Goal: Task Accomplishment & Management: Manage account settings

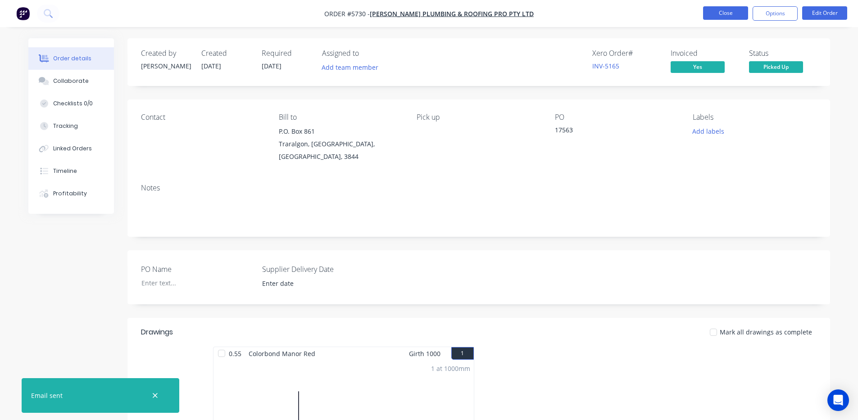
click at [720, 10] on button "Close" at bounding box center [725, 13] width 45 height 14
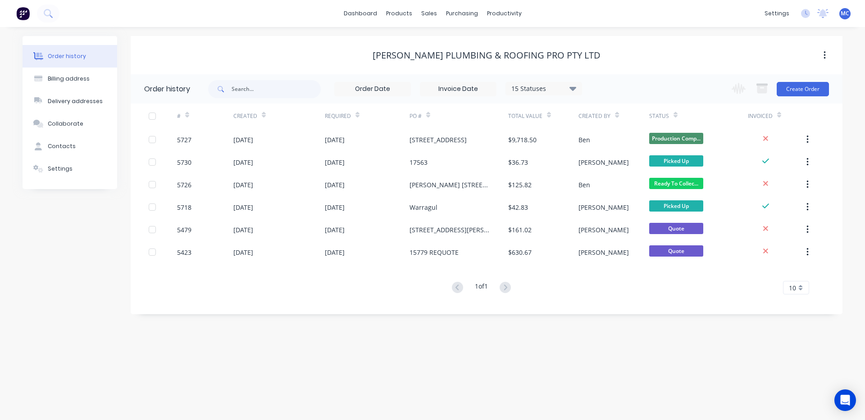
click at [499, 45] on div "BOSSE PLUMBING & ROOFING PRO PTY LTD" at bounding box center [487, 55] width 712 height 38
click at [466, 44] on link "Purchase Orders" at bounding box center [499, 43] width 119 height 18
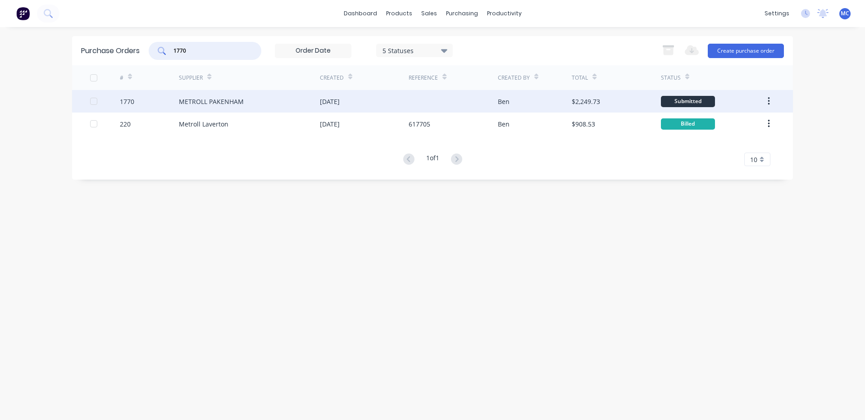
type input "1770"
click at [229, 100] on div "METROLL PAKENHAM" at bounding box center [211, 101] width 65 height 9
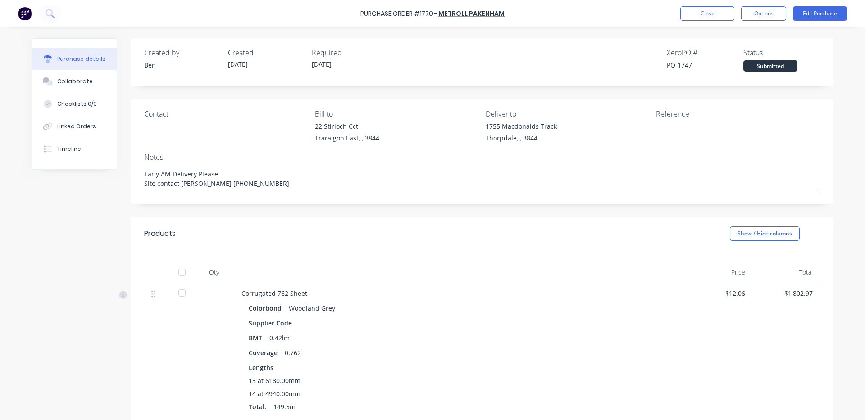
type textarea "x"
drag, startPoint x: 705, startPoint y: 4, endPoint x: 527, endPoint y: 263, distance: 314.9
click at [705, 7] on div "Purchase Order #1770 - METROLL PAKENHAM Close Options Edit Purchase" at bounding box center [432, 13] width 865 height 27
click at [728, 16] on button "Close" at bounding box center [707, 13] width 54 height 14
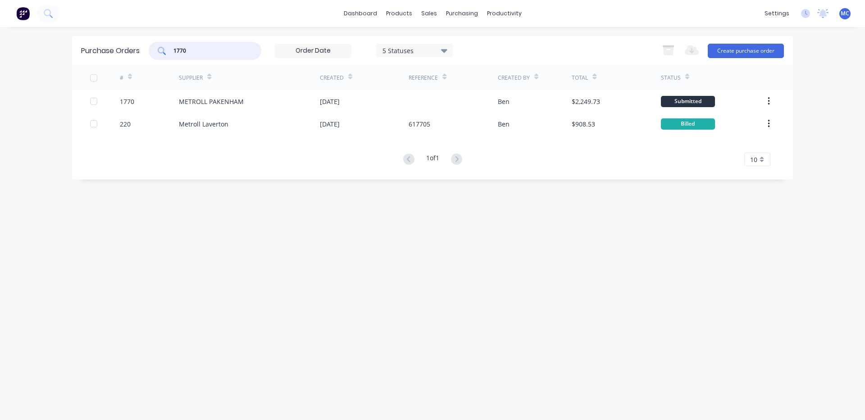
drag, startPoint x: 207, startPoint y: 53, endPoint x: 0, endPoint y: 54, distance: 207.2
click at [0, 54] on div "dashboard products sales purchasing productivity dashboard products Product Cat…" at bounding box center [432, 210] width 865 height 420
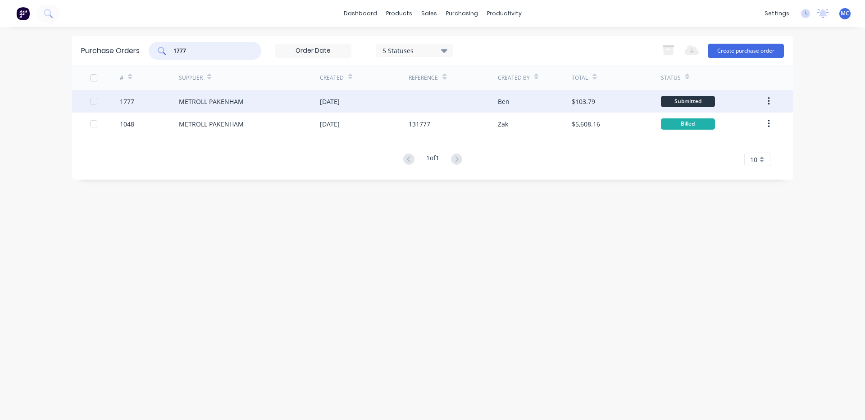
type input "1777"
click at [232, 102] on div "METROLL PAKENHAM" at bounding box center [211, 101] width 65 height 9
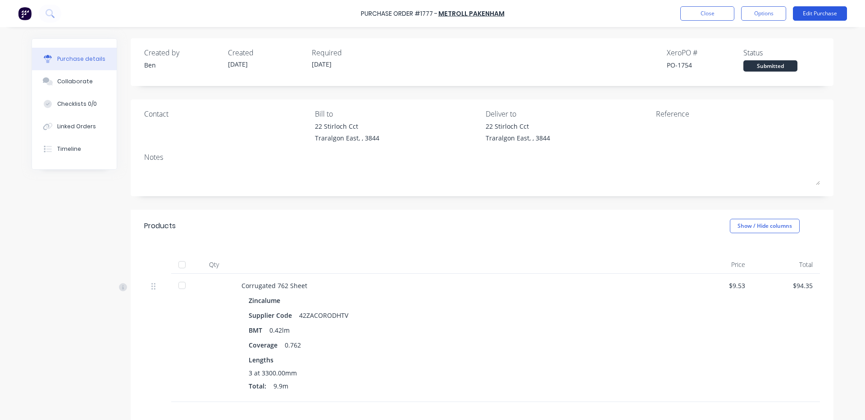
click at [821, 19] on button "Edit Purchase" at bounding box center [820, 13] width 54 height 14
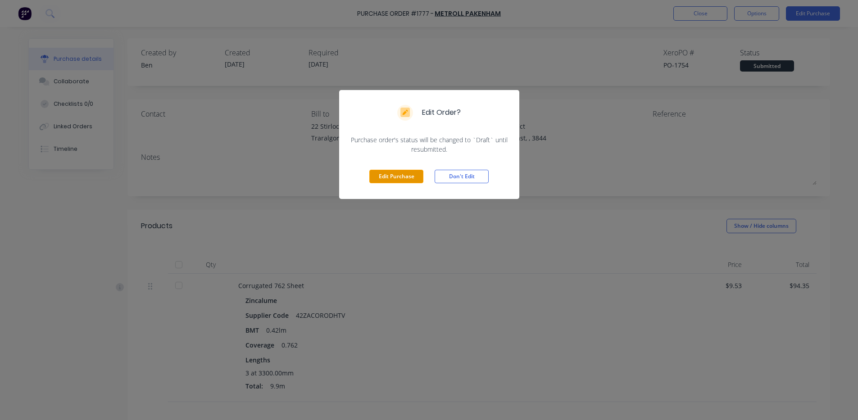
click at [381, 172] on button "Edit Purchase" at bounding box center [396, 177] width 54 height 14
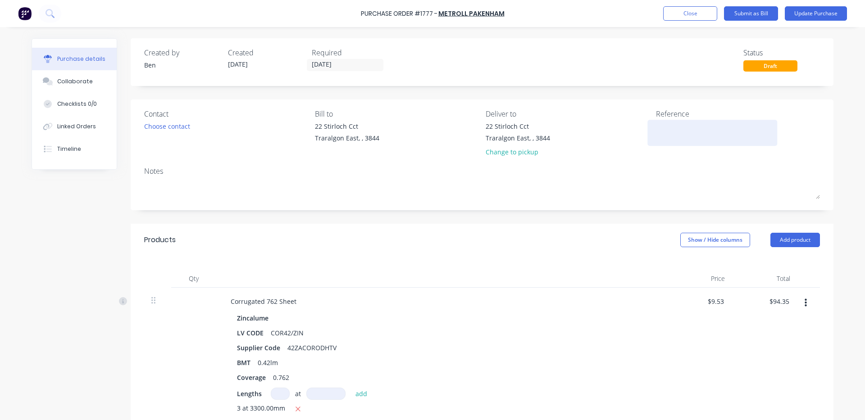
click at [673, 139] on textarea at bounding box center [712, 132] width 113 height 20
type textarea "1476"
type textarea "x"
type textarea "14760"
type textarea "x"
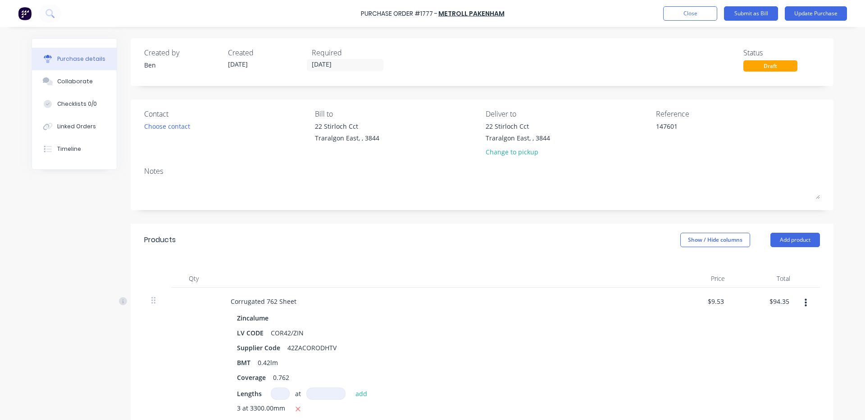
type textarea "147601"
type textarea "x"
type textarea "147601"
click at [595, 216] on div "Created by Ben Created 03/09/25 Required 04/09/25 Status Draft Contact Choose c…" at bounding box center [482, 329] width 703 height 582
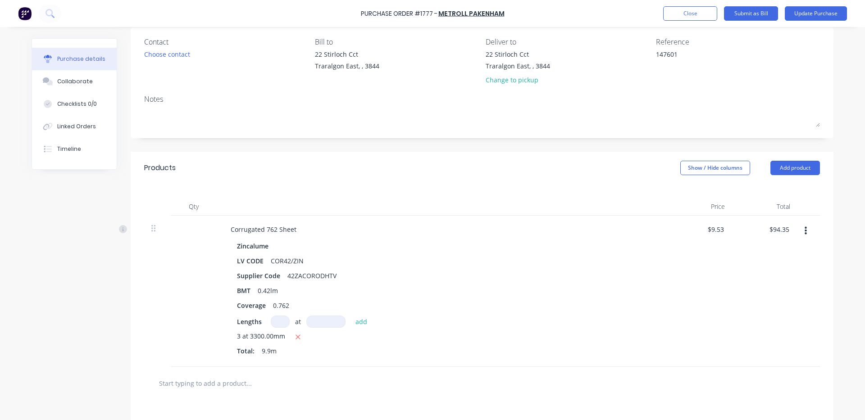
scroll to position [209, 0]
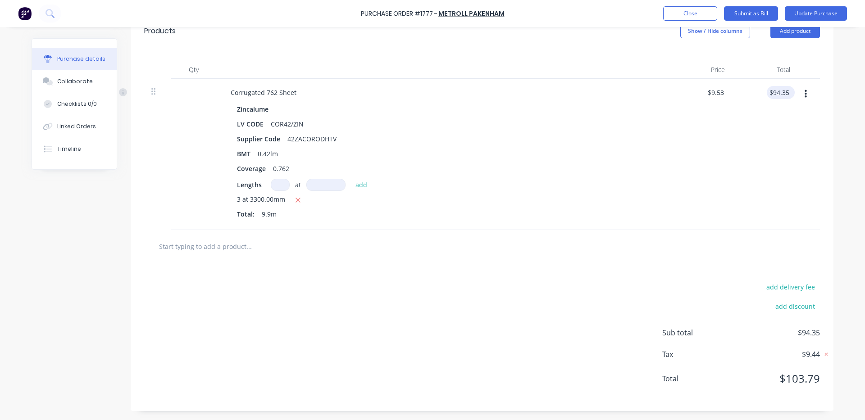
click at [789, 96] on div "$94.35 $94.35" at bounding box center [780, 92] width 28 height 13
type textarea "x"
type input "94.35"
type textarea "x"
type input "$9.5303"
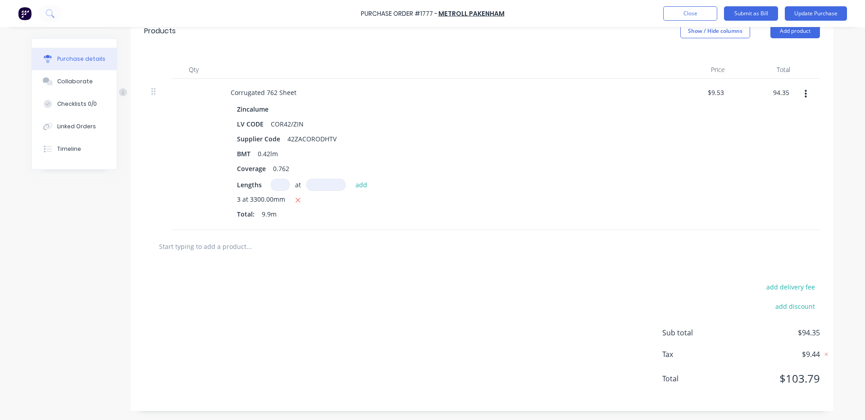
type input "$94.35"
drag, startPoint x: 786, startPoint y: 93, endPoint x: 733, endPoint y: 75, distance: 56.4
click at [733, 75] on div "Total" at bounding box center [764, 70] width 65 height 18
type textarea "x"
type input "94.35"
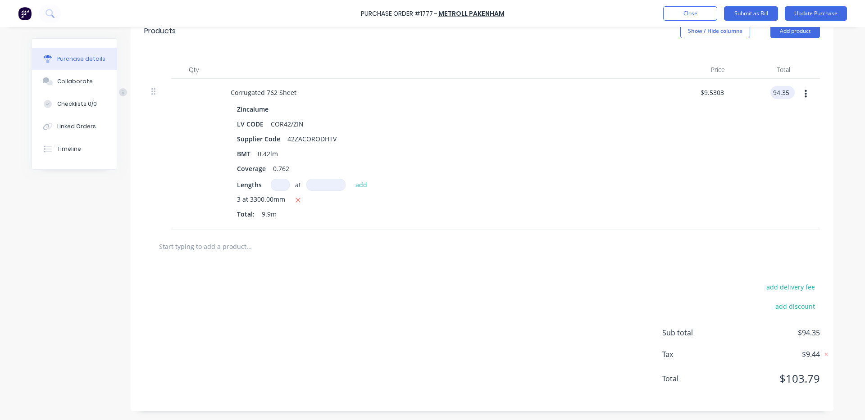
click at [785, 88] on input "94.35" at bounding box center [780, 92] width 21 height 13
type textarea "x"
drag, startPoint x: 785, startPoint y: 88, endPoint x: 743, endPoint y: 94, distance: 43.2
click at [742, 89] on div "94.35 94.35" at bounding box center [764, 154] width 65 height 151
type input "94.33"
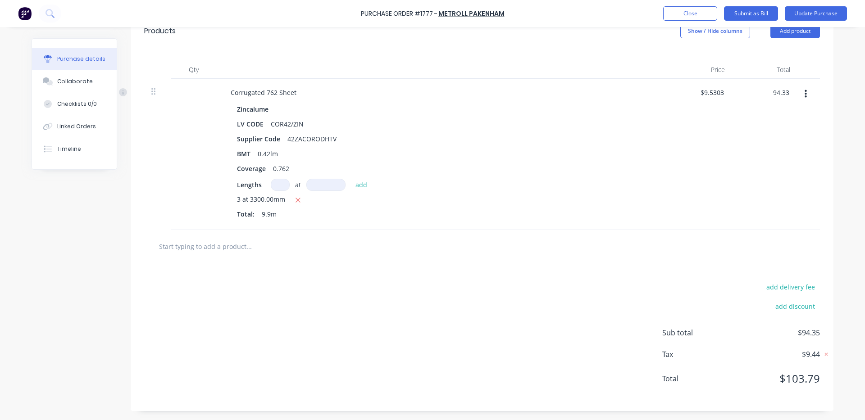
type textarea "x"
type input "$9.5283"
type input "$94.33"
click at [749, 134] on div "$94.33 94.33" at bounding box center [764, 154] width 65 height 151
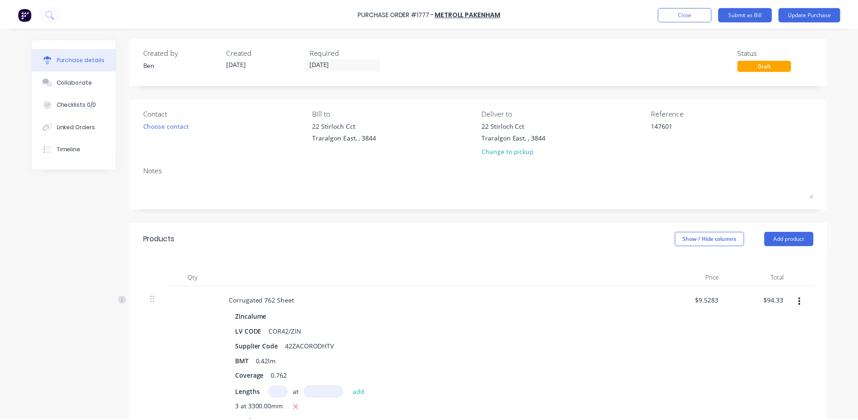
scroll to position [0, 0]
click at [808, 14] on button "Update Purchase" at bounding box center [815, 13] width 62 height 14
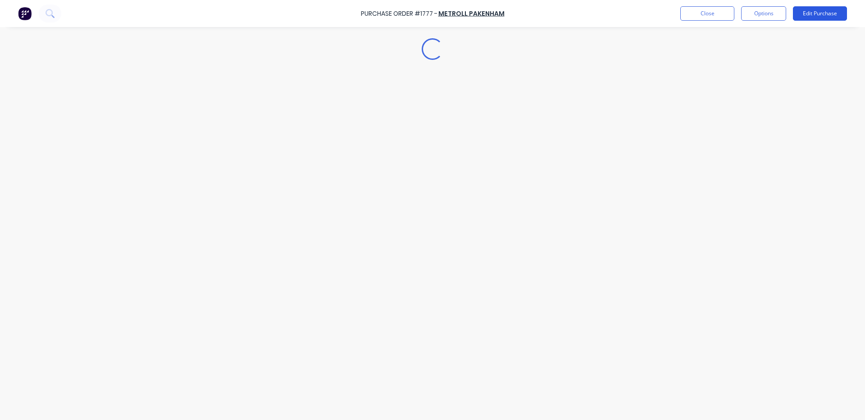
type textarea "x"
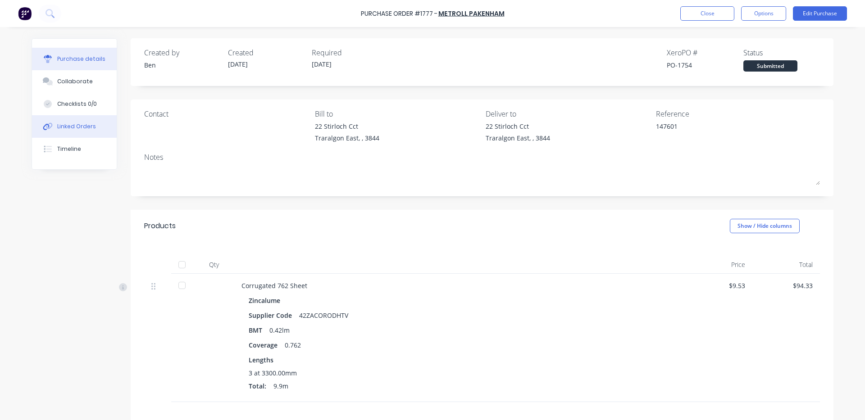
click at [77, 119] on button "Linked Orders" at bounding box center [74, 126] width 85 height 23
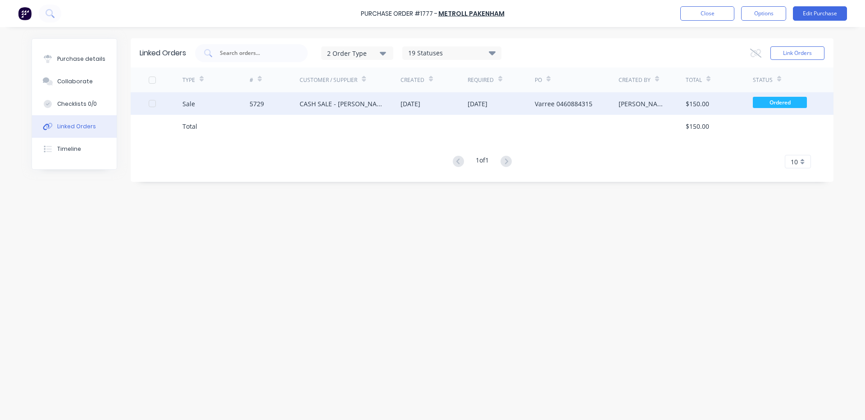
click at [344, 100] on div "CASH SALE - [PERSON_NAME]'S ACCOUNT" at bounding box center [340, 103] width 83 height 9
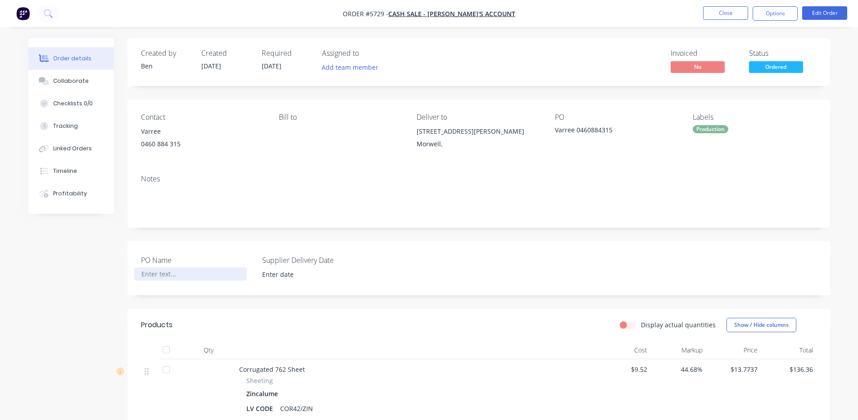
click at [167, 270] on div at bounding box center [190, 274] width 113 height 13
click at [290, 273] on input at bounding box center [312, 275] width 112 height 14
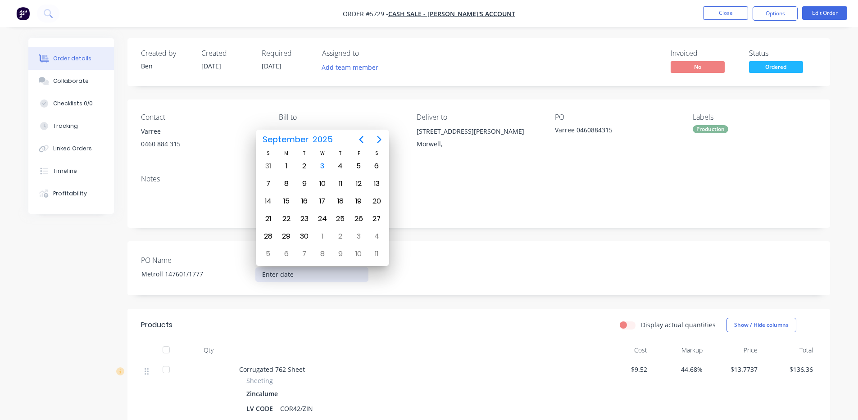
click at [499, 281] on div "PO Name Metroll 147601/1777 Supplier Delivery Date" at bounding box center [478, 268] width 703 height 54
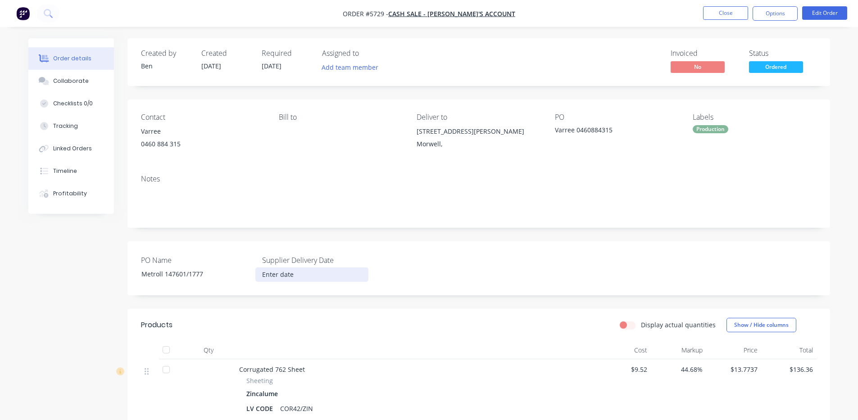
click at [320, 279] on input at bounding box center [312, 275] width 112 height 14
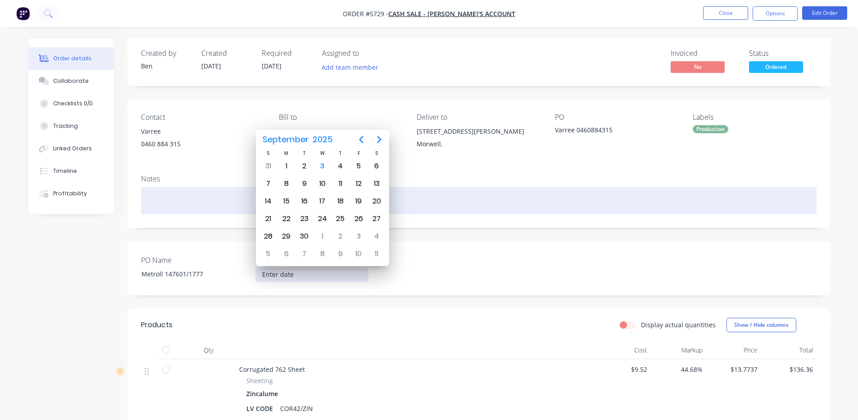
click at [660, 204] on div at bounding box center [479, 200] width 676 height 27
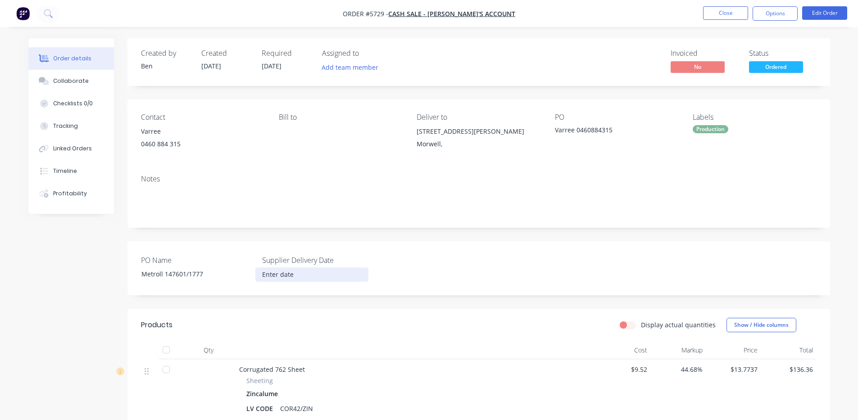
click at [317, 277] on input at bounding box center [312, 275] width 112 height 14
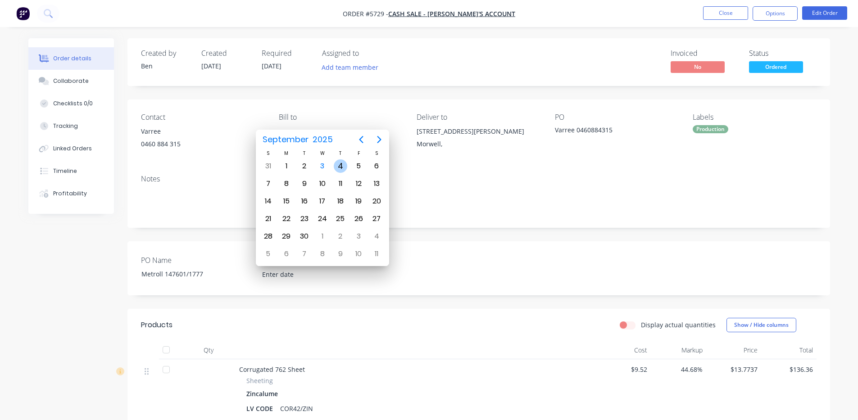
click at [340, 170] on div "4" at bounding box center [341, 166] width 14 height 14
type input "04/09/2025"
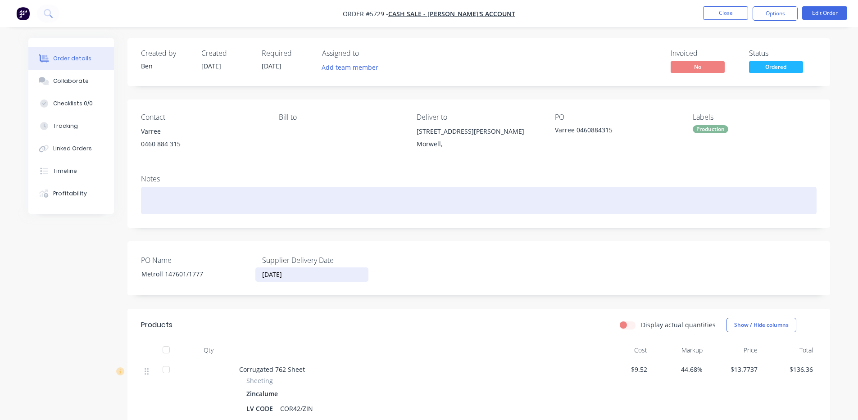
click at [424, 199] on div at bounding box center [479, 200] width 676 height 27
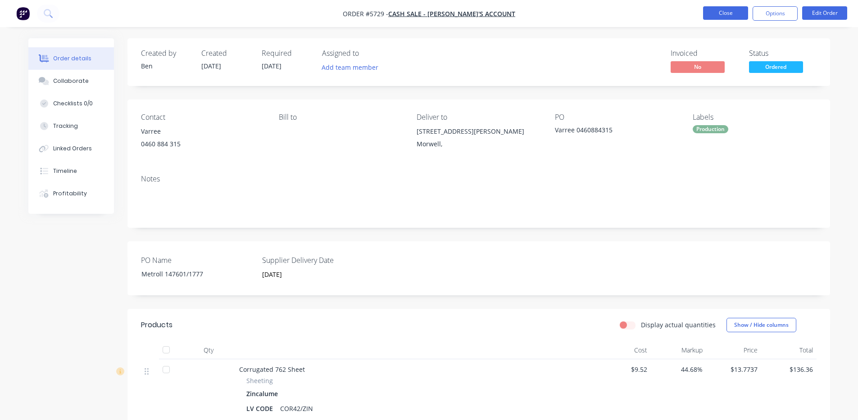
click at [735, 12] on button "Close" at bounding box center [725, 13] width 45 height 14
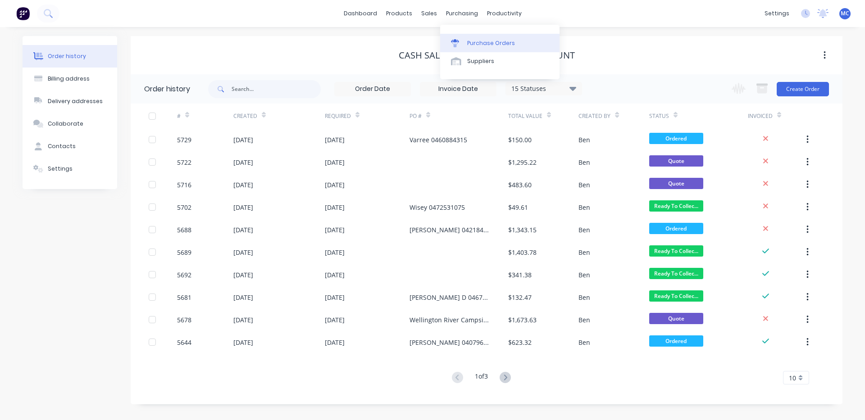
click at [473, 36] on link "Purchase Orders" at bounding box center [499, 43] width 119 height 18
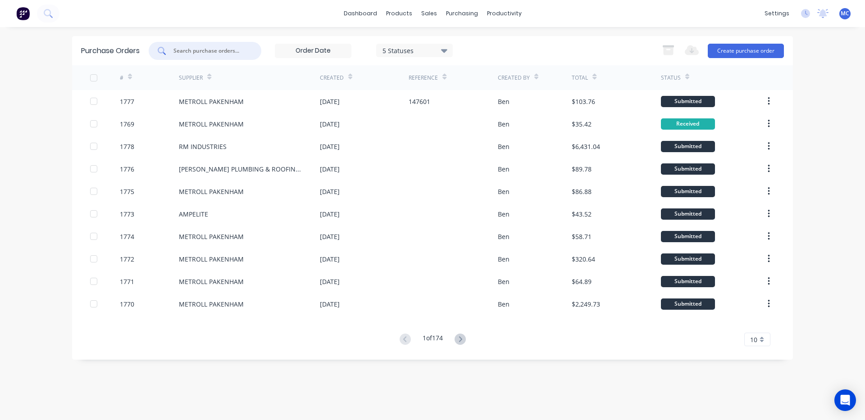
click at [224, 51] on input "text" at bounding box center [209, 50] width 75 height 9
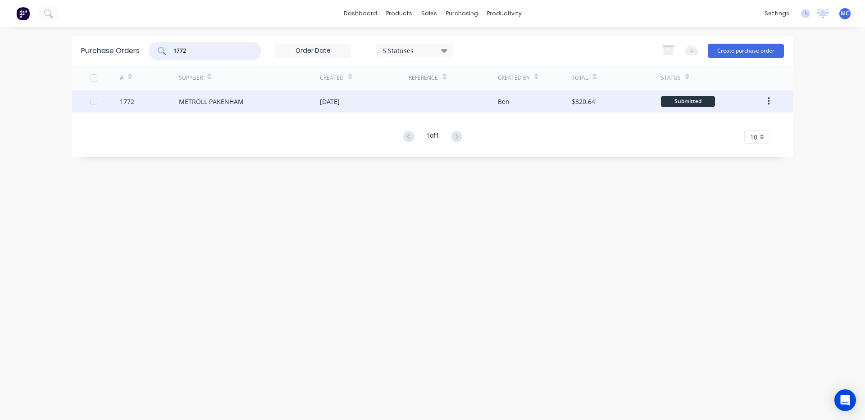
type input "1772"
click at [254, 105] on div "METROLL PAKENHAM" at bounding box center [249, 101] width 141 height 23
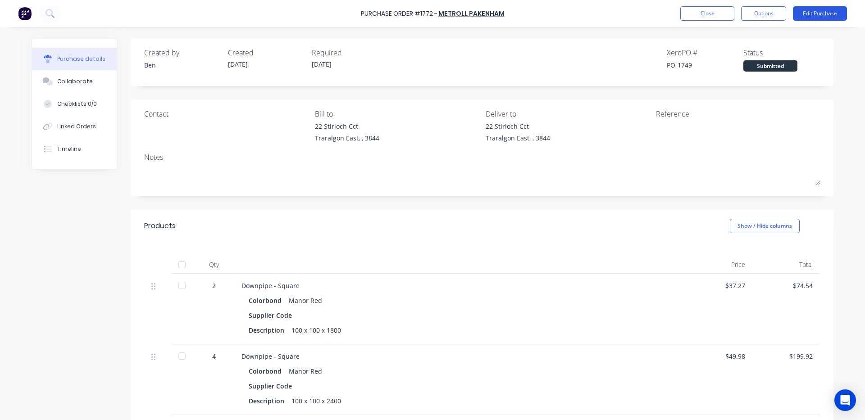
click at [818, 14] on button "Edit Purchase" at bounding box center [820, 13] width 54 height 14
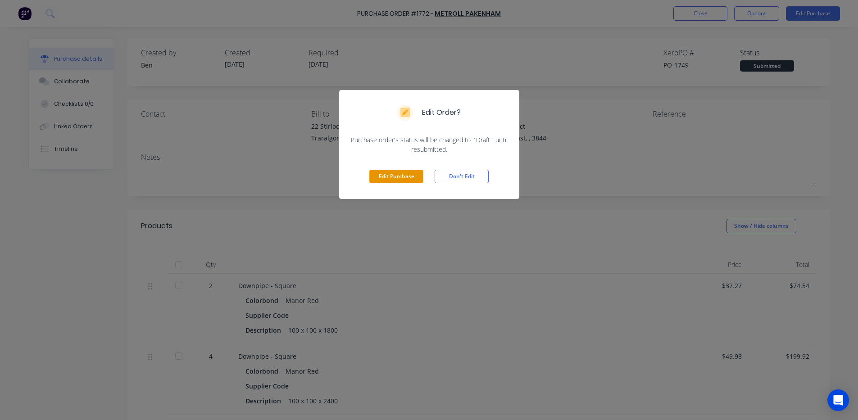
click at [400, 176] on button "Edit Purchase" at bounding box center [396, 177] width 54 height 14
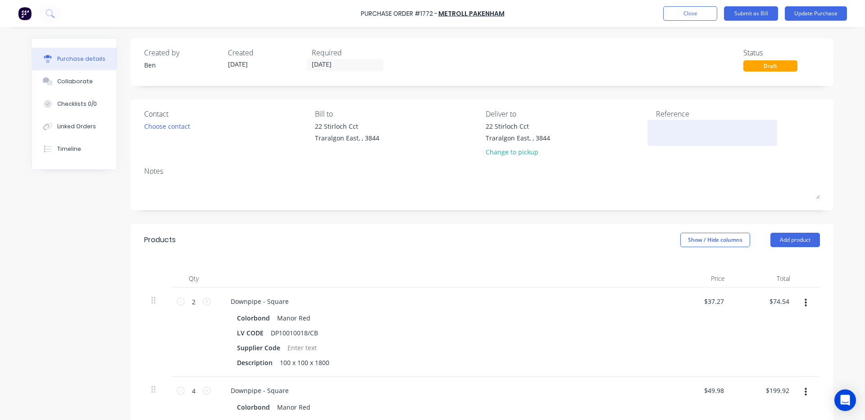
click at [678, 128] on textarea at bounding box center [712, 132] width 113 height 20
type textarea "x"
type textarea "1"
type textarea "x"
type textarea "147"
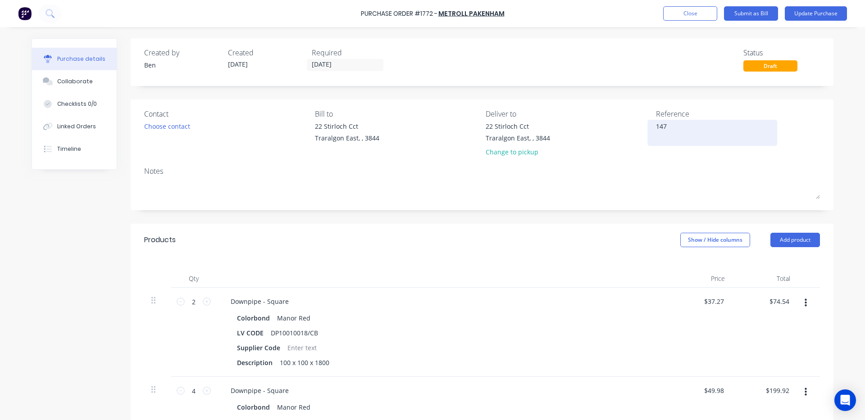
type textarea "x"
type textarea "1475"
type textarea "x"
type textarea "14756"
type textarea "x"
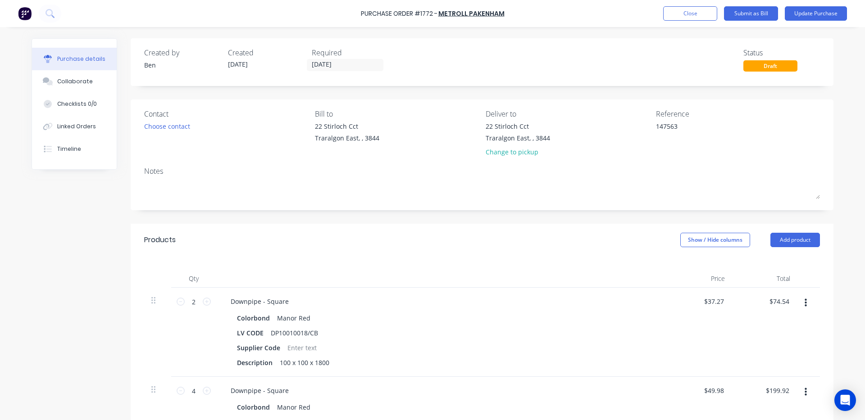
type textarea "147563"
type textarea "x"
type textarea "147563"
click at [634, 68] on div "Created by Ben Created 02/09/25 Required 05/09/25 Status Draft" at bounding box center [482, 59] width 676 height 24
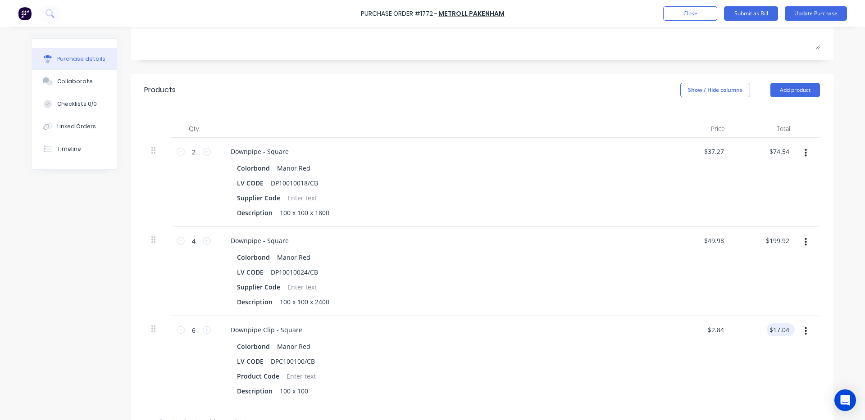
type textarea "x"
click at [786, 330] on input "17.04" at bounding box center [778, 329] width 24 height 13
type input "1"
type input "21.30"
type textarea "x"
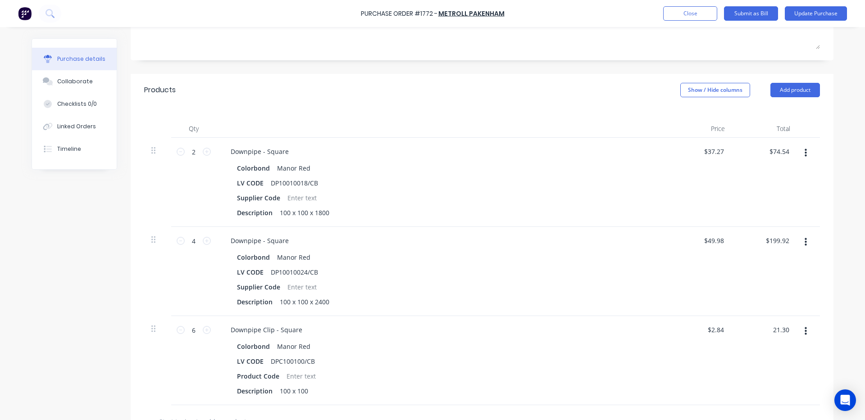
type input "$3.55"
type input "$21.30"
click at [699, 361] on div "$3.55 $3.55" at bounding box center [699, 360] width 65 height 89
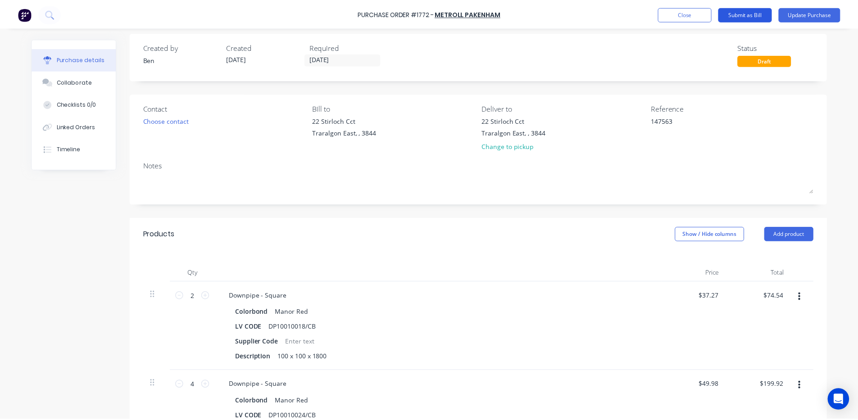
scroll to position [0, 0]
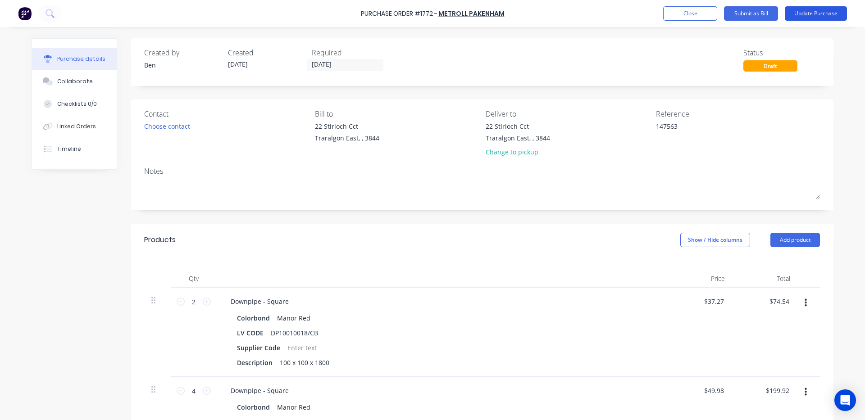
click at [830, 18] on button "Update Purchase" at bounding box center [815, 13] width 62 height 14
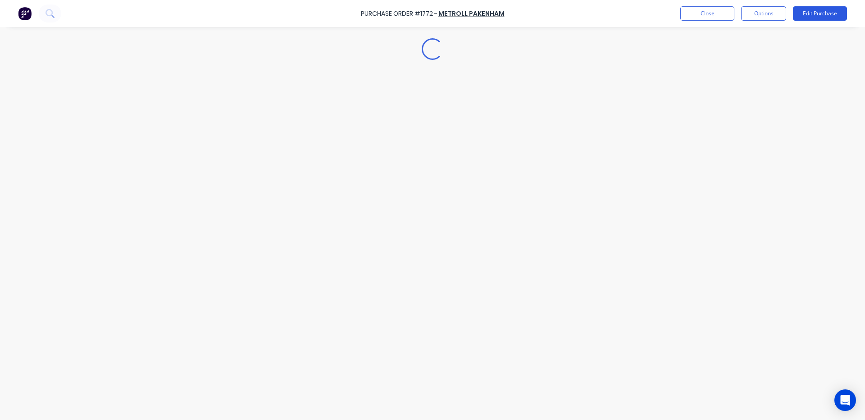
type textarea "x"
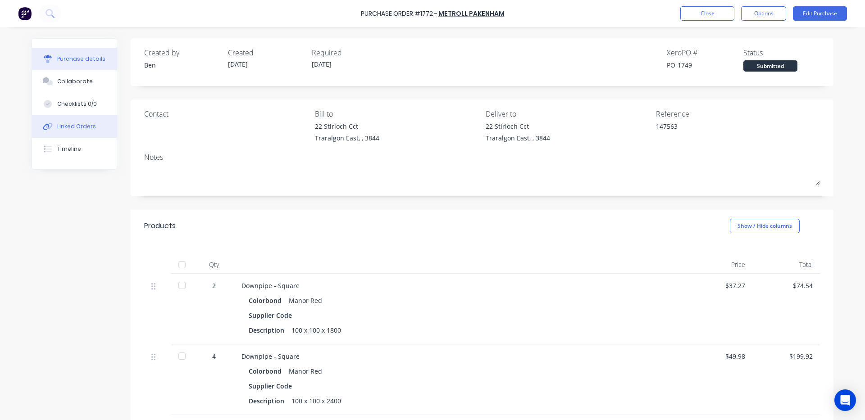
click at [81, 125] on div "Linked Orders" at bounding box center [76, 126] width 39 height 8
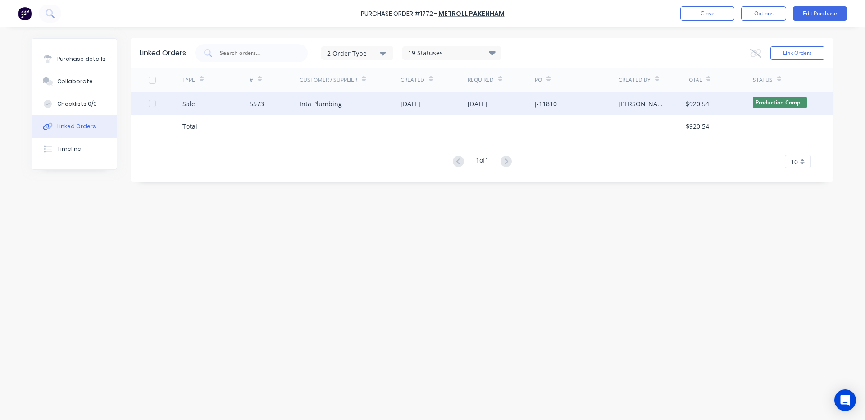
click at [333, 107] on div "Inta Plumbing" at bounding box center [320, 103] width 42 height 9
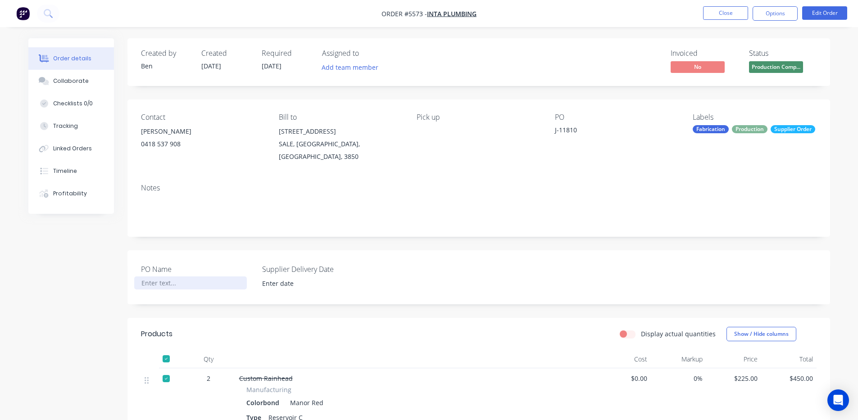
click at [179, 277] on div at bounding box center [190, 283] width 113 height 13
click at [306, 277] on input at bounding box center [312, 284] width 112 height 14
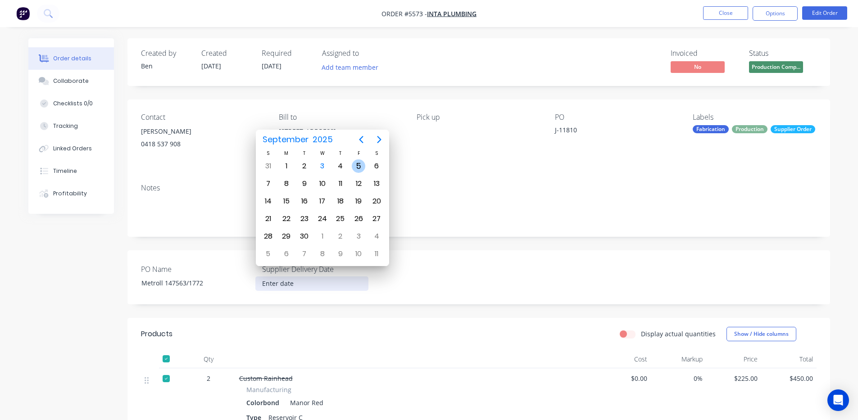
click at [355, 163] on div "5" at bounding box center [359, 166] width 14 height 14
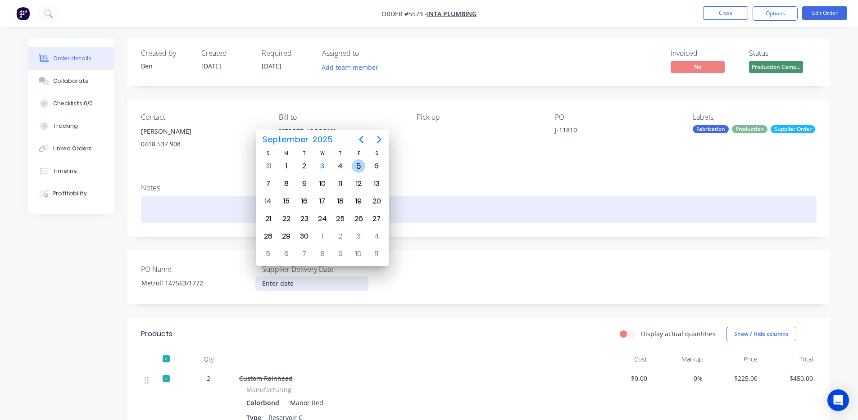
type input "05/09/2025"
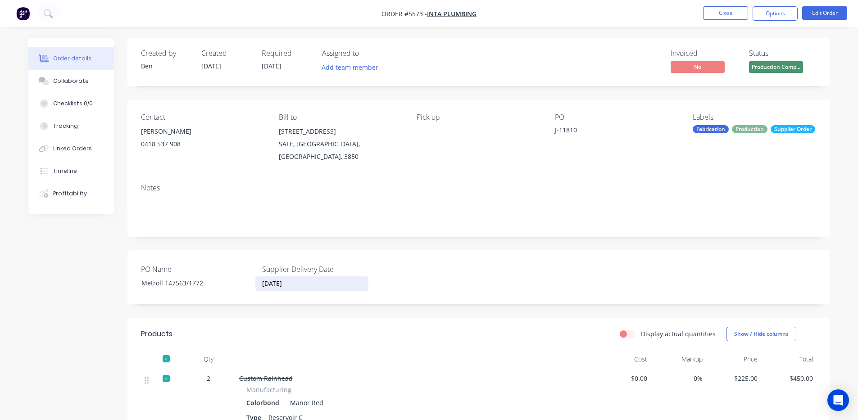
click at [590, 184] on div "Notes" at bounding box center [479, 188] width 676 height 9
click at [729, 7] on button "Close" at bounding box center [725, 13] width 45 height 14
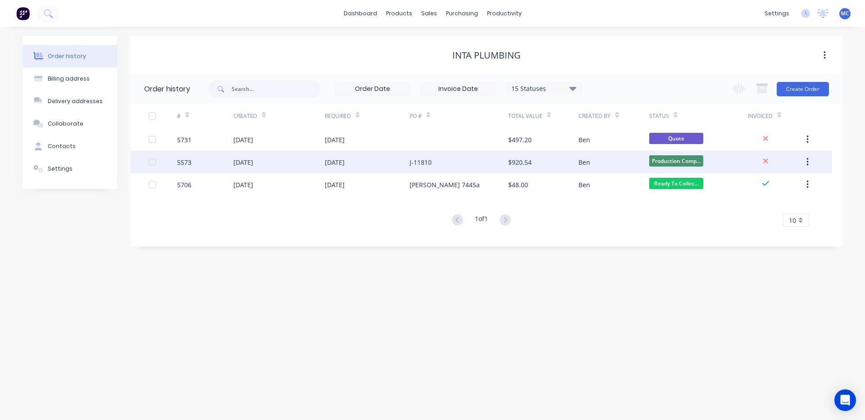
click at [361, 158] on div "19 Aug 2025" at bounding box center [367, 162] width 85 height 23
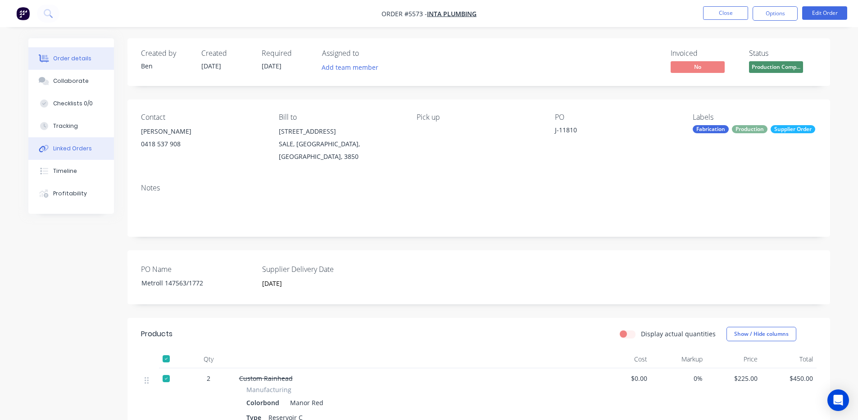
click at [60, 142] on button "Linked Orders" at bounding box center [71, 148] width 86 height 23
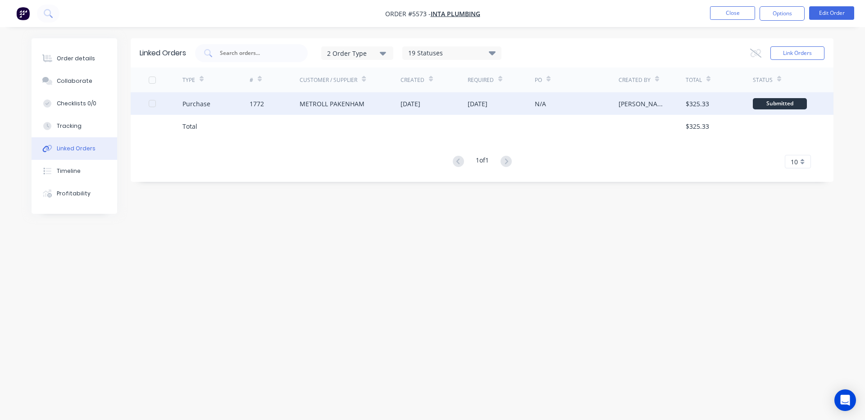
click at [392, 112] on div "METROLL PAKENHAM" at bounding box center [349, 103] width 101 height 23
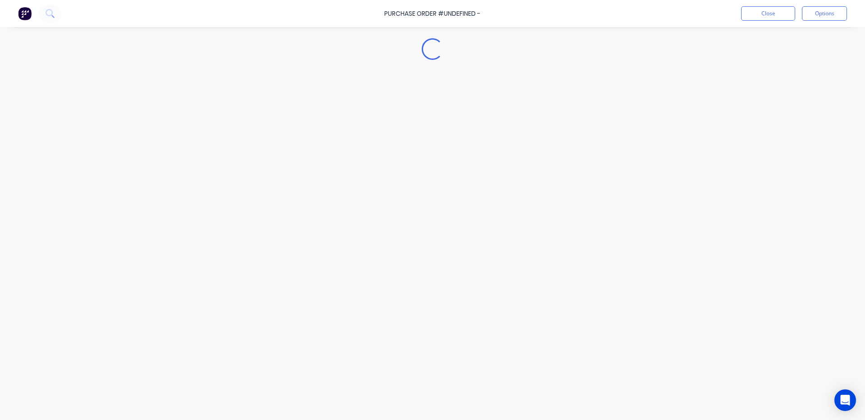
type textarea "x"
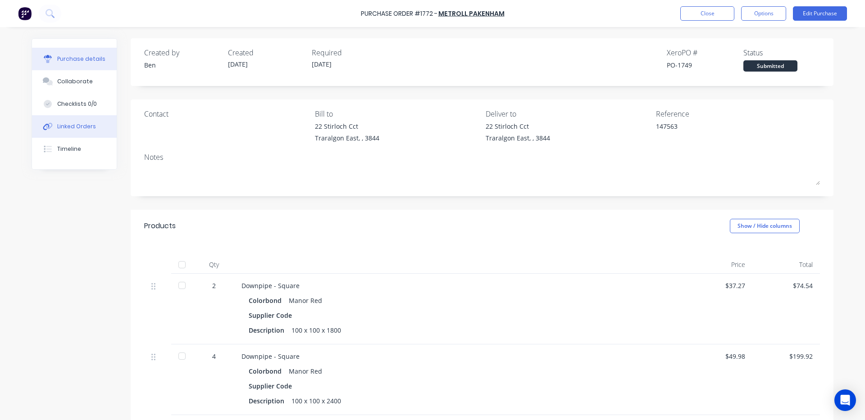
click at [64, 131] on button "Linked Orders" at bounding box center [74, 126] width 85 height 23
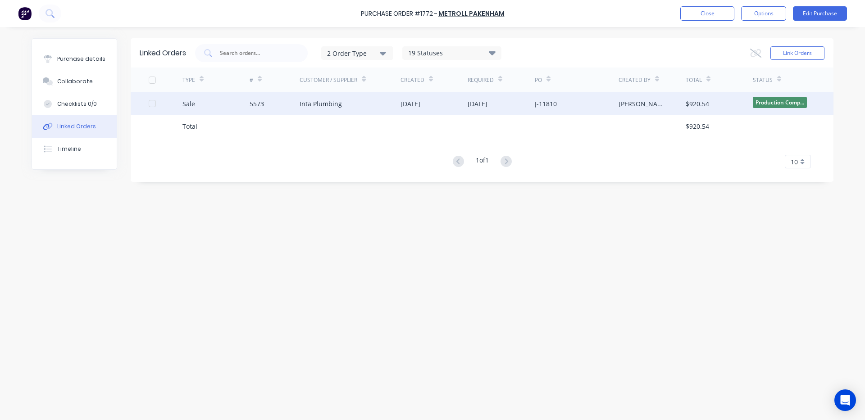
click at [312, 100] on div "Inta Plumbing" at bounding box center [320, 103] width 42 height 9
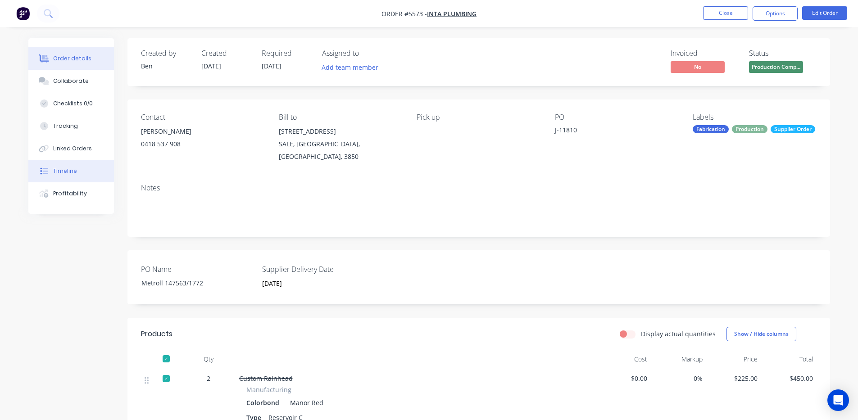
click at [59, 168] on div "Timeline" at bounding box center [65, 171] width 24 height 8
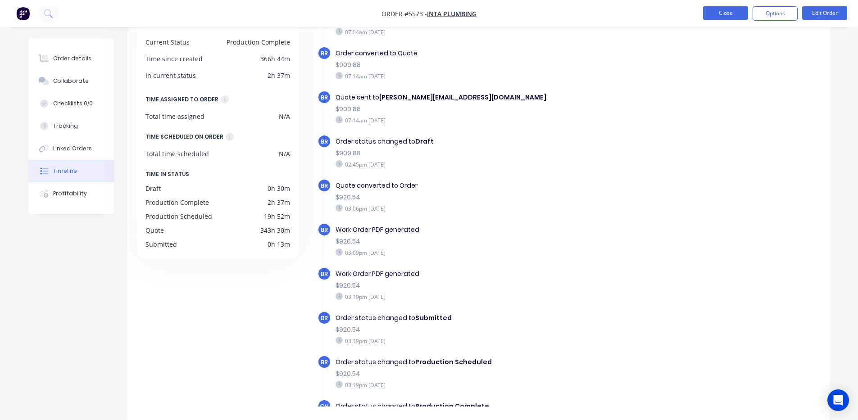
click at [723, 17] on button "Close" at bounding box center [725, 13] width 45 height 14
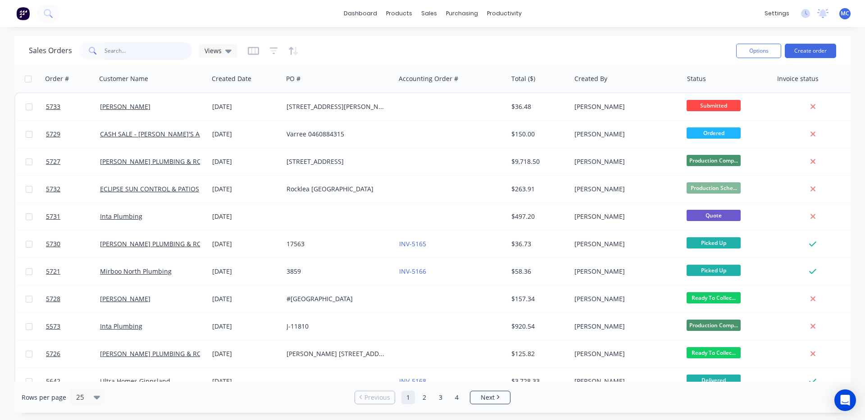
click at [136, 54] on input "text" at bounding box center [148, 51] width 88 height 18
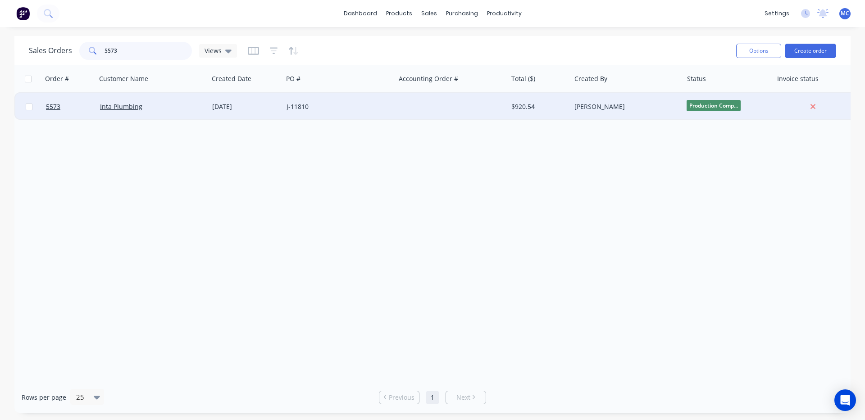
type input "5573"
click at [296, 104] on div "J-11810" at bounding box center [336, 106] width 100 height 9
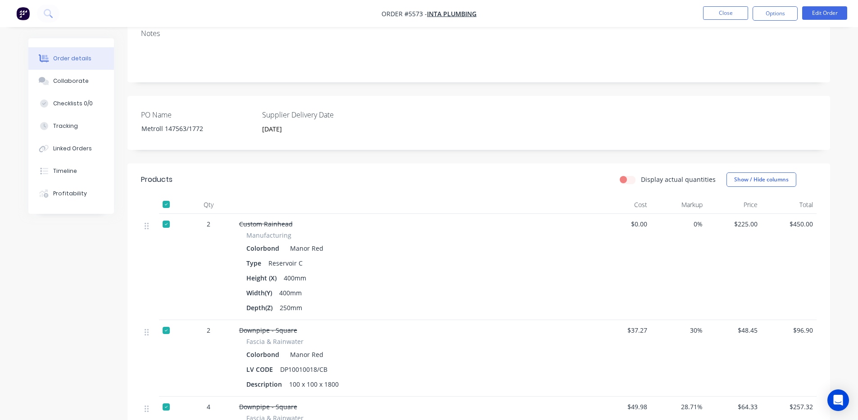
scroll to position [300, 0]
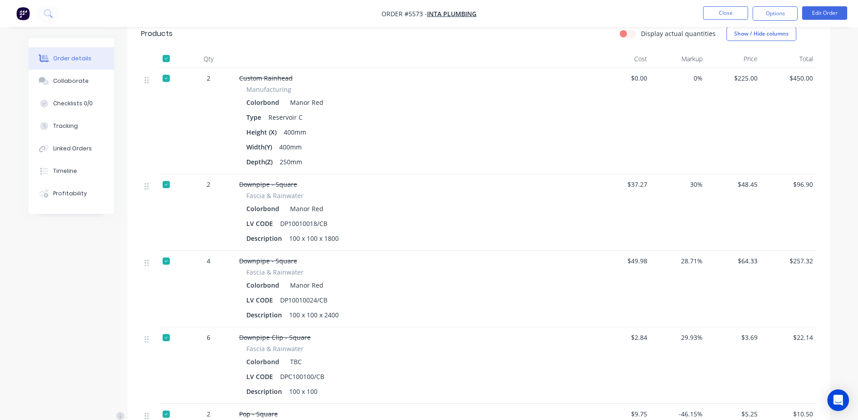
click at [166, 177] on div at bounding box center [166, 185] width 18 height 18
click at [167, 254] on div at bounding box center [166, 261] width 18 height 18
click at [166, 329] on div at bounding box center [166, 338] width 18 height 18
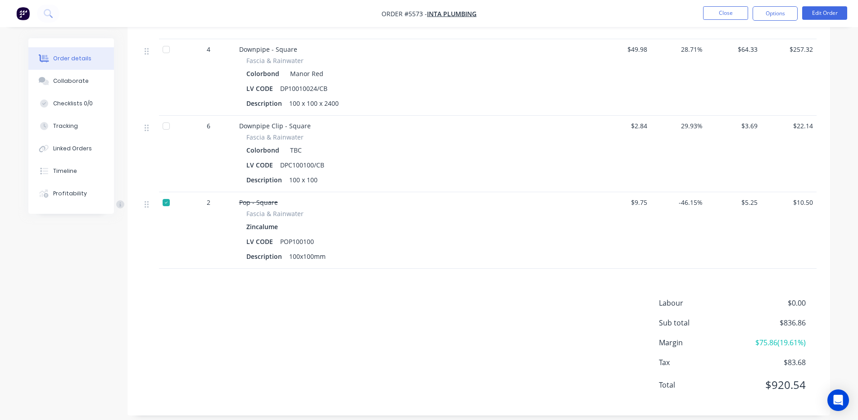
scroll to position [0, 0]
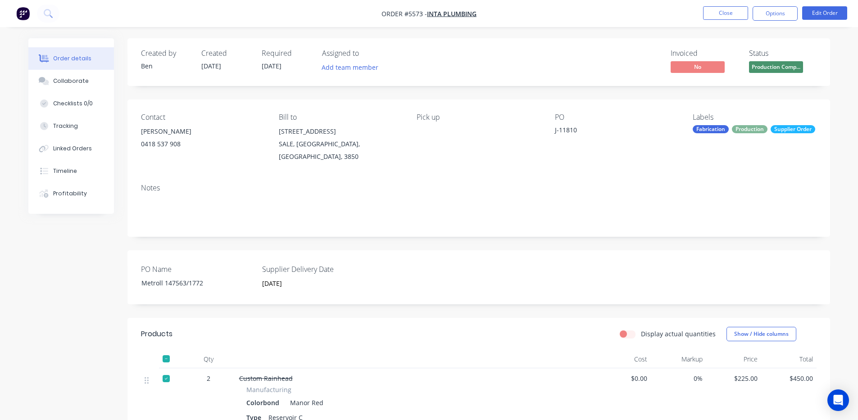
click at [771, 133] on div "Supplier Order" at bounding box center [793, 129] width 45 height 8
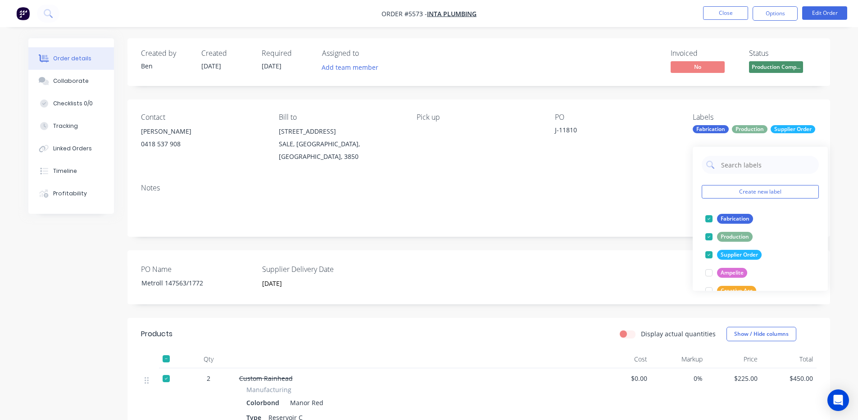
scroll to position [18, 0]
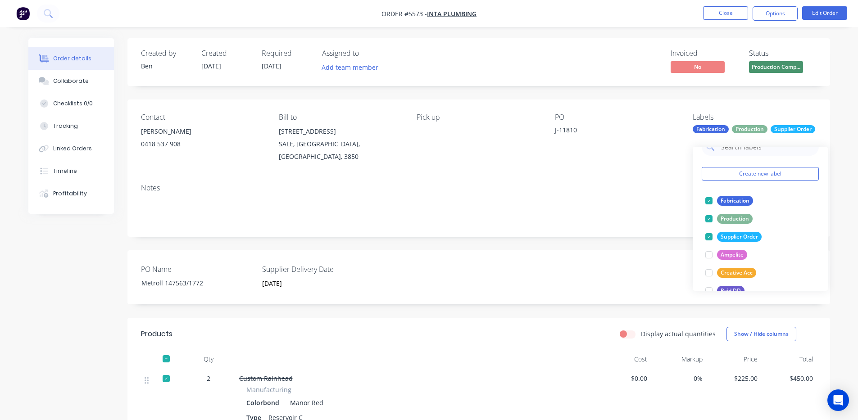
drag, startPoint x: 600, startPoint y: 222, endPoint x: 586, endPoint y: 220, distance: 14.1
click at [600, 222] on div "Notes" at bounding box center [478, 207] width 703 height 60
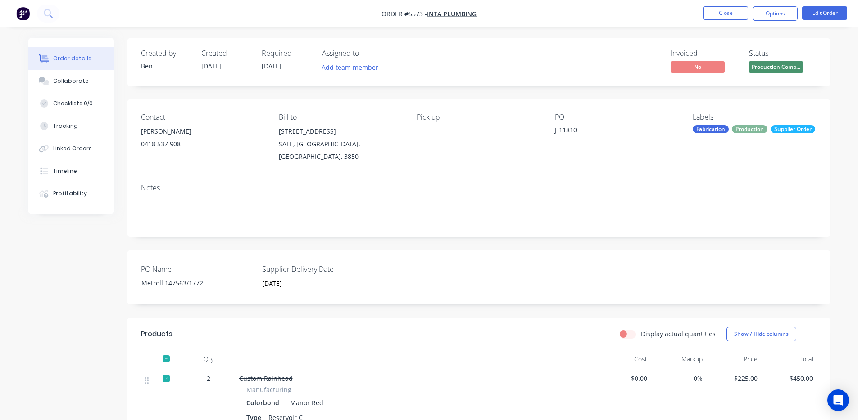
click at [471, 43] on div "Created by Ben Created 02/09/25 Required 19/08/25 Assigned to Add team member I…" at bounding box center [478, 62] width 703 height 48
click at [278, 68] on span "19/08/25" at bounding box center [272, 66] width 20 height 9
click at [821, 17] on button "Edit Order" at bounding box center [824, 13] width 45 height 14
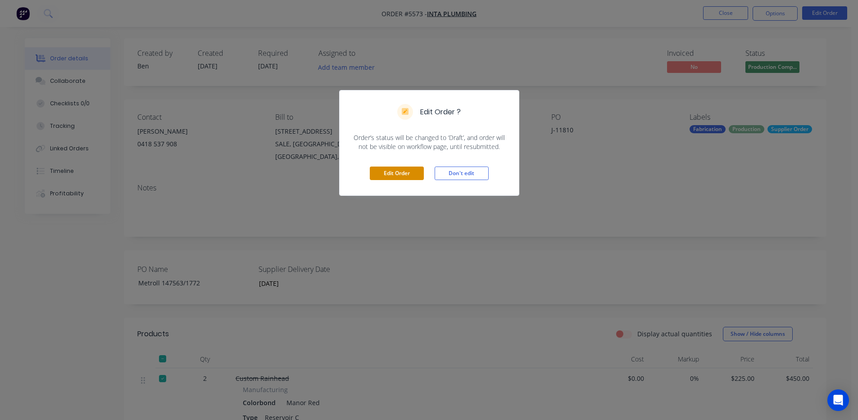
click at [410, 177] on button "Edit Order" at bounding box center [397, 174] width 54 height 14
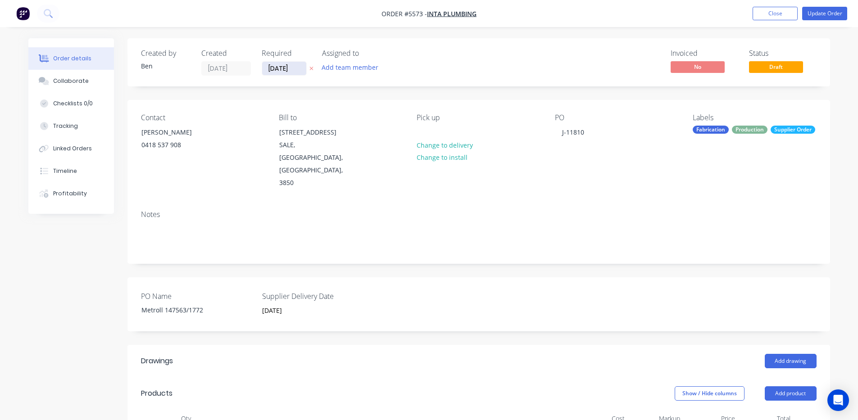
click at [287, 71] on input "19/08/25" at bounding box center [284, 69] width 44 height 14
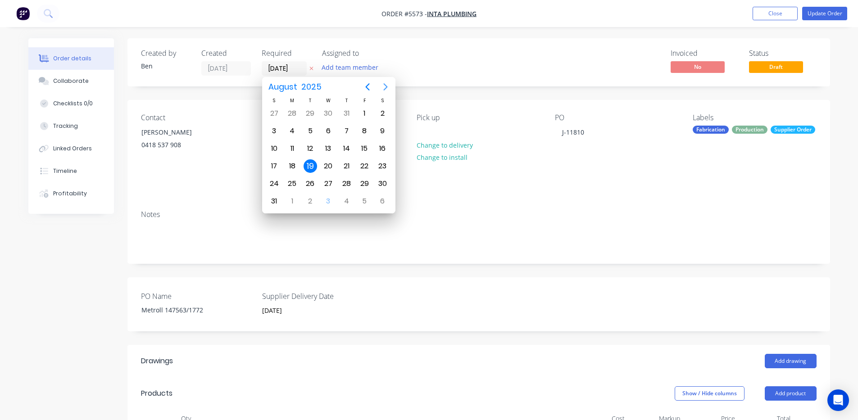
click at [386, 90] on icon "Next page" at bounding box center [385, 87] width 11 height 11
drag, startPoint x: 361, startPoint y: 111, endPoint x: 401, endPoint y: 113, distance: 40.1
click at [362, 111] on div "5" at bounding box center [365, 114] width 14 height 14
type input "05/09/25"
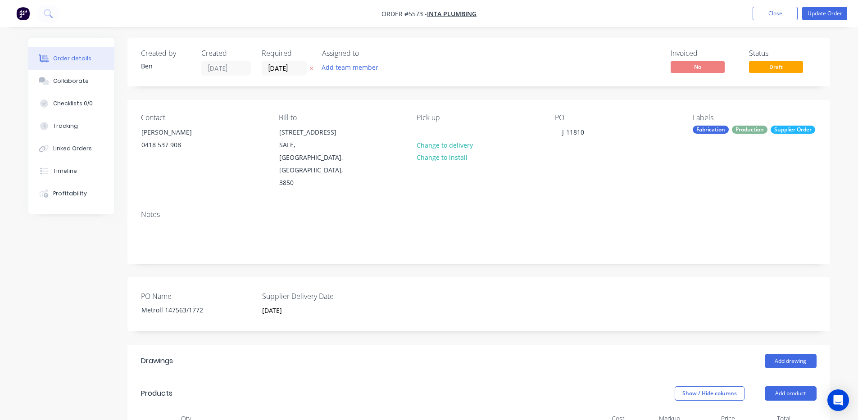
click at [512, 203] on div "Notes" at bounding box center [478, 233] width 703 height 60
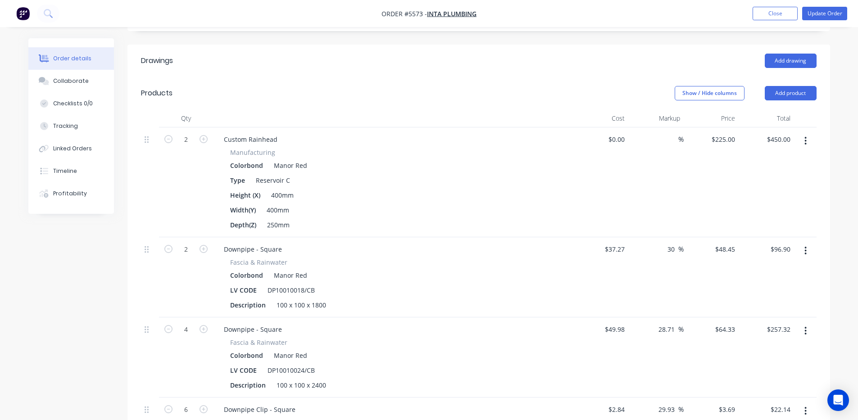
scroll to position [0, 0]
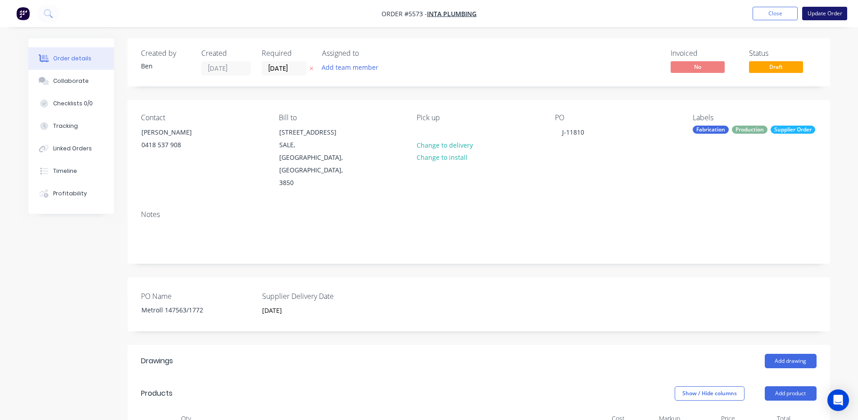
click at [820, 14] on button "Update Order" at bounding box center [824, 14] width 45 height 14
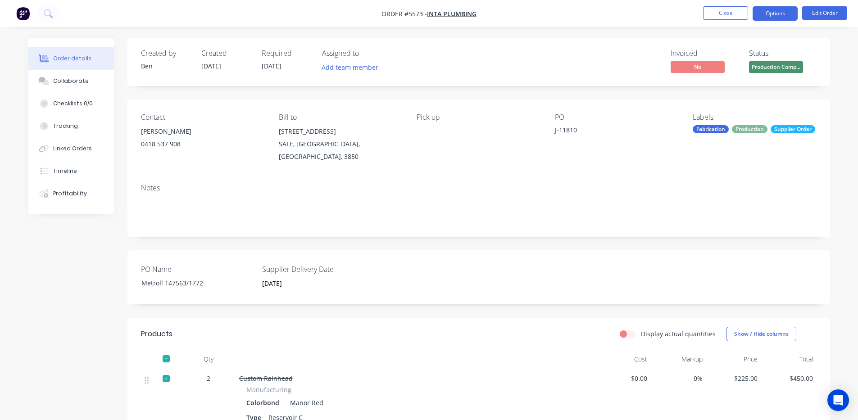
click at [767, 9] on button "Options" at bounding box center [775, 13] width 45 height 14
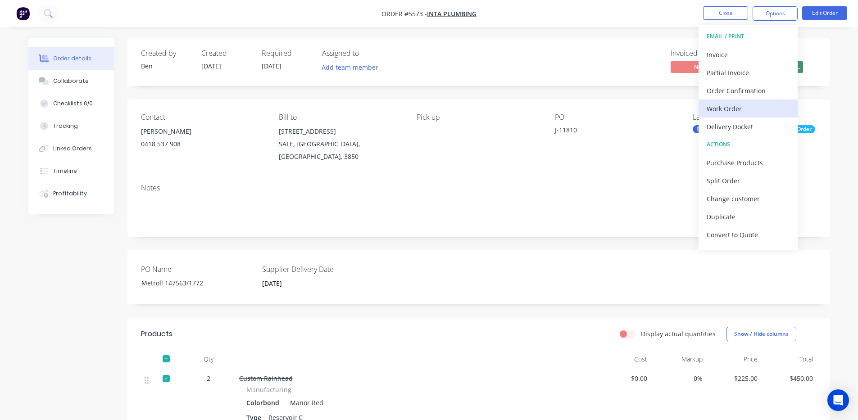
click at [737, 114] on div "Work Order" at bounding box center [748, 108] width 83 height 13
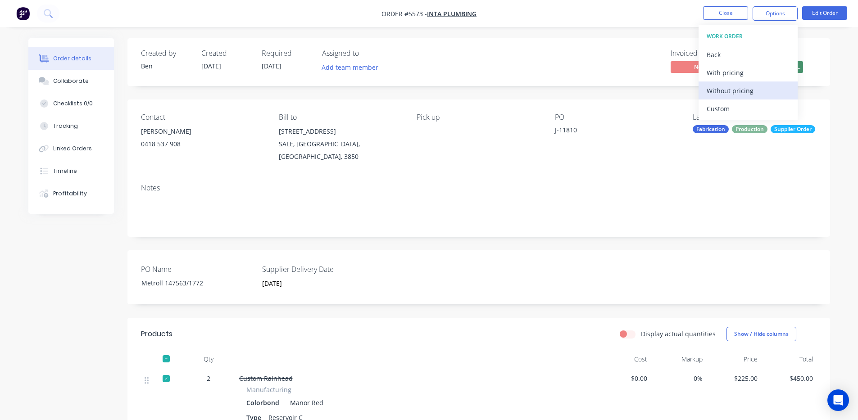
click at [742, 92] on div "Without pricing" at bounding box center [748, 90] width 83 height 13
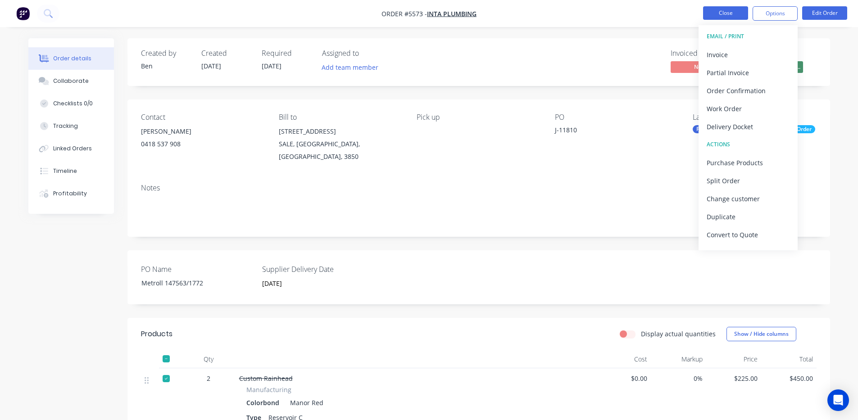
click at [735, 15] on button "Close" at bounding box center [725, 13] width 45 height 14
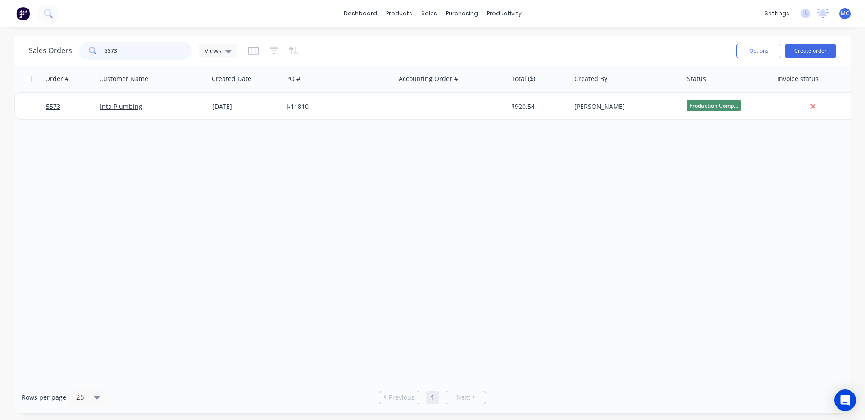
drag, startPoint x: 107, startPoint y: 50, endPoint x: 46, endPoint y: 50, distance: 60.8
click at [46, 50] on div "Sales Orders 5573 Views" at bounding box center [133, 51] width 208 height 18
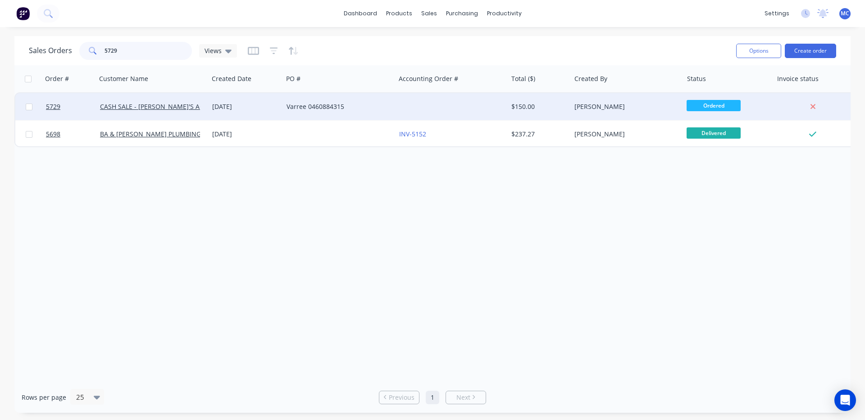
type input "5729"
click at [316, 101] on div "Varree 0460884315" at bounding box center [339, 106] width 112 height 27
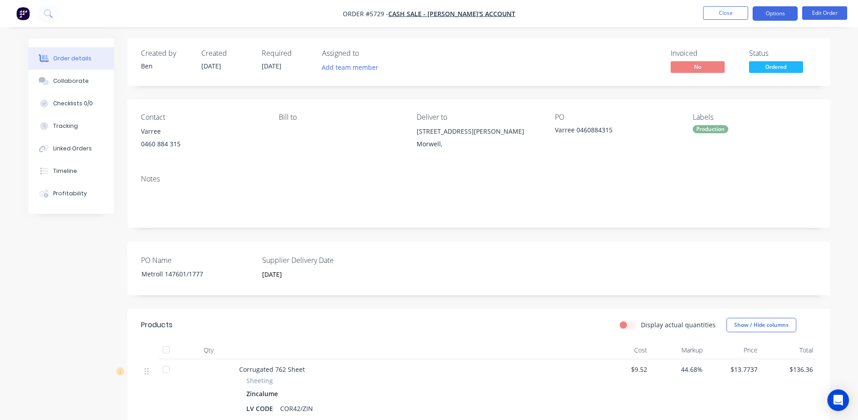
click at [769, 14] on button "Options" at bounding box center [775, 13] width 45 height 14
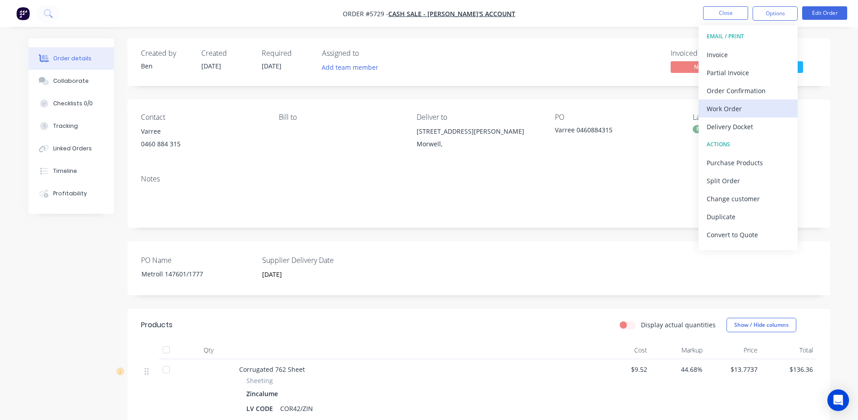
click at [724, 106] on div "Work Order" at bounding box center [748, 108] width 83 height 13
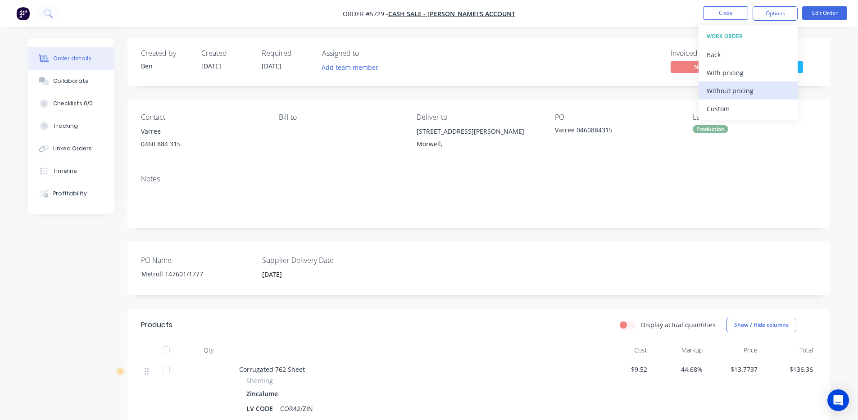
click at [738, 90] on div "Without pricing" at bounding box center [748, 90] width 83 height 13
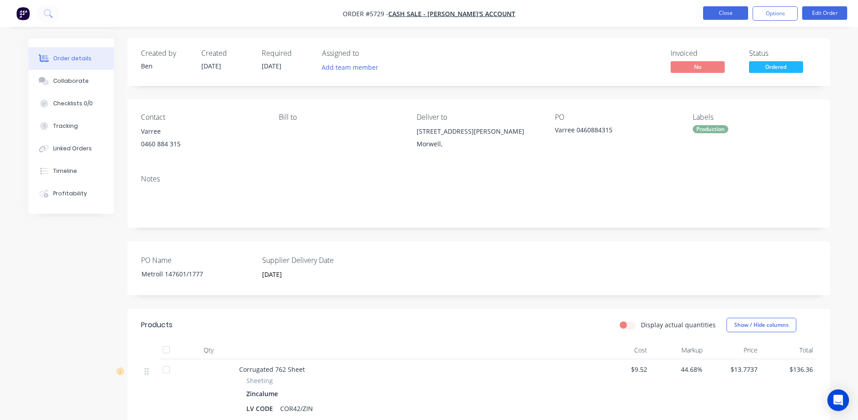
click at [731, 11] on button "Close" at bounding box center [725, 13] width 45 height 14
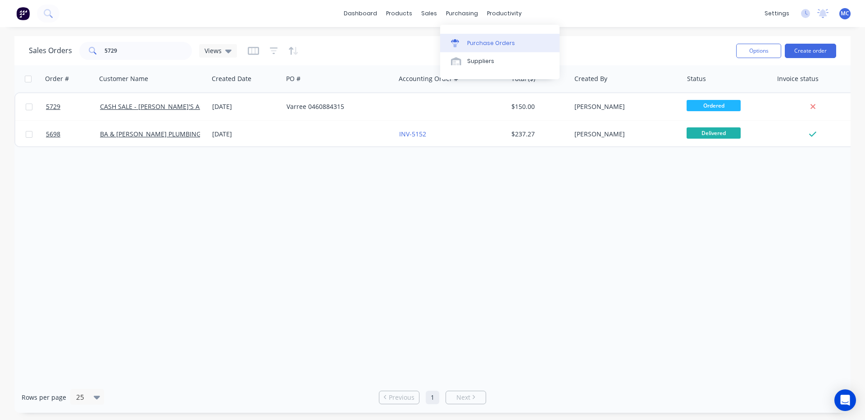
click at [478, 36] on link "Purchase Orders" at bounding box center [499, 43] width 119 height 18
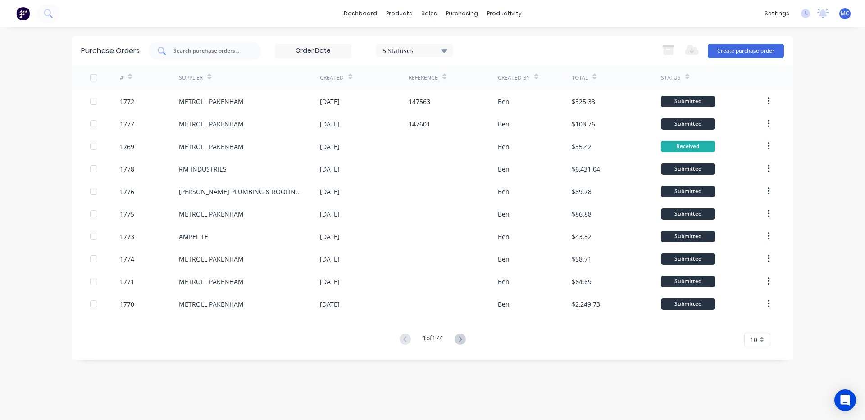
click at [203, 48] on input "text" at bounding box center [209, 50] width 75 height 9
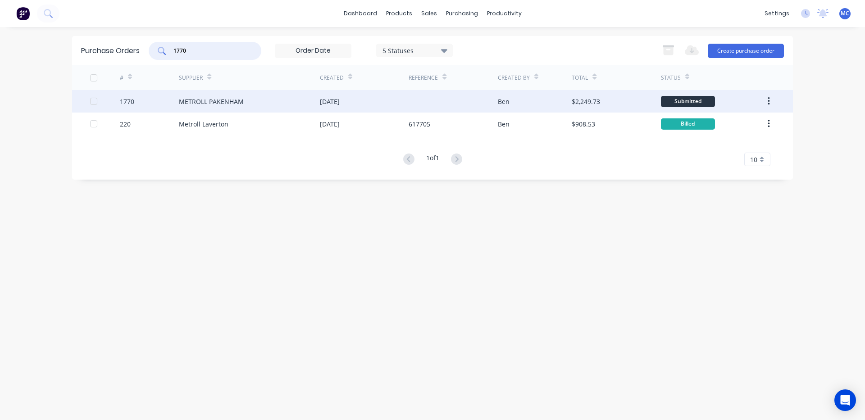
type input "1770"
click at [222, 96] on div "METROLL PAKENHAM" at bounding box center [249, 101] width 141 height 23
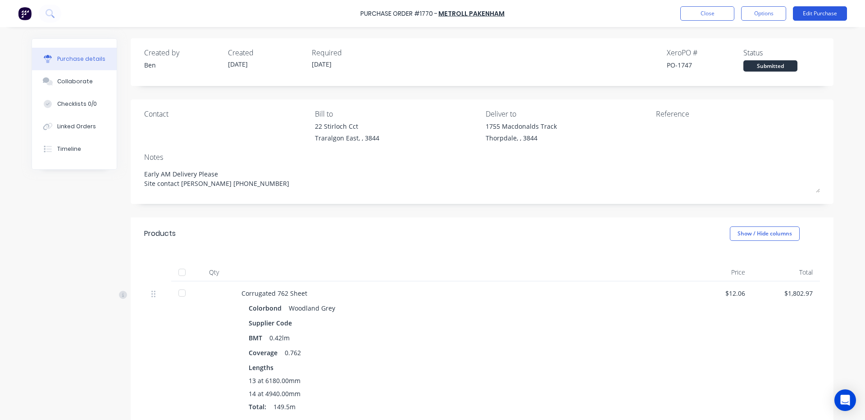
click at [819, 12] on button "Edit Purchase" at bounding box center [820, 13] width 54 height 14
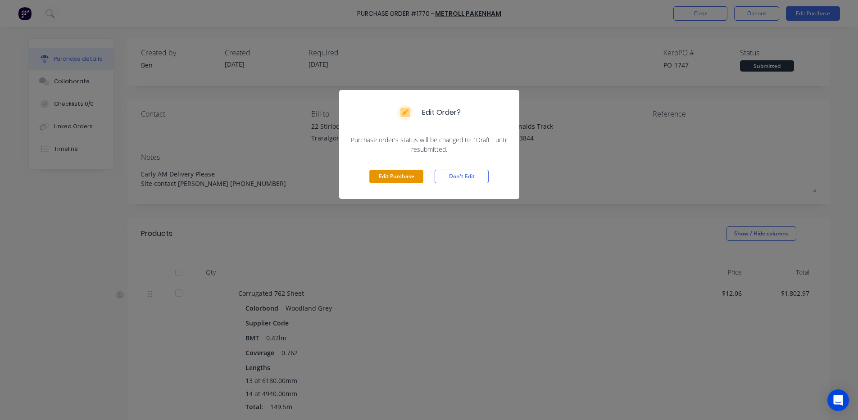
click at [406, 179] on button "Edit Purchase" at bounding box center [396, 177] width 54 height 14
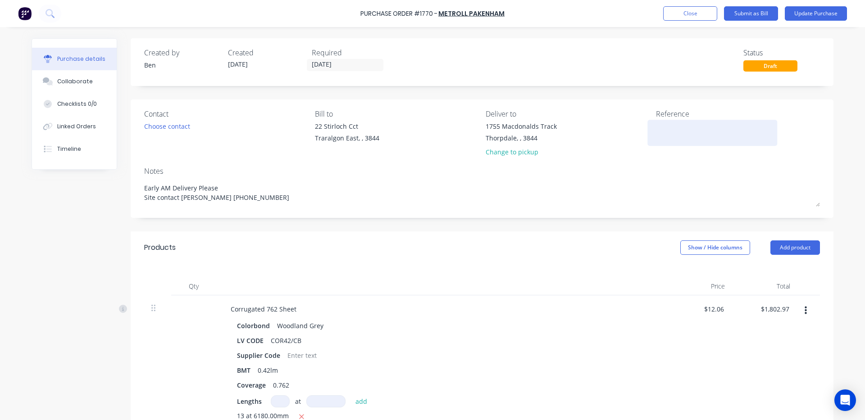
click at [692, 137] on textarea at bounding box center [712, 132] width 113 height 20
type textarea "x"
type textarea "1"
type textarea "x"
type textarea "147"
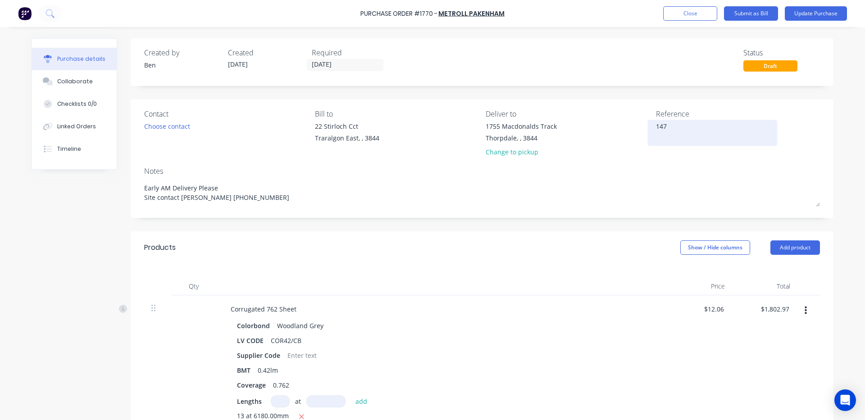
type textarea "x"
type textarea "1474"
type textarea "x"
type textarea "14746"
type textarea "x"
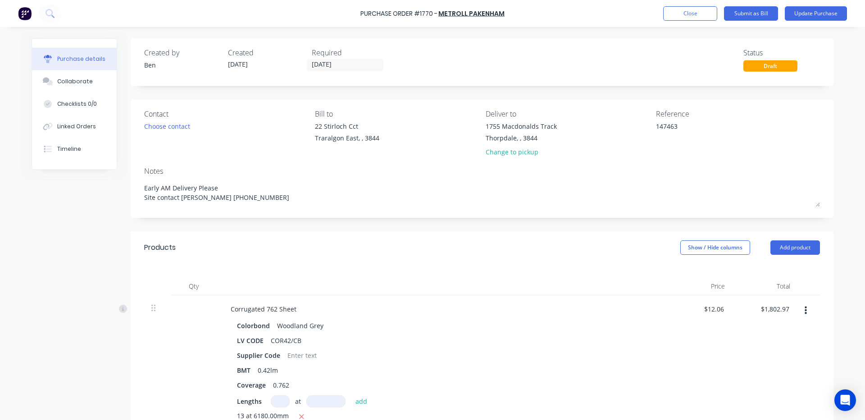
type textarea "147463"
type textarea "x"
type textarea "147463"
click at [569, 168] on div "Notes" at bounding box center [482, 171] width 676 height 11
type textarea "x"
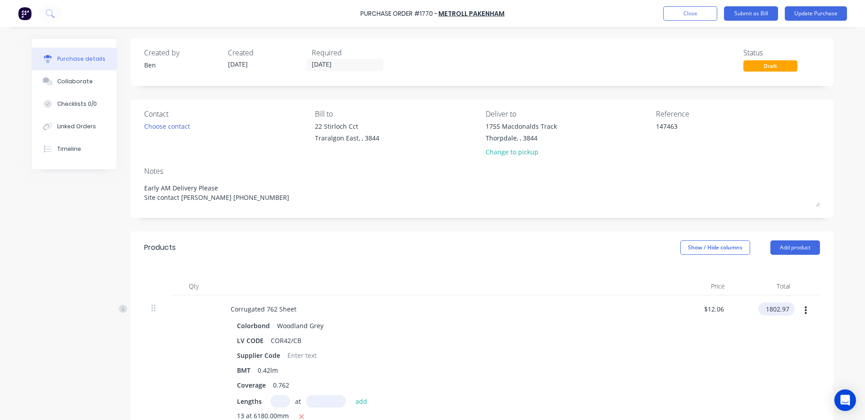
click at [785, 312] on input "1802.97" at bounding box center [774, 309] width 33 height 13
type input "1802.971802.93"
type textarea "x"
type input "$1,802.97"
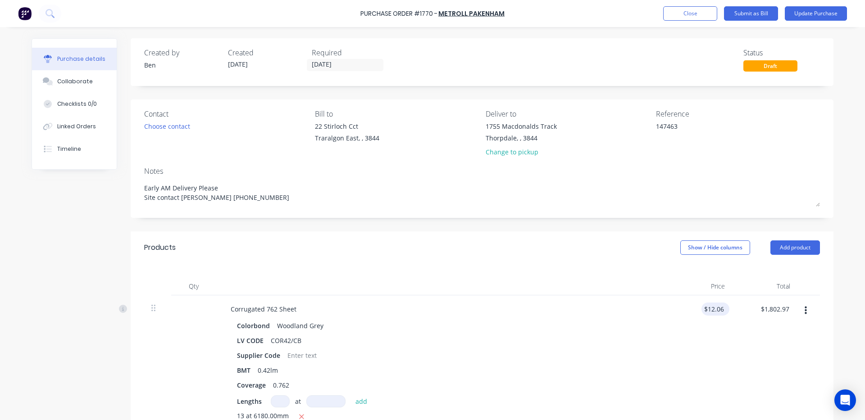
scroll to position [0, 0]
drag, startPoint x: 792, startPoint y: 308, endPoint x: 696, endPoint y: 310, distance: 95.9
click at [701, 310] on div "Corrugated 762 Sheet Colorbond Woodland Grey LV CODE COR42/CB Supplier Code BMT…" at bounding box center [482, 378] width 676 height 166
type textarea "x"
click at [787, 308] on input "1802.97" at bounding box center [774, 309] width 33 height 13
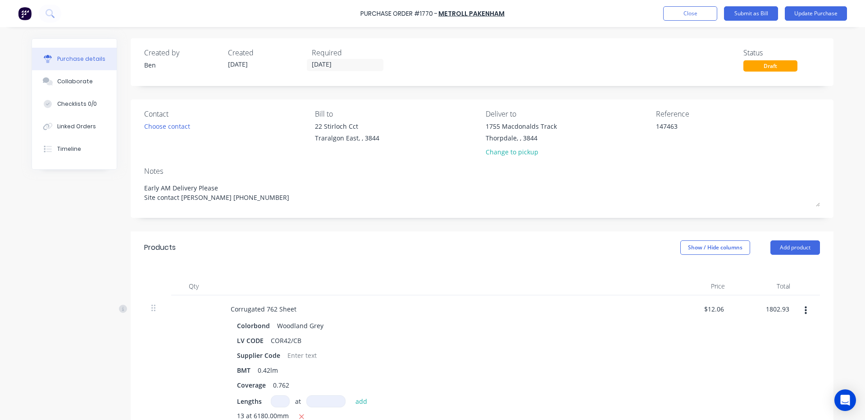
type input "1802.93"
type textarea "x"
type input "$12.0597"
type input "$1,802.93"
drag, startPoint x: 655, startPoint y: 398, endPoint x: 696, endPoint y: 342, distance: 69.0
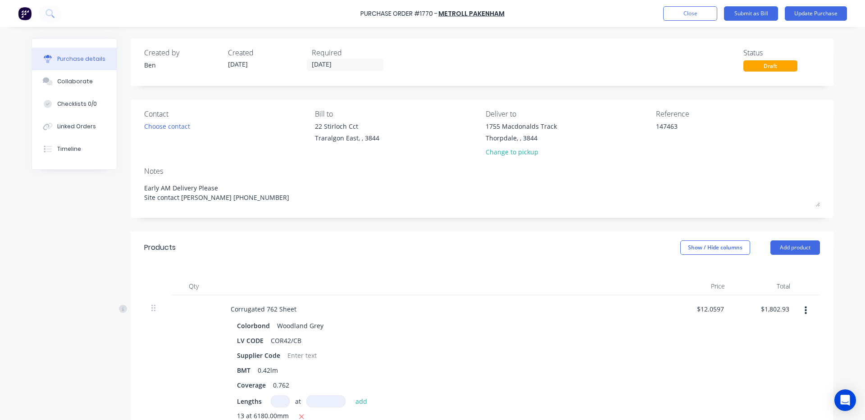
click at [656, 397] on div "Corrugated 762 Sheet Colorbond Woodland Grey LV CODE COR42/CB Supplier Code BMT…" at bounding box center [441, 378] width 450 height 166
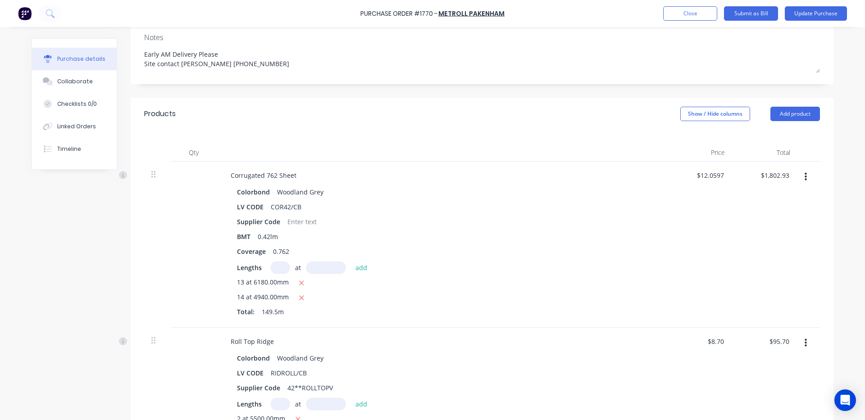
scroll to position [150, 0]
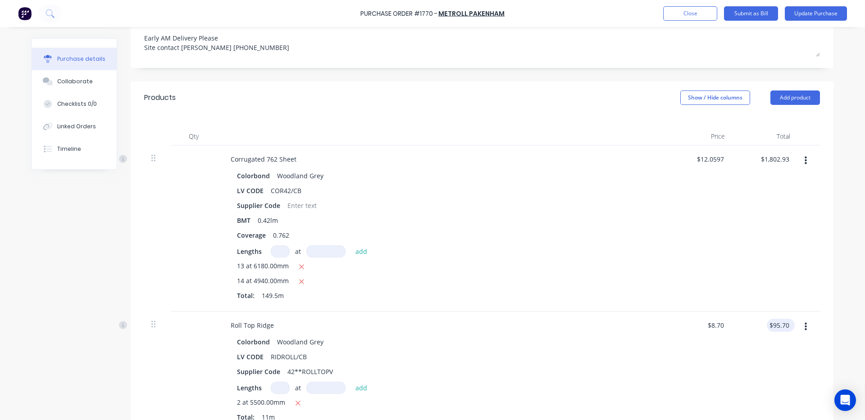
click at [789, 326] on div "$95.70 $95.70" at bounding box center [780, 325] width 28 height 13
type textarea "x"
click at [782, 327] on input "95.70" at bounding box center [778, 325] width 24 height 13
type input "9"
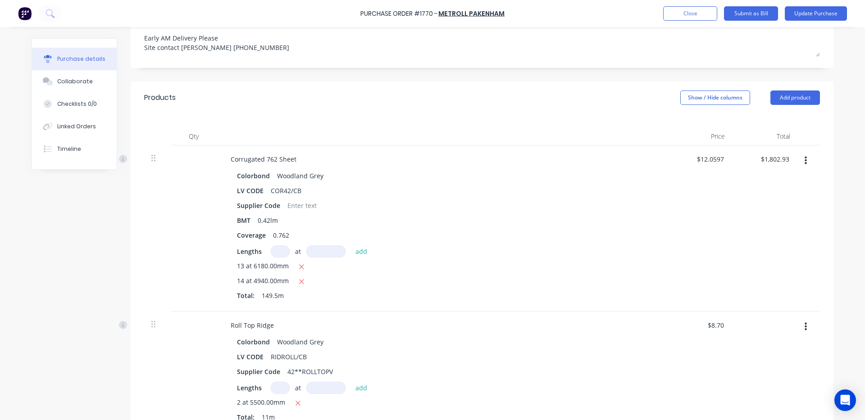
type input "5"
type input "95.73"
type textarea "x"
type input "$8.7027"
type input "$95.73"
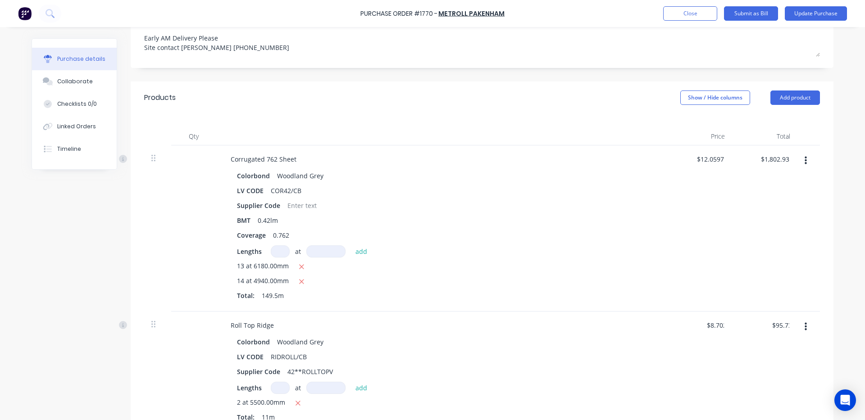
click at [768, 349] on div "$95.73 95.73" at bounding box center [764, 373] width 65 height 122
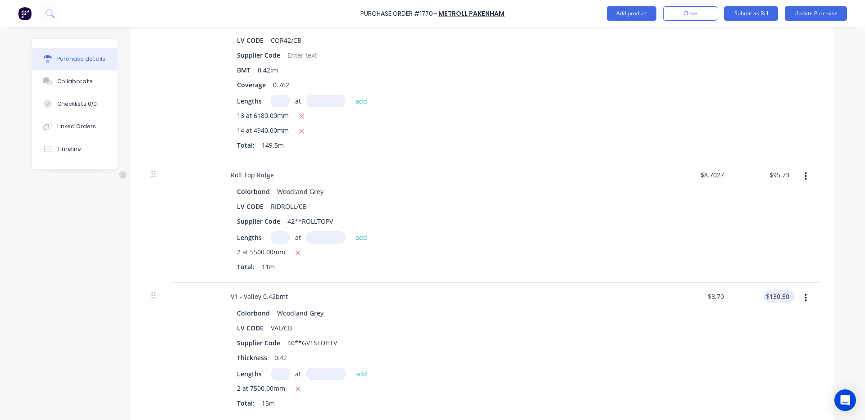
type textarea "x"
click at [785, 296] on input "130.50" at bounding box center [777, 296] width 28 height 13
type input "130.51"
type textarea "x"
type input "$8.7007"
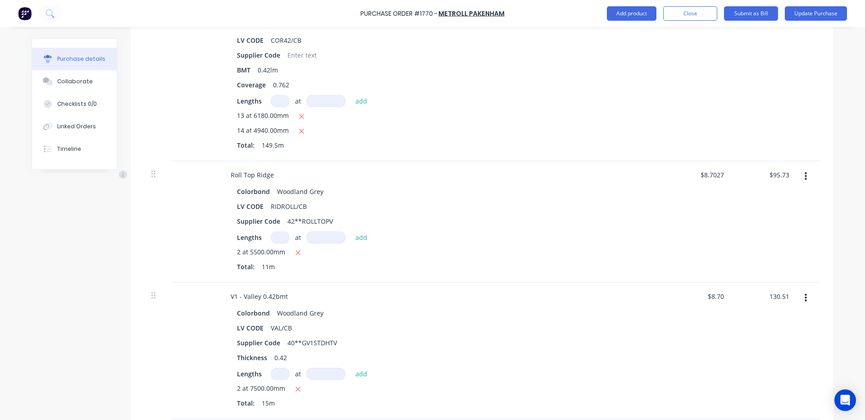
type input "$130.51"
click at [784, 313] on div "$130.51 130.51" at bounding box center [764, 351] width 65 height 136
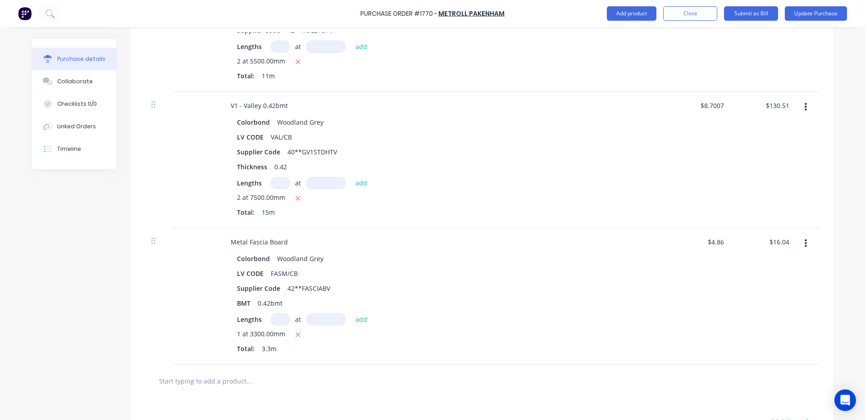
scroll to position [600, 0]
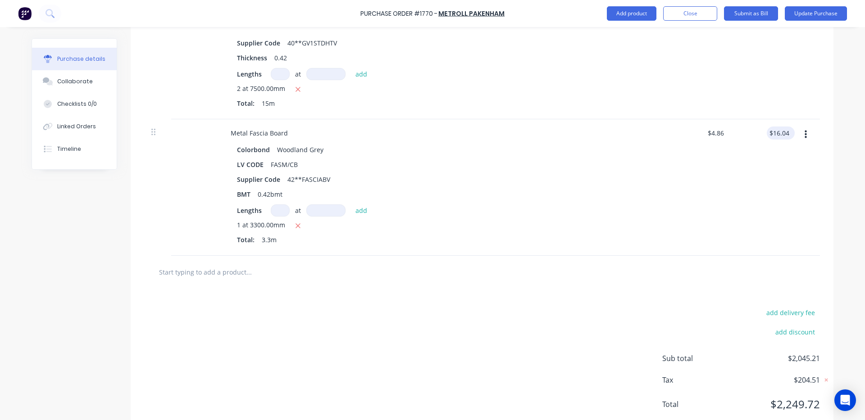
type textarea "x"
click at [786, 131] on input "16.04" at bounding box center [778, 133] width 24 height 13
type input "16.05"
type textarea "x"
type input "$4.8636"
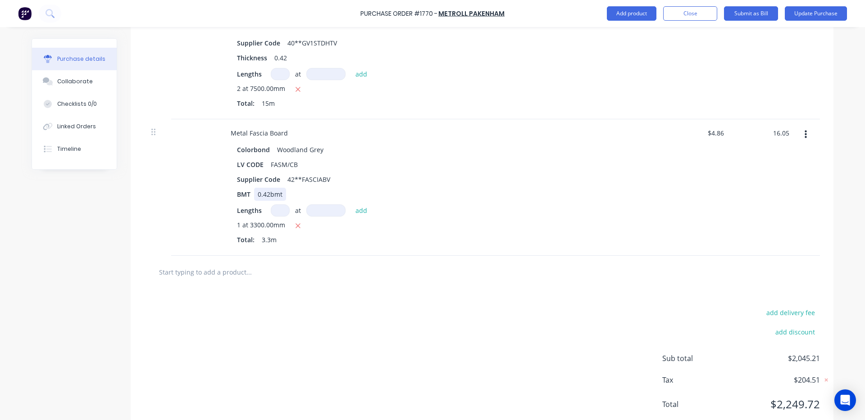
type input "$16.05"
click at [628, 188] on div "BMT 0.42bmt" at bounding box center [439, 194] width 413 height 13
type textarea "x"
click at [787, 311] on button "add delivery fee" at bounding box center [790, 313] width 59 height 12
type input "92.50"
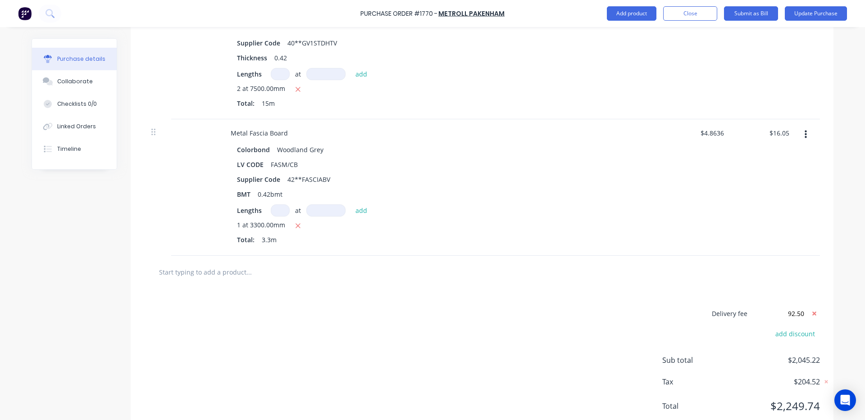
type textarea "x"
type input "$92.50"
click at [621, 290] on div "Delivery fee $92.50 add discount Sub total $2,045.22 Tax $204.52 Total $2,249.74" at bounding box center [482, 364] width 703 height 150
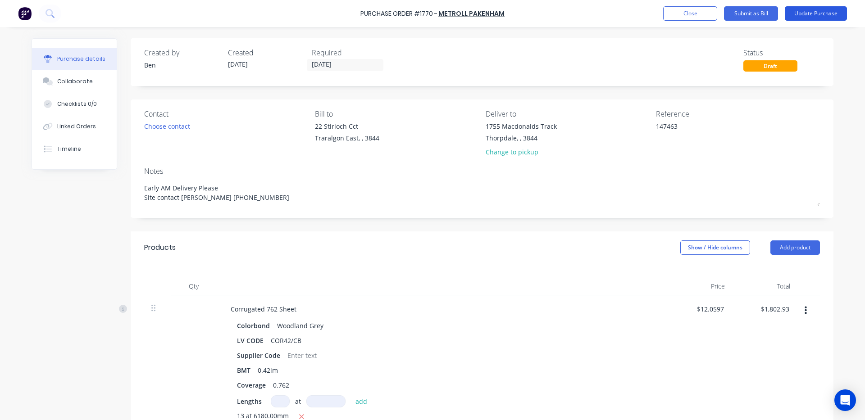
click at [837, 13] on button "Update Purchase" at bounding box center [815, 13] width 62 height 14
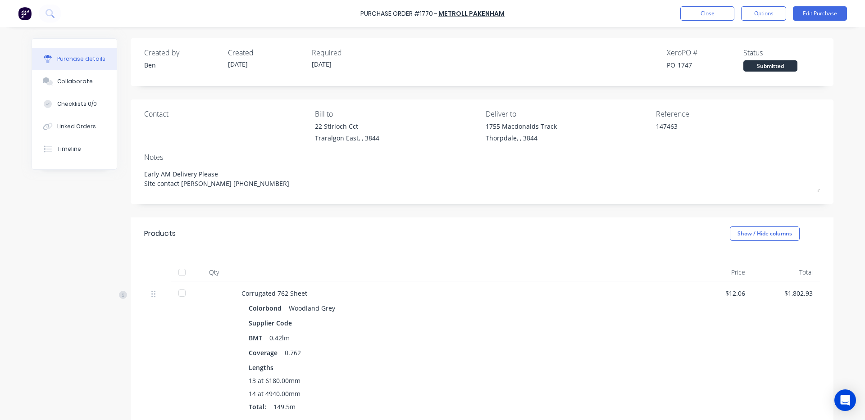
click at [179, 273] on div at bounding box center [182, 272] width 18 height 18
type textarea "x"
click at [79, 121] on button "Linked Orders" at bounding box center [74, 126] width 85 height 23
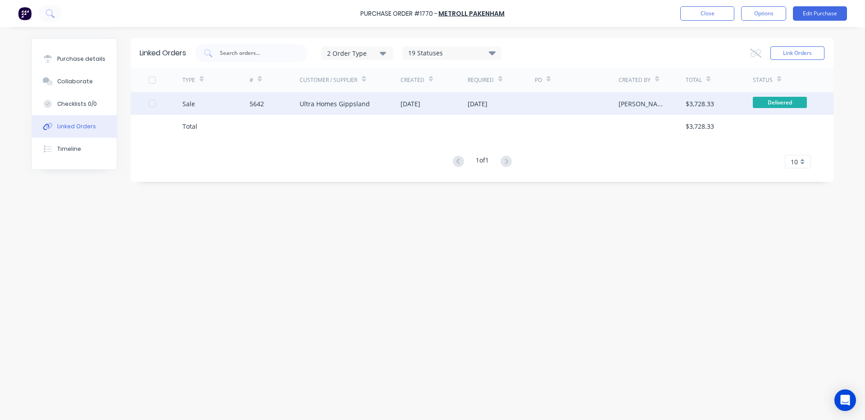
click at [506, 94] on div "[DATE]" at bounding box center [500, 103] width 67 height 23
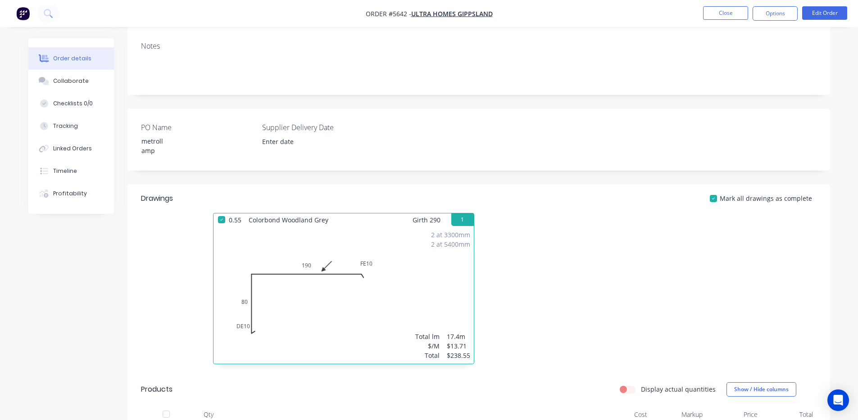
scroll to position [150, 0]
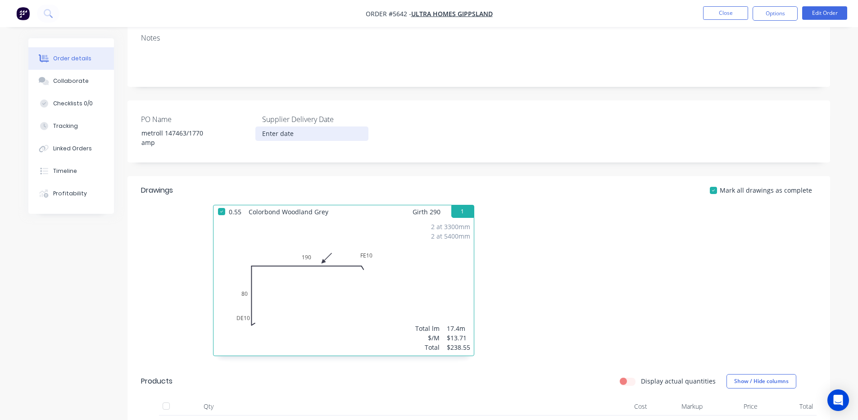
click at [288, 136] on input at bounding box center [312, 134] width 112 height 14
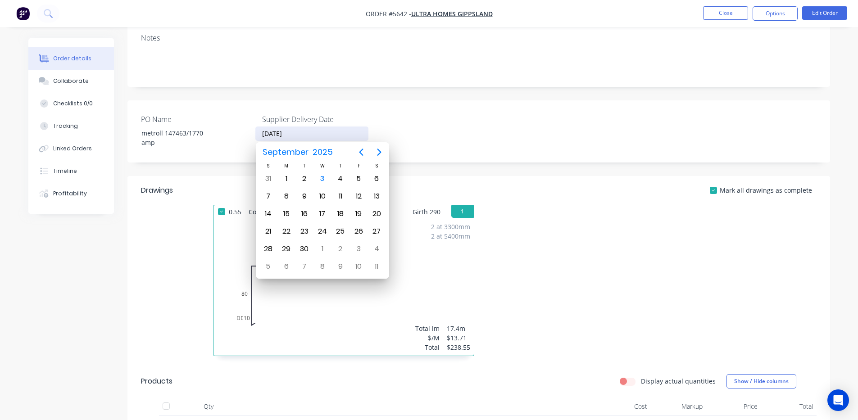
type input "[DATE]"
click at [449, 111] on div "PO Name metroll 147463/1770 amp Supplier Delivery Date 03/09/2025" at bounding box center [478, 131] width 703 height 62
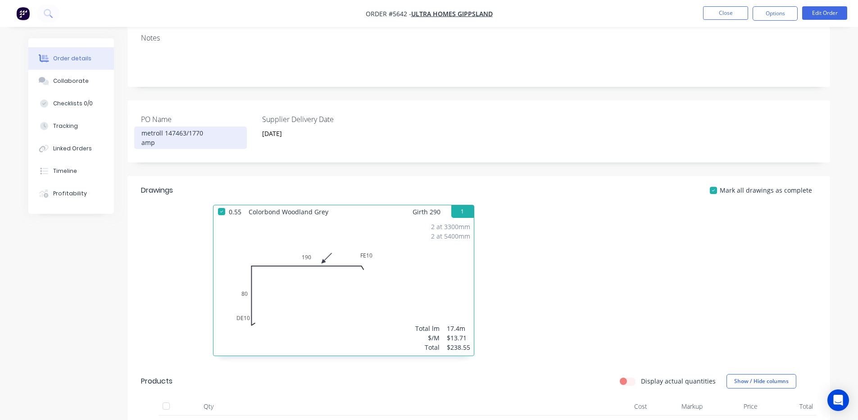
click at [158, 145] on div "metroll 147463/1770 amp" at bounding box center [190, 138] width 113 height 23
click at [203, 134] on div "metroll 147463/1770Ampelite" at bounding box center [190, 138] width 113 height 23
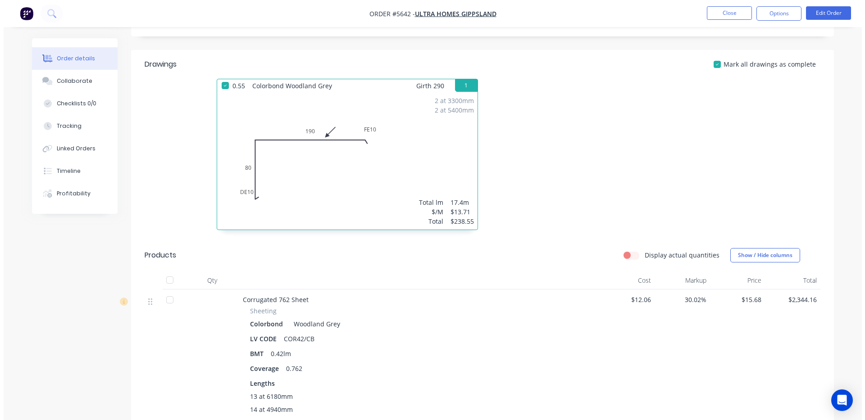
scroll to position [0, 0]
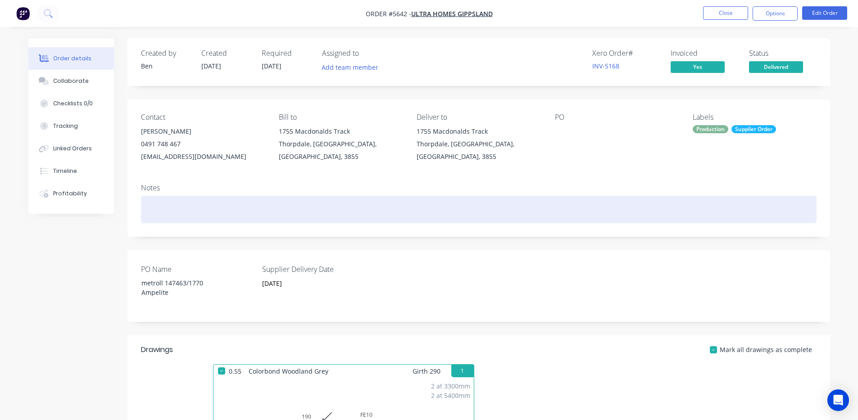
click at [583, 211] on div at bounding box center [479, 209] width 676 height 27
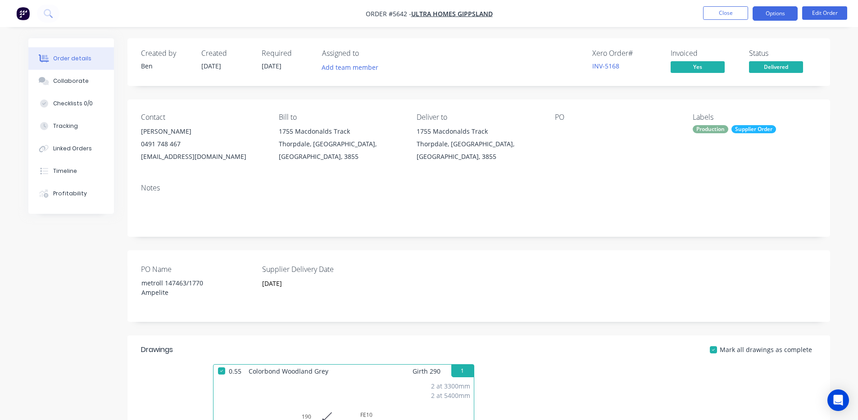
click at [777, 14] on button "Options" at bounding box center [775, 13] width 45 height 14
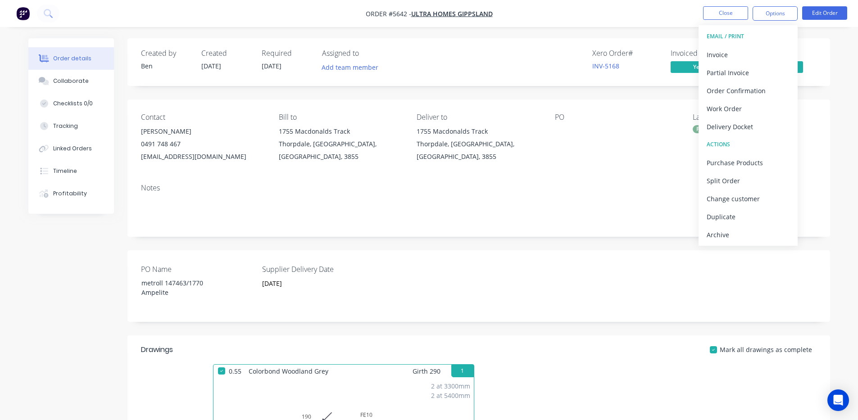
click at [524, 50] on div "Xero Order # INV-5168 Invoiced Yes Status Delivered" at bounding box center [614, 62] width 404 height 26
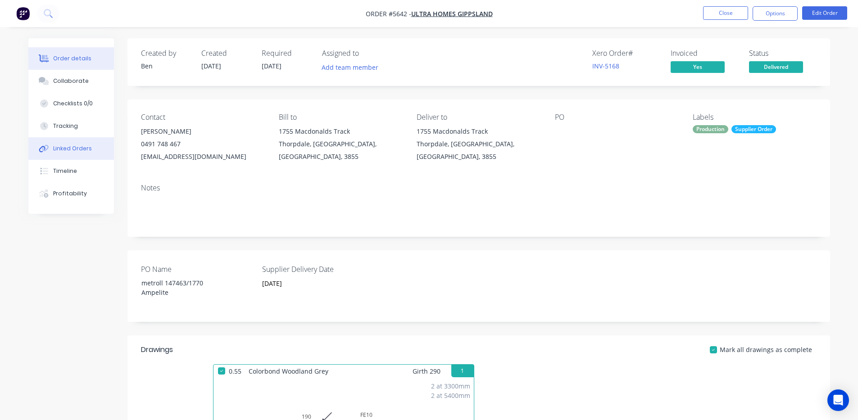
click at [73, 145] on div "Linked Orders" at bounding box center [72, 149] width 39 height 8
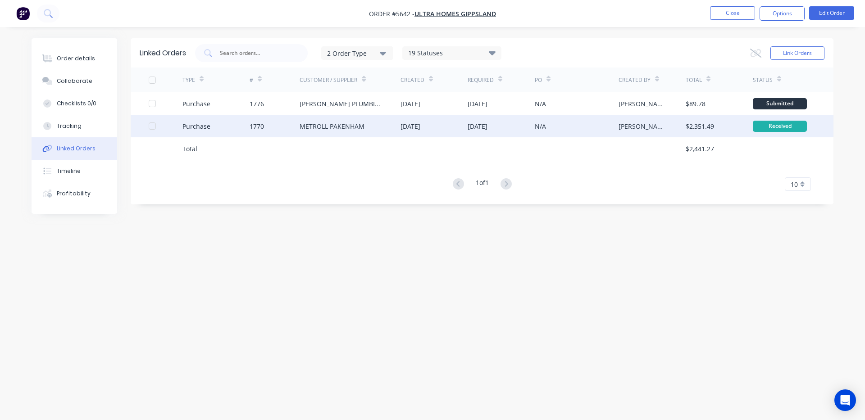
click at [329, 127] on div "METROLL PAKENHAM" at bounding box center [331, 126] width 65 height 9
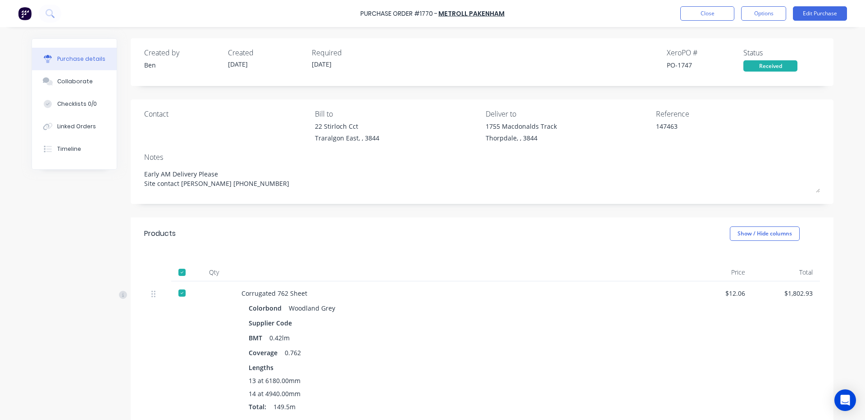
type textarea "x"
click at [66, 123] on div "Linked Orders" at bounding box center [76, 126] width 39 height 8
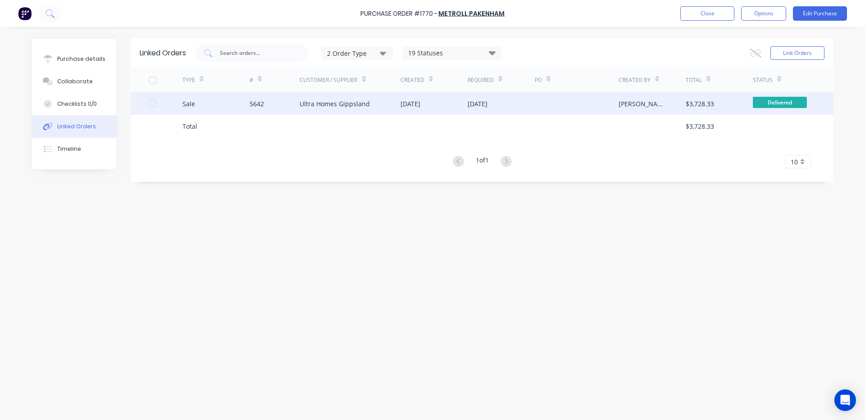
click at [394, 109] on div "Ultra Homes Gippsland" at bounding box center [349, 103] width 101 height 23
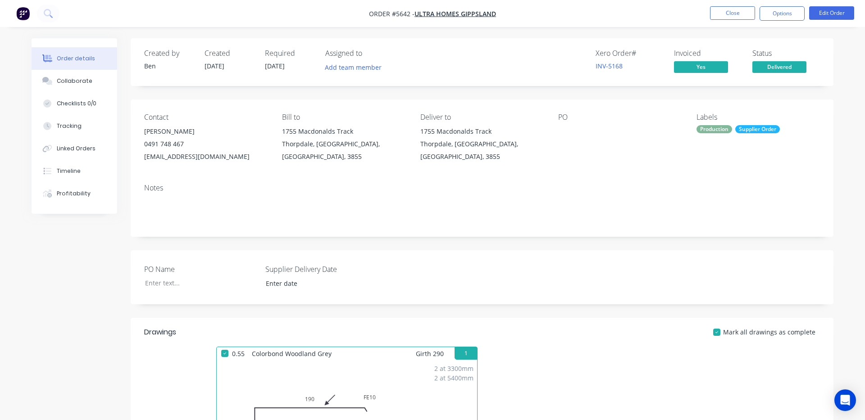
type input "09/03/2025"
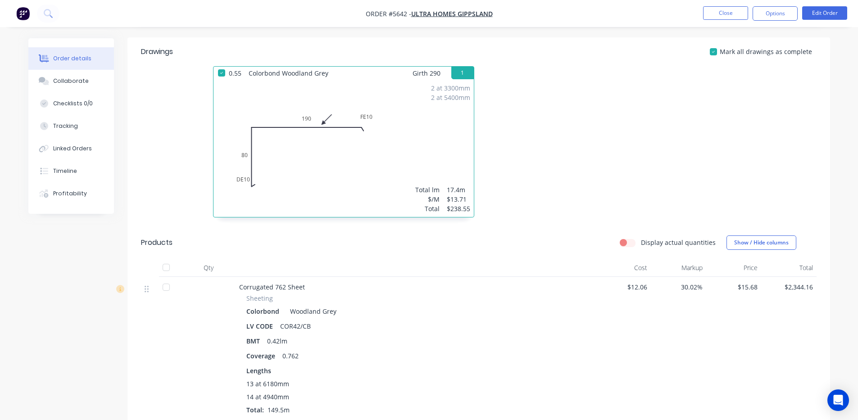
scroll to position [150, 0]
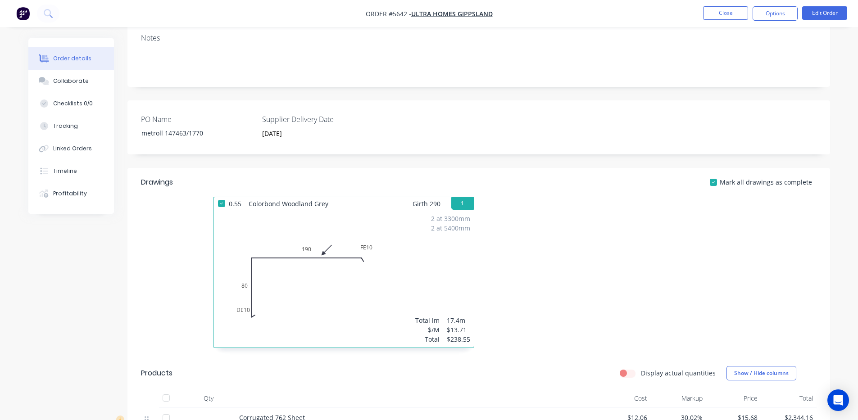
click at [524, 141] on div "PO Name metroll 147463/1770 Supplier Delivery Date 09/03/2025" at bounding box center [478, 127] width 703 height 54
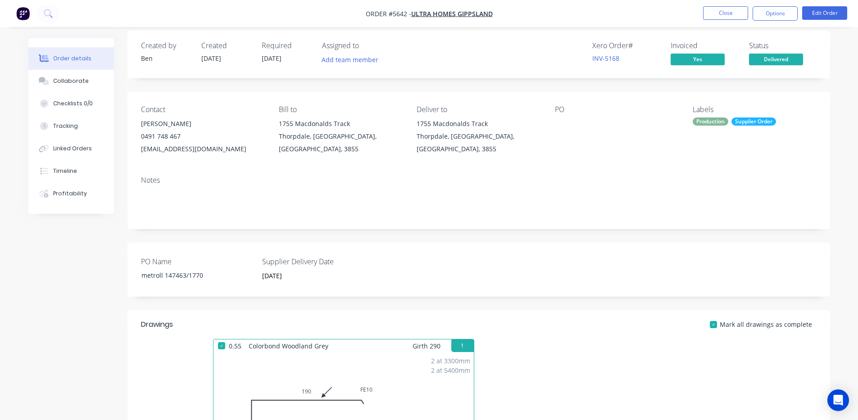
scroll to position [0, 0]
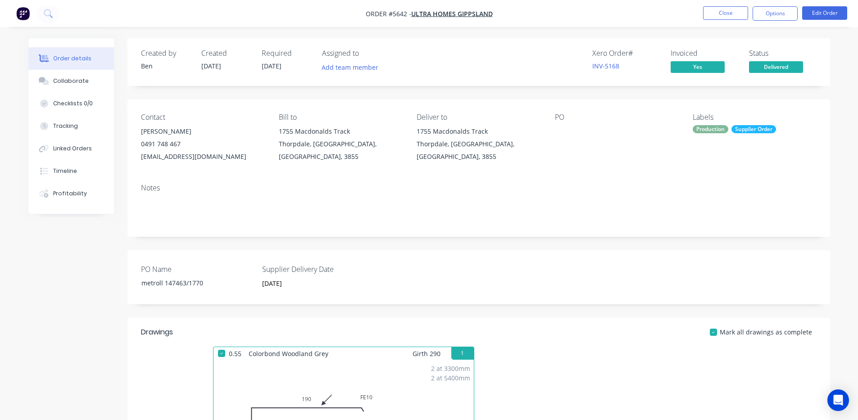
drag, startPoint x: 723, startPoint y: 11, endPoint x: 822, endPoint y: 124, distance: 150.3
click at [753, 130] on div "Supplier Order" at bounding box center [753, 129] width 45 height 8
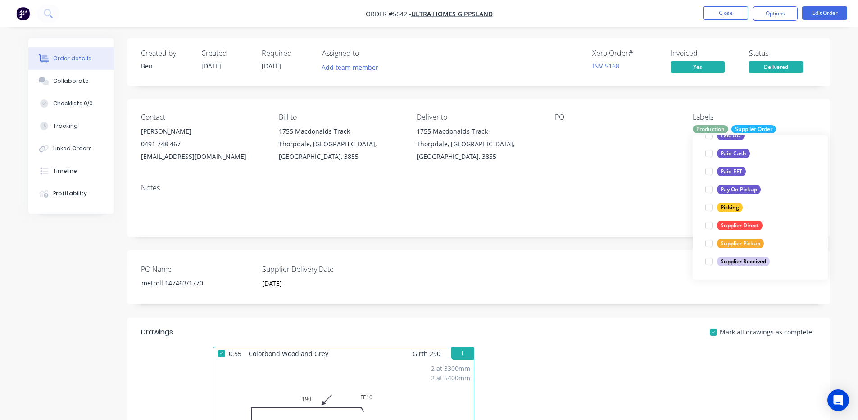
scroll to position [162, 0]
click at [710, 227] on div at bounding box center [709, 226] width 18 height 18
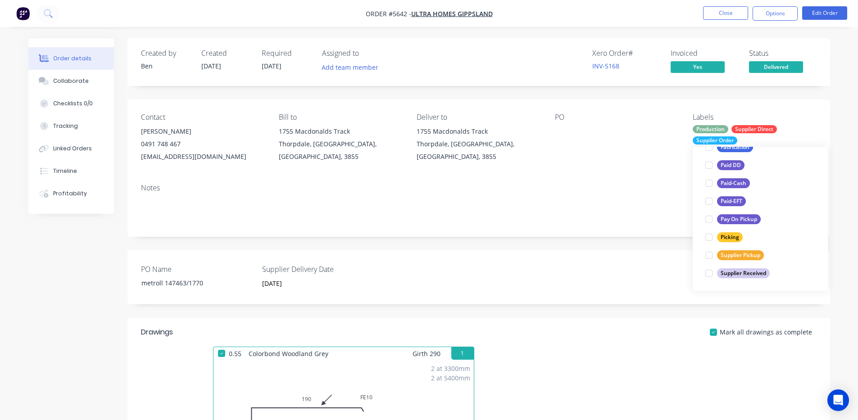
scroll to position [0, 0]
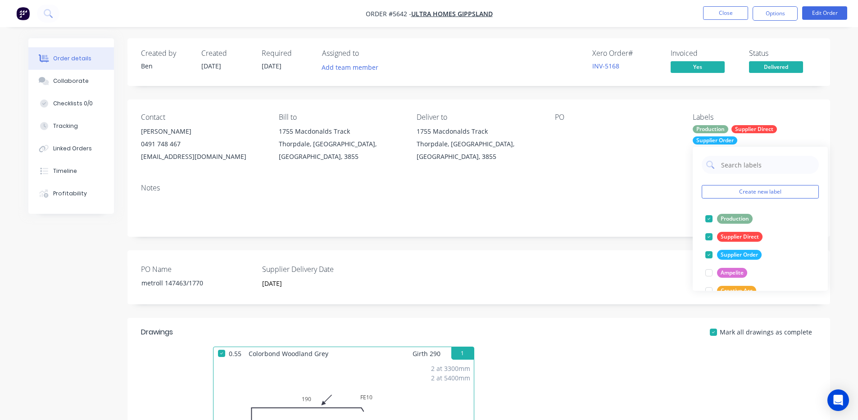
click at [628, 169] on div "Contact Nick 0491 748 467 nick@ultrahomesgippsland.com Bill to 1755 Macdonalds …" at bounding box center [478, 138] width 703 height 77
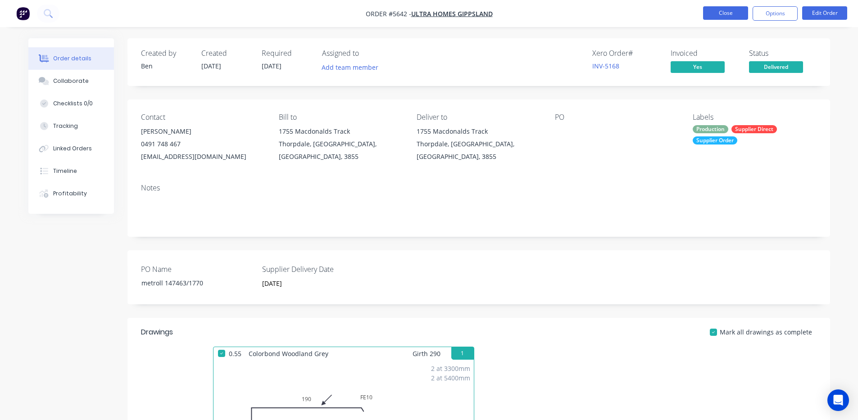
click at [725, 9] on button "Close" at bounding box center [725, 13] width 45 height 14
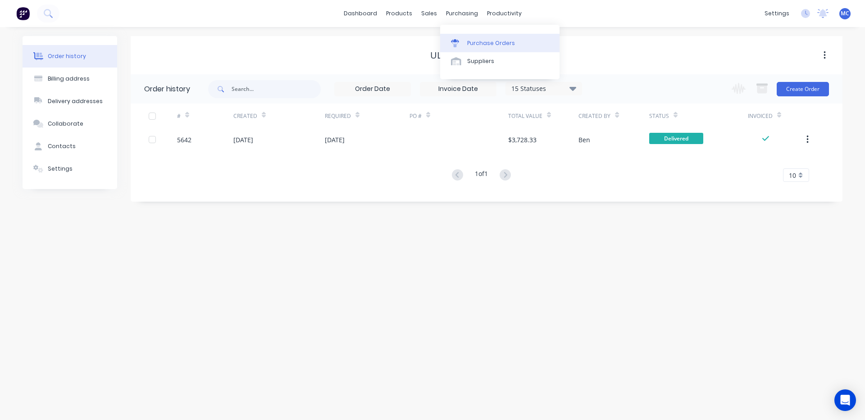
click at [481, 34] on link "Purchase Orders" at bounding box center [499, 43] width 119 height 18
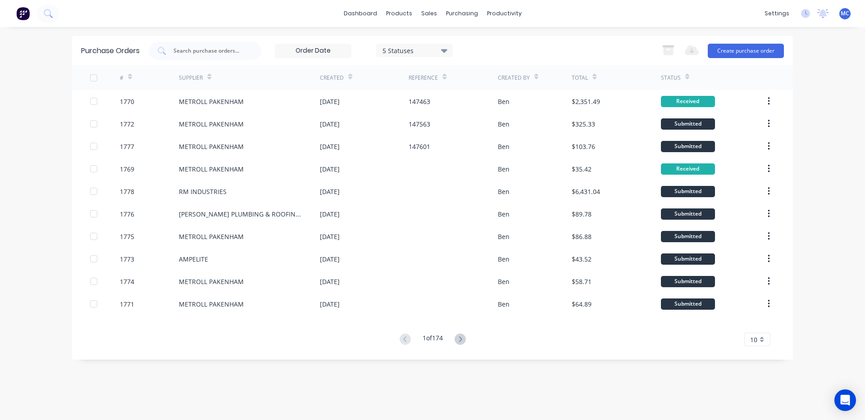
click at [615, 18] on div "dashboard products sales purchasing productivity dashboard products Product Cat…" at bounding box center [432, 13] width 865 height 27
click at [494, 37] on link "Purchase Orders" at bounding box center [499, 43] width 119 height 18
click at [241, 54] on input "text" at bounding box center [209, 50] width 75 height 9
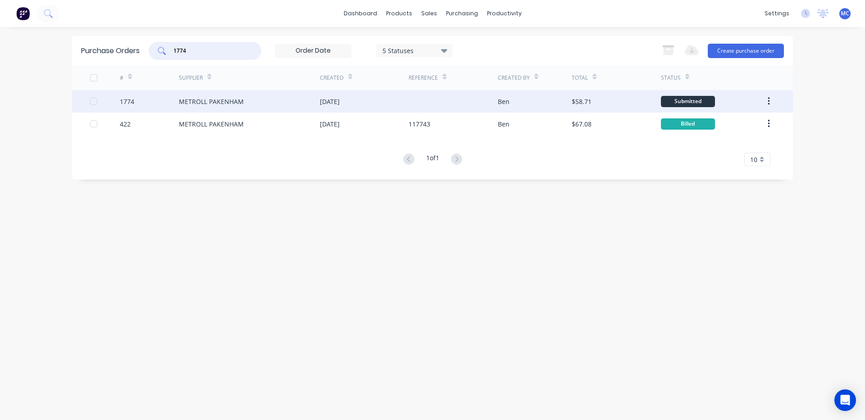
type input "1774"
click at [389, 107] on div "[DATE]" at bounding box center [364, 101] width 89 height 23
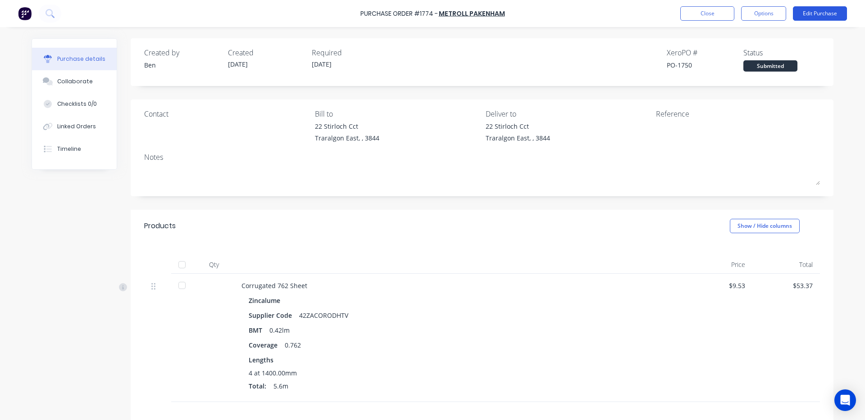
click at [833, 13] on button "Edit Purchase" at bounding box center [820, 13] width 54 height 14
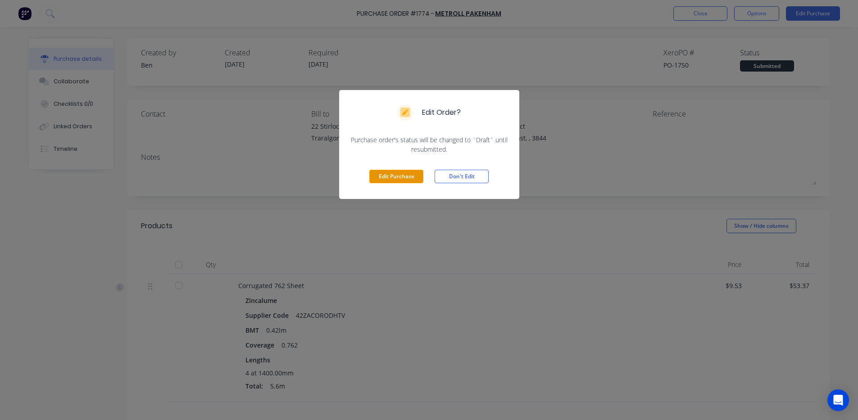
click at [409, 177] on button "Edit Purchase" at bounding box center [396, 177] width 54 height 14
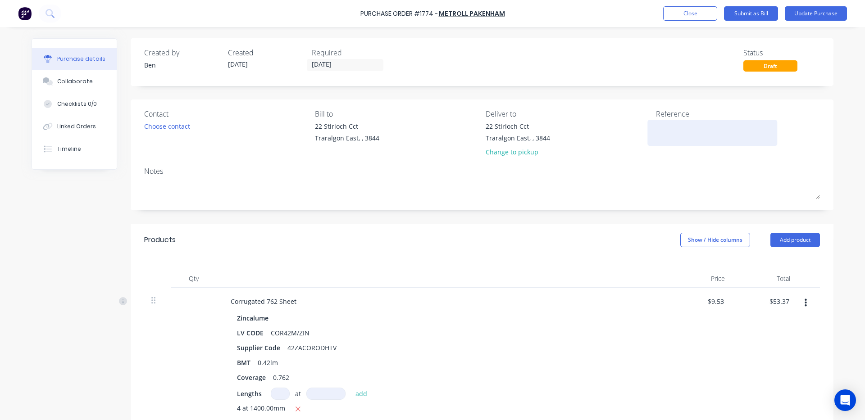
click at [676, 136] on textarea at bounding box center [712, 132] width 113 height 20
type textarea "x"
type textarea "1"
type textarea "x"
type textarea "14"
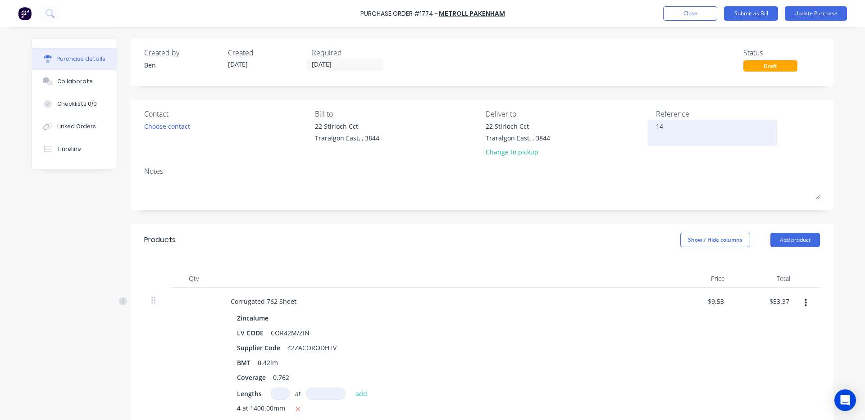
type textarea "x"
type textarea "147"
type textarea "x"
type textarea "1475"
type textarea "x"
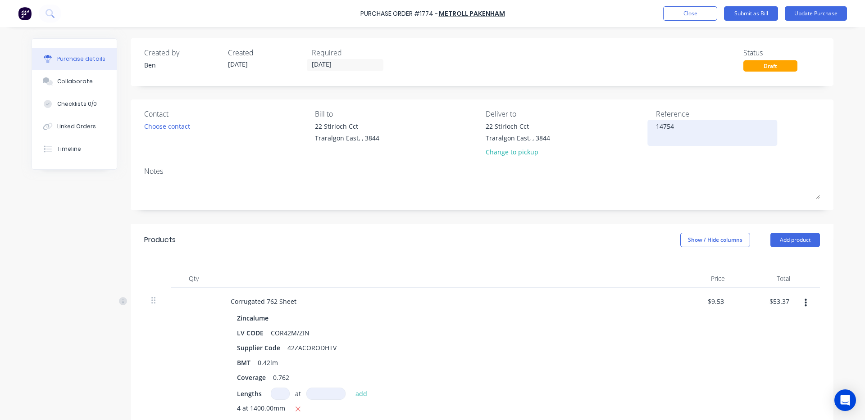
type textarea "147545"
type textarea "x"
type textarea "147545"
type textarea "x"
type textarea "147545"
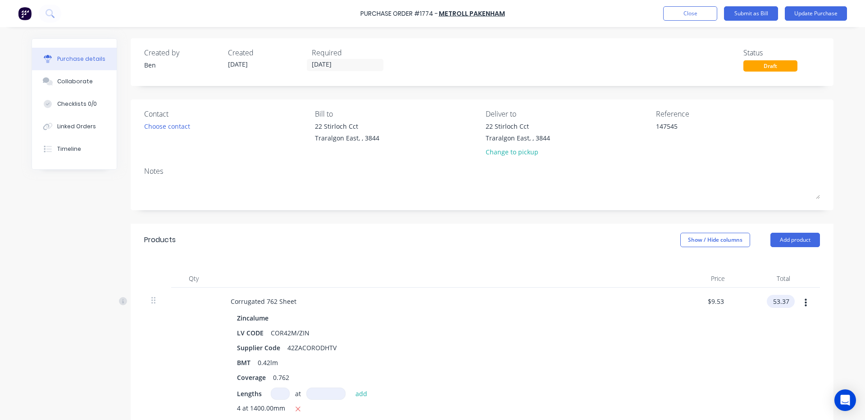
click at [783, 304] on input "53.37" at bounding box center [778, 301] width 24 height 13
type input "5"
type input "53.35"
type textarea "x"
type input "$9.5268"
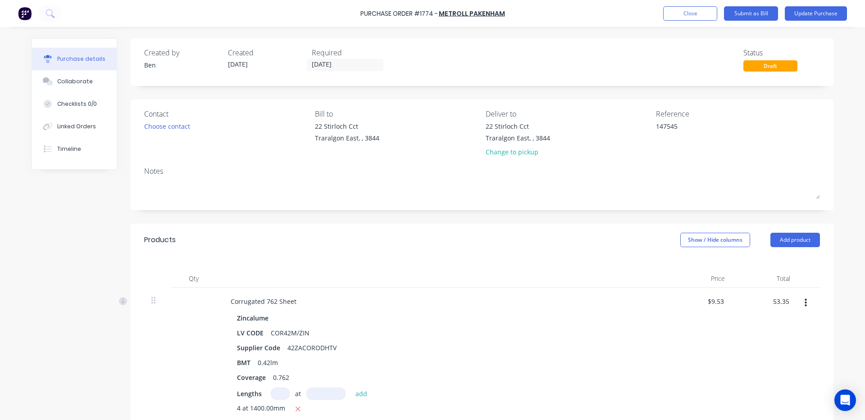
type input "$53.35"
click at [755, 328] on div "$53.35 $53.35" at bounding box center [764, 363] width 65 height 151
click at [827, 10] on button "Update Purchase" at bounding box center [815, 13] width 62 height 14
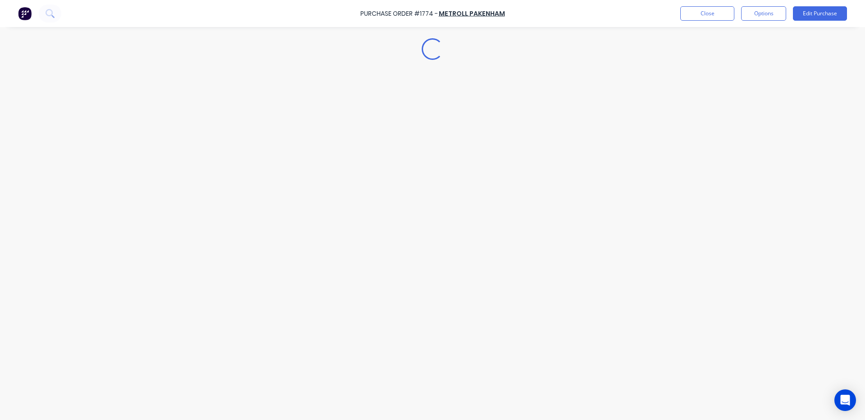
type textarea "x"
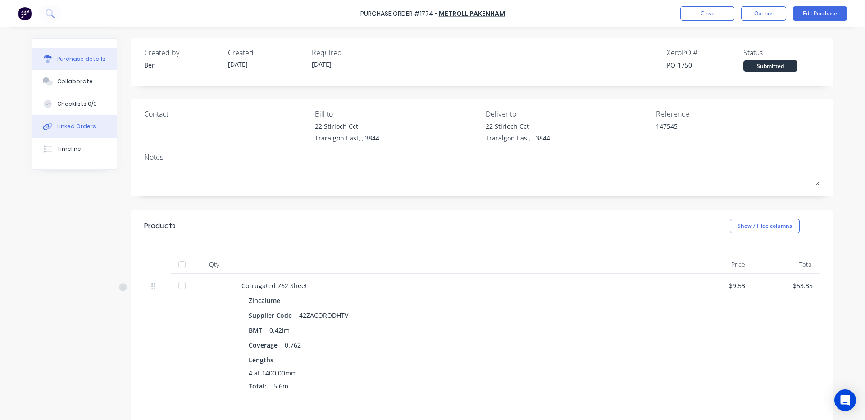
click at [78, 130] on div "Linked Orders" at bounding box center [76, 126] width 39 height 8
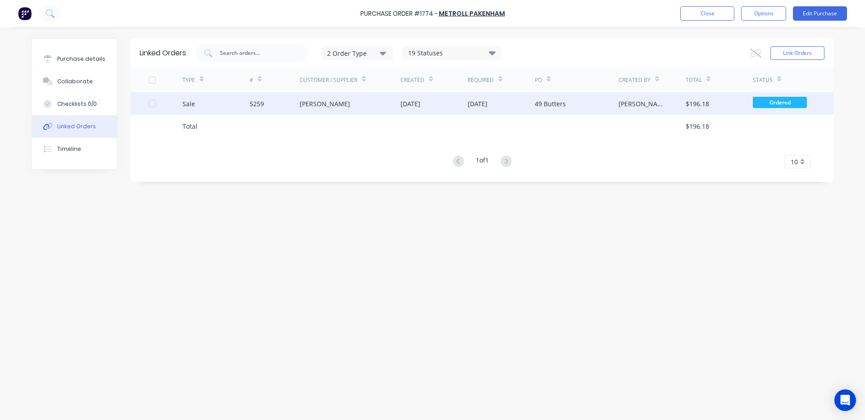
click at [339, 106] on div "[PERSON_NAME]" at bounding box center [324, 103] width 50 height 9
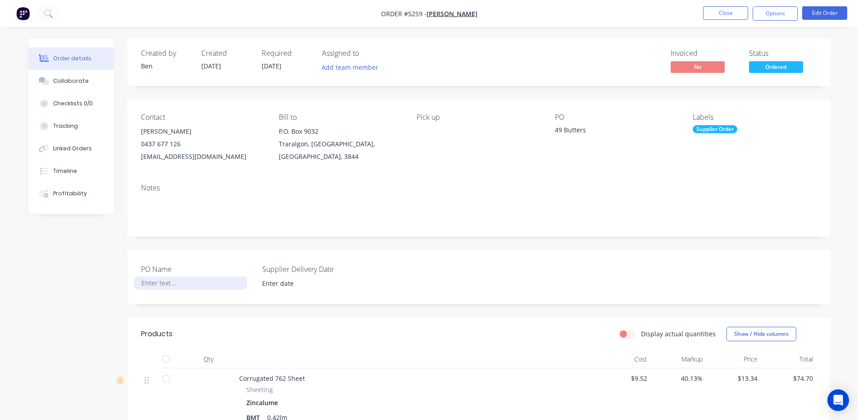
click at [168, 284] on div at bounding box center [190, 283] width 113 height 13
click at [289, 284] on input at bounding box center [312, 284] width 112 height 14
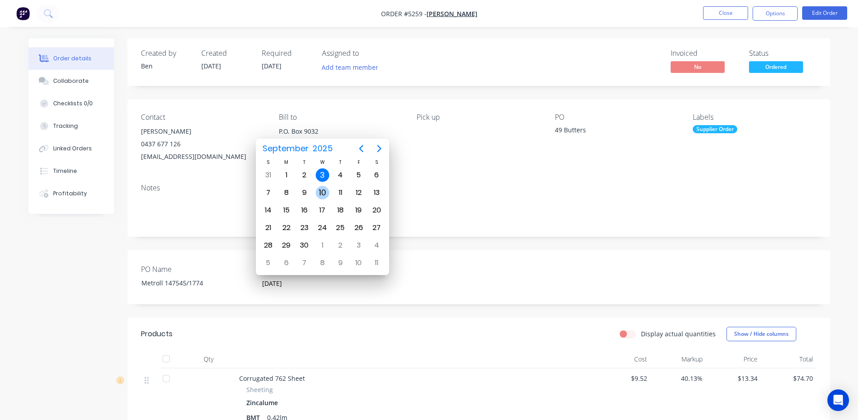
click at [323, 195] on div "10" at bounding box center [323, 193] width 14 height 14
type input "[DATE]"
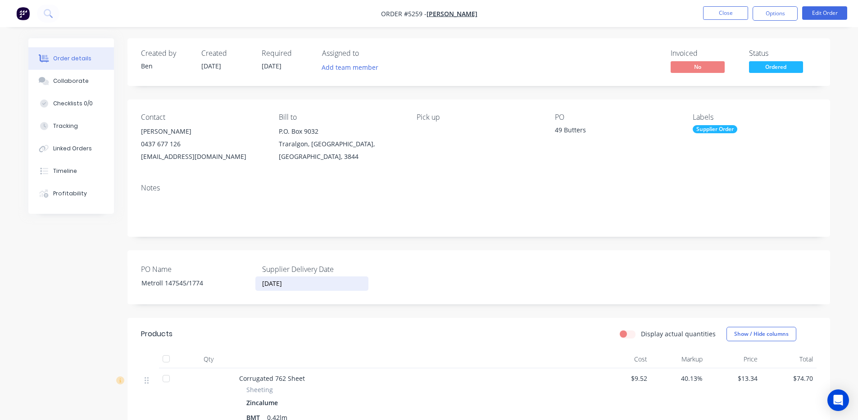
scroll to position [150, 0]
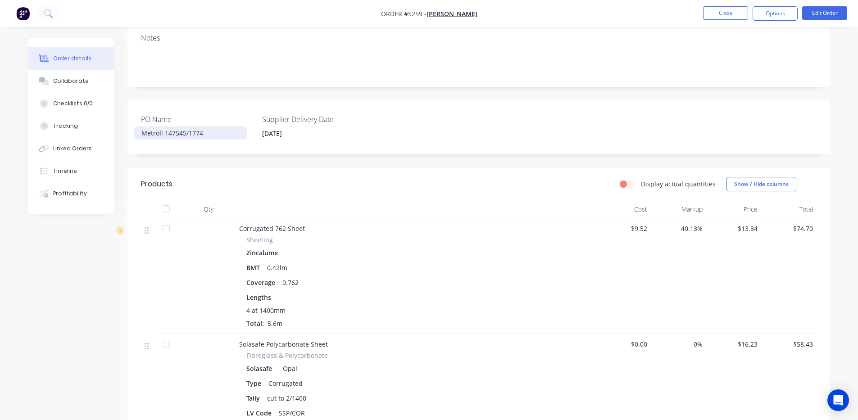
click at [218, 139] on div "Metroll 147545/1774" at bounding box center [190, 133] width 113 height 13
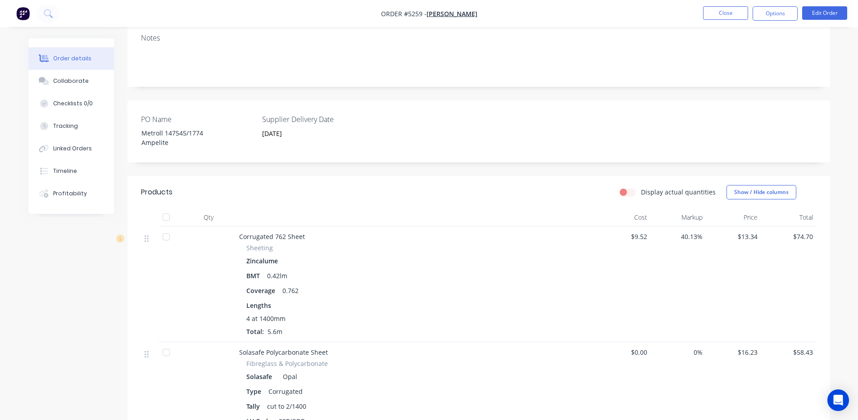
click at [621, 183] on header "Products Display actual quantities Show / Hide columns" at bounding box center [478, 192] width 703 height 32
click at [89, 150] on div "Linked Orders" at bounding box center [72, 149] width 39 height 8
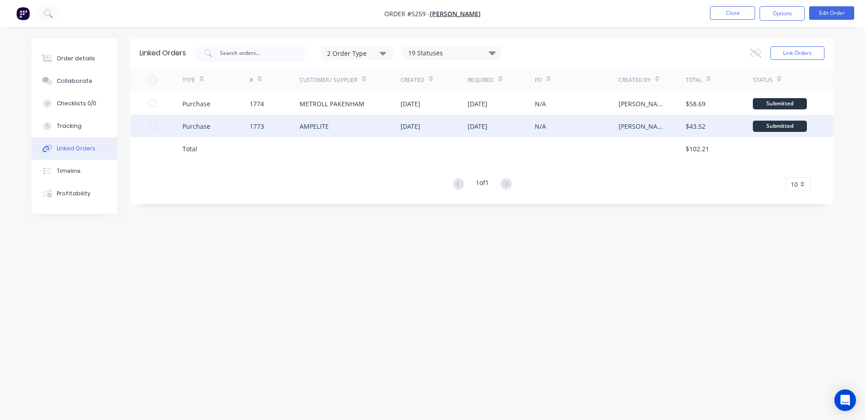
click at [362, 127] on div "AMPELITE" at bounding box center [349, 126] width 101 height 23
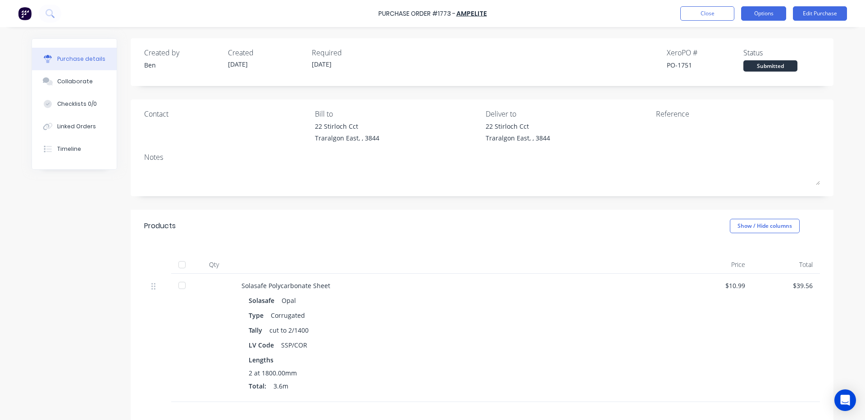
click at [762, 16] on button "Options" at bounding box center [763, 13] width 45 height 14
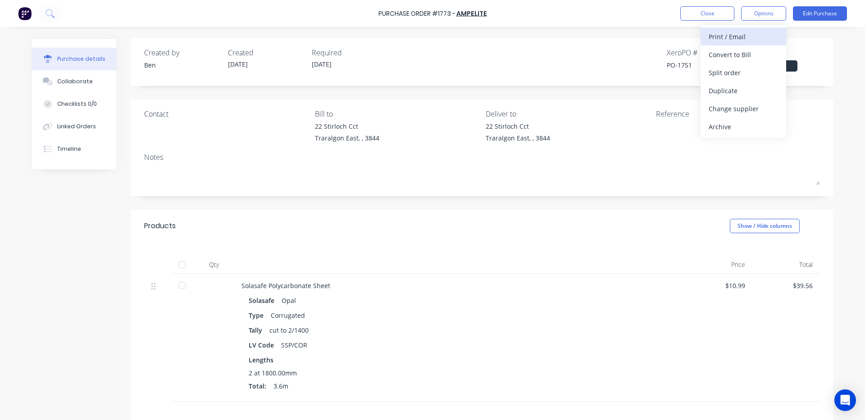
click at [729, 36] on div "Print / Email" at bounding box center [742, 36] width 69 height 13
click at [728, 54] on div "With pricing" at bounding box center [742, 54] width 69 height 13
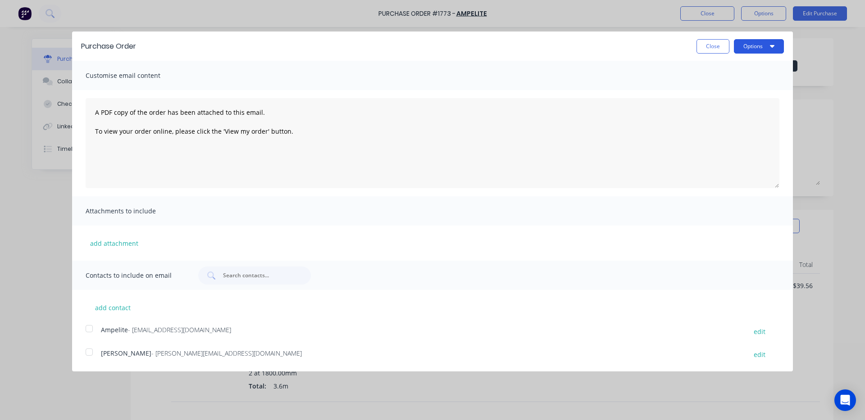
click at [748, 46] on button "Options" at bounding box center [759, 46] width 50 height 14
click at [753, 65] on div "Print" at bounding box center [740, 69] width 69 height 13
click at [702, 48] on button "Close" at bounding box center [712, 46] width 33 height 14
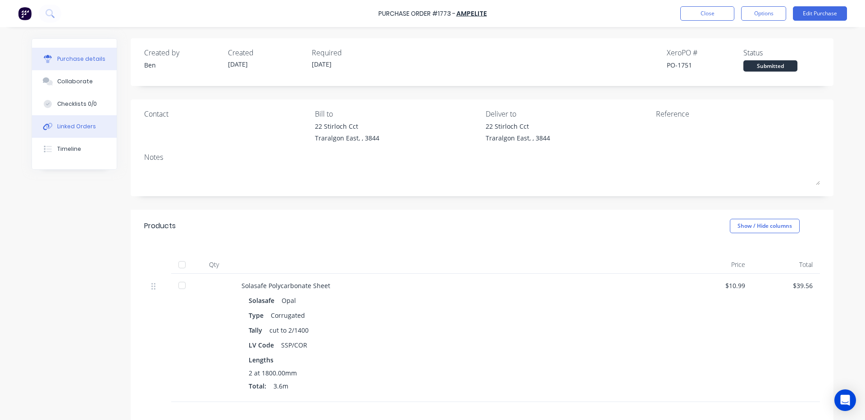
click at [88, 129] on div "Linked Orders" at bounding box center [76, 126] width 39 height 8
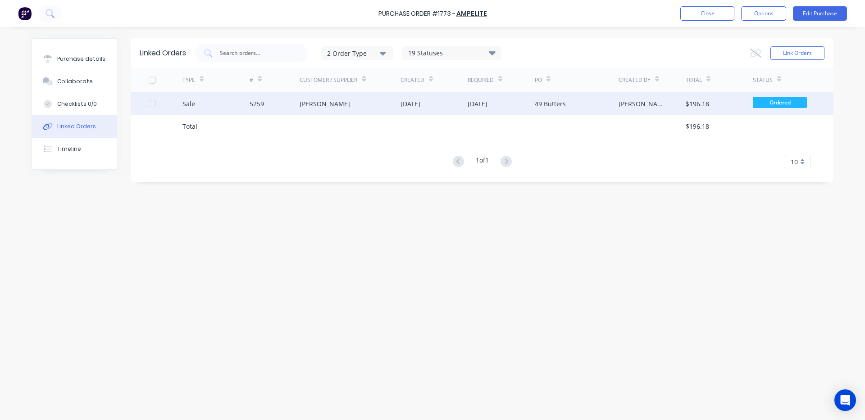
click at [350, 99] on div "CAZZAZ MATAINENCE" at bounding box center [324, 103] width 50 height 9
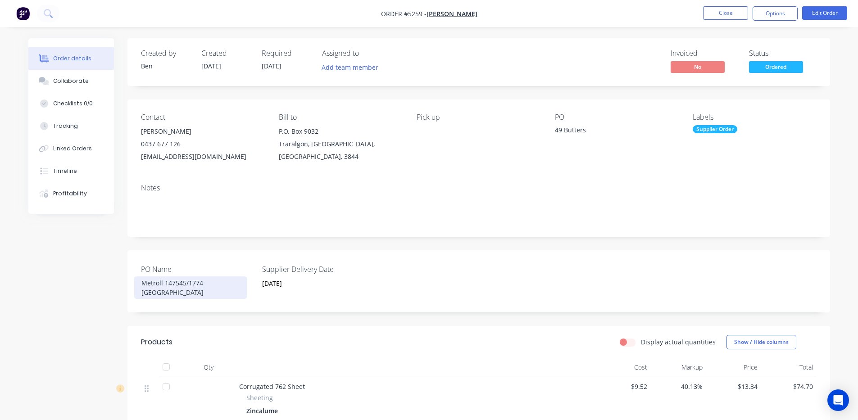
click at [192, 295] on div "Metroll 147545/1774 Ampelite" at bounding box center [190, 288] width 113 height 23
click at [269, 294] on div "Supplier Delivery Date 10/09/2025" at bounding box center [318, 281] width 113 height 35
click at [450, 282] on div "PO Name Metroll 147545/1774 Ampelite 1773 Supplier Delivery Date 10/09/2025" at bounding box center [478, 281] width 703 height 62
click at [782, 12] on button "Options" at bounding box center [775, 13] width 45 height 14
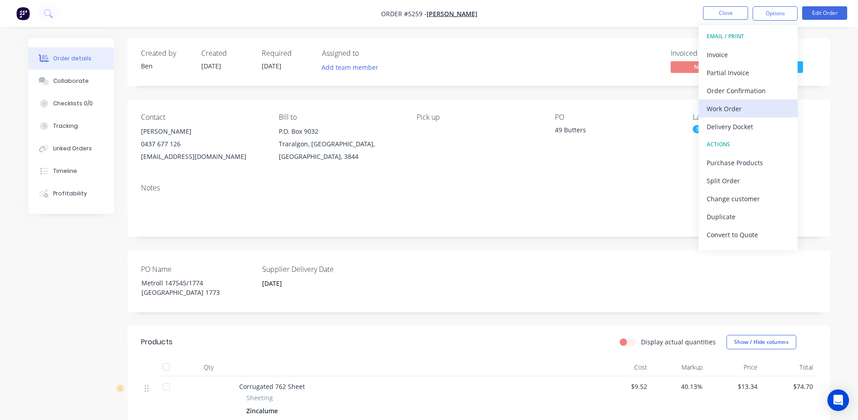
click at [740, 109] on div "Work Order" at bounding box center [748, 108] width 83 height 13
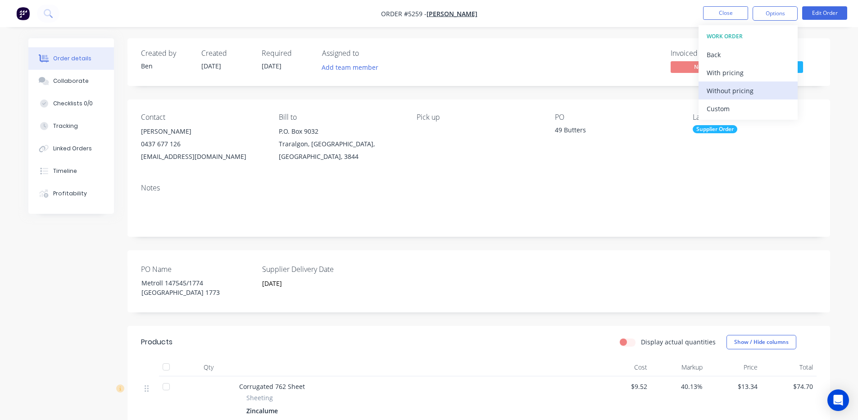
click at [744, 88] on div "Without pricing" at bounding box center [748, 90] width 83 height 13
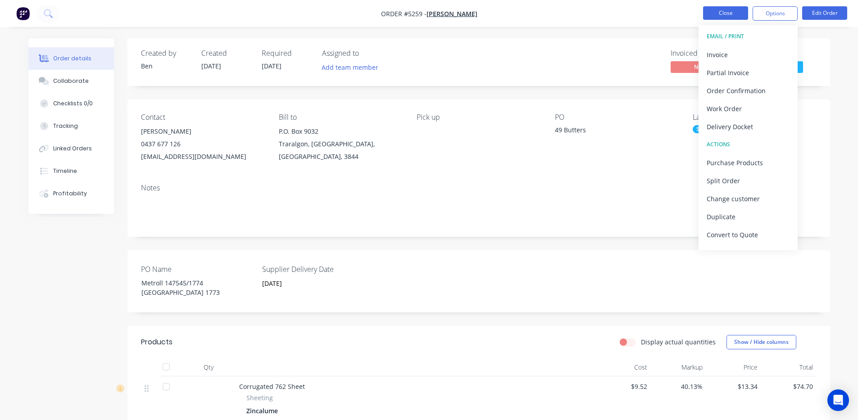
click at [714, 10] on button "Close" at bounding box center [725, 13] width 45 height 14
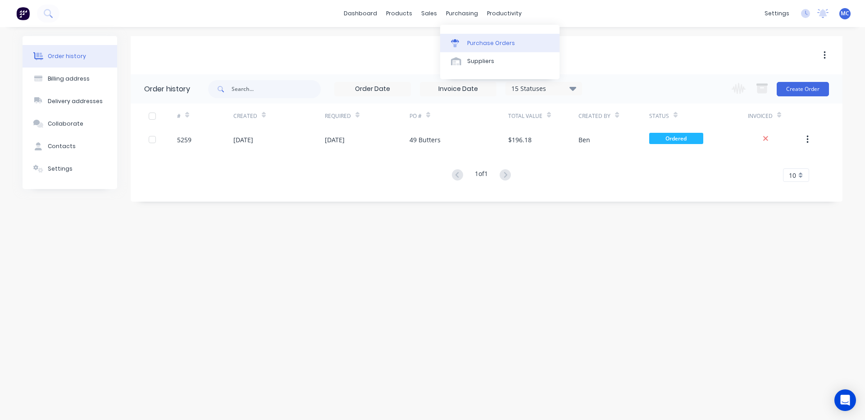
click at [482, 46] on div "Purchase Orders" at bounding box center [491, 43] width 48 height 8
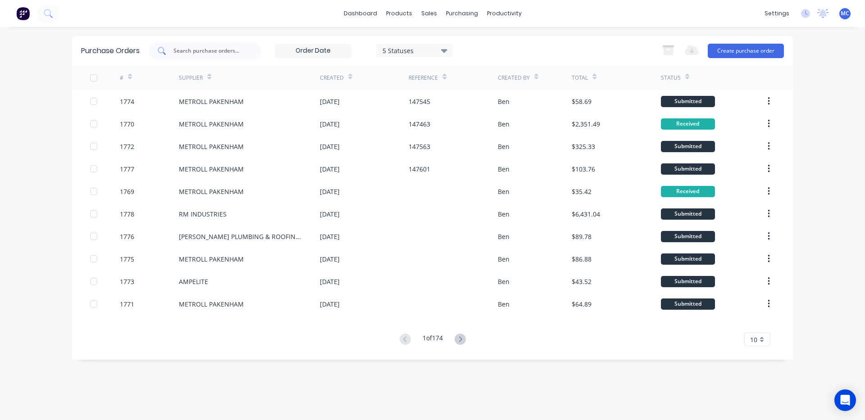
click at [223, 50] on input "text" at bounding box center [209, 50] width 75 height 9
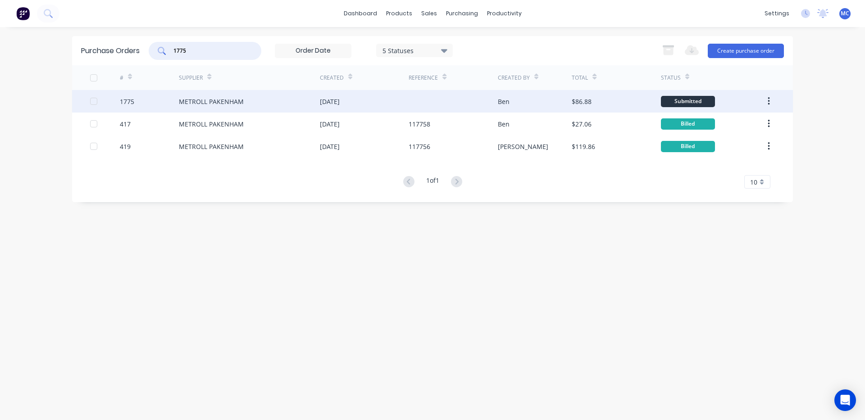
type input "1775"
click at [229, 100] on div "METROLL PAKENHAM" at bounding box center [211, 101] width 65 height 9
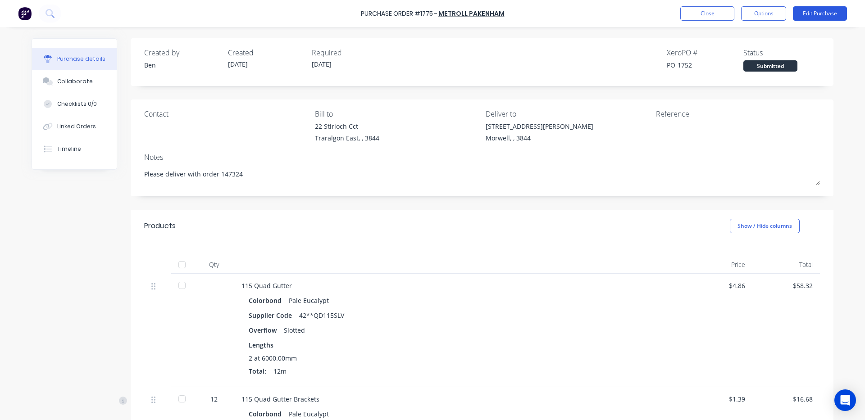
click at [823, 11] on button "Edit Purchase" at bounding box center [820, 13] width 54 height 14
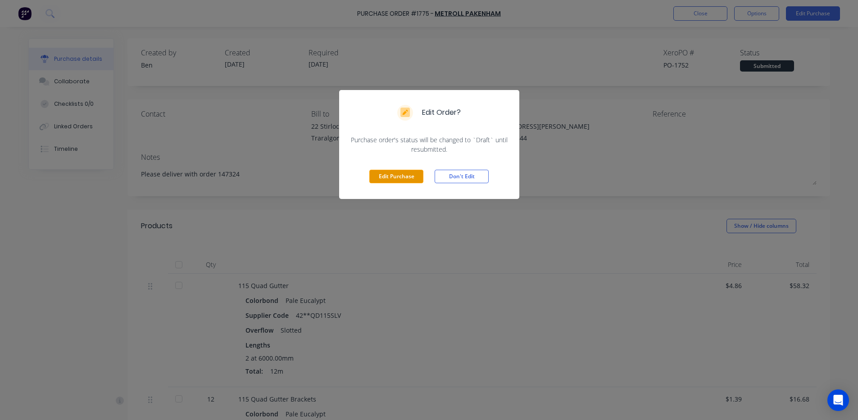
click at [399, 177] on button "Edit Purchase" at bounding box center [396, 177] width 54 height 14
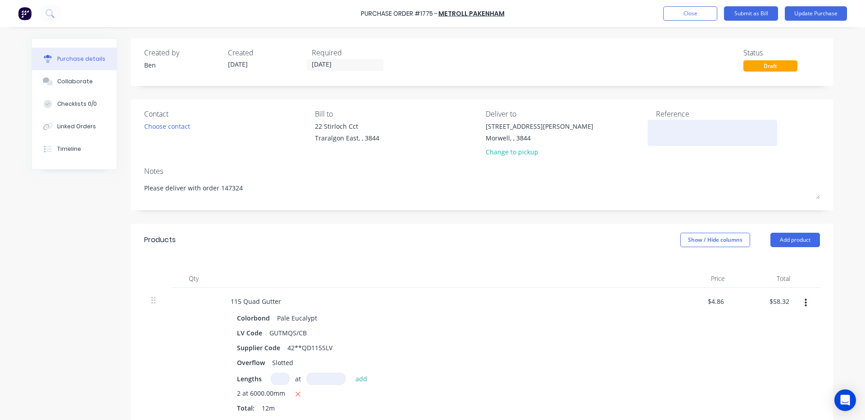
click at [674, 132] on textarea at bounding box center [712, 132] width 113 height 20
type textarea "x"
type textarea "1"
type textarea "x"
type textarea "14"
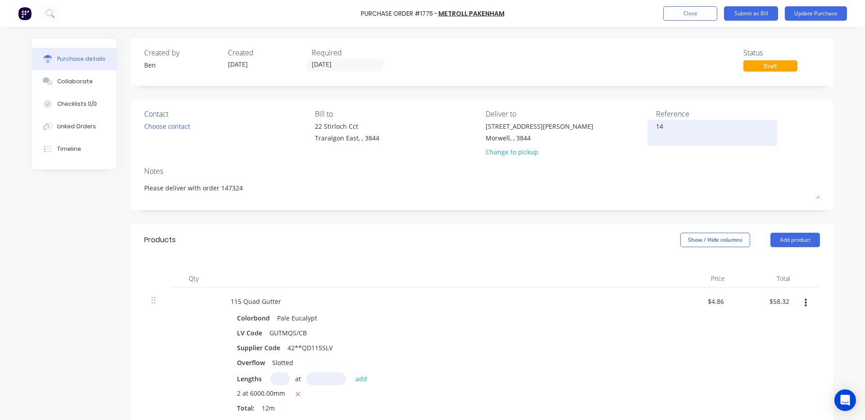
type textarea "x"
type textarea "147"
type textarea "x"
type textarea "1475"
type textarea "x"
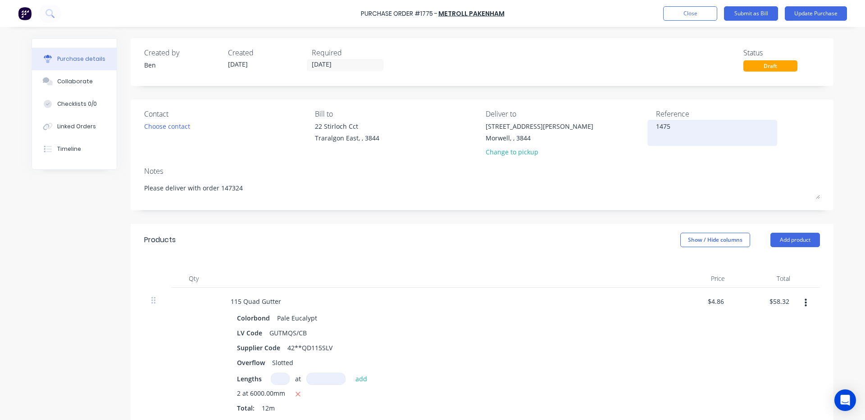
type textarea "14755"
type textarea "x"
type textarea "147556"
type textarea "x"
type textarea "147556"
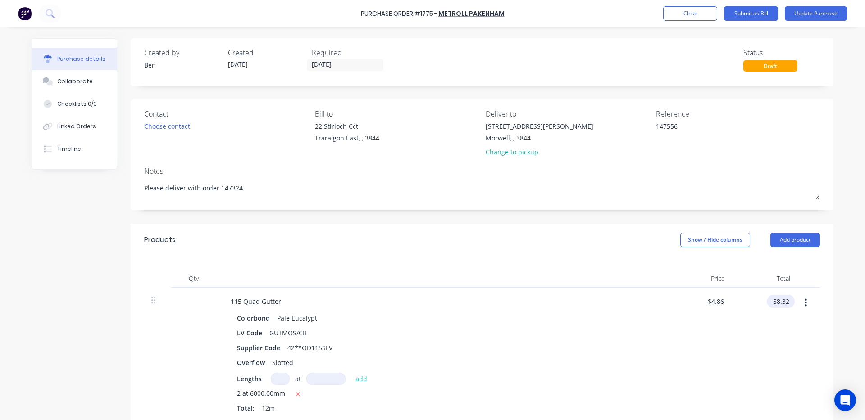
click at [787, 299] on input "58.32" at bounding box center [778, 301] width 24 height 13
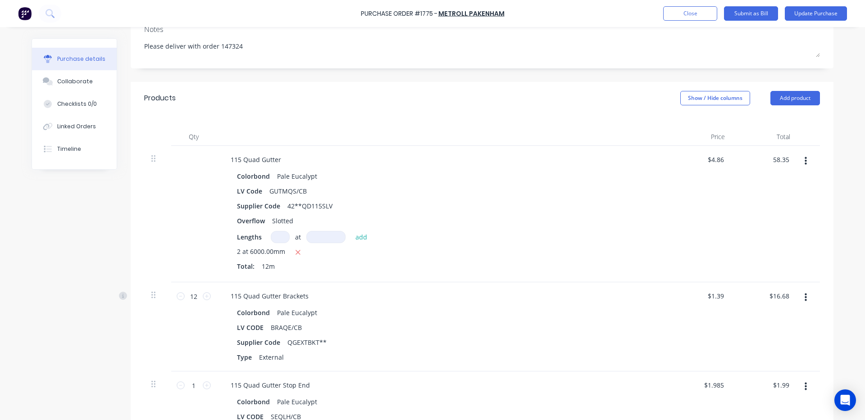
scroll to position [150, 0]
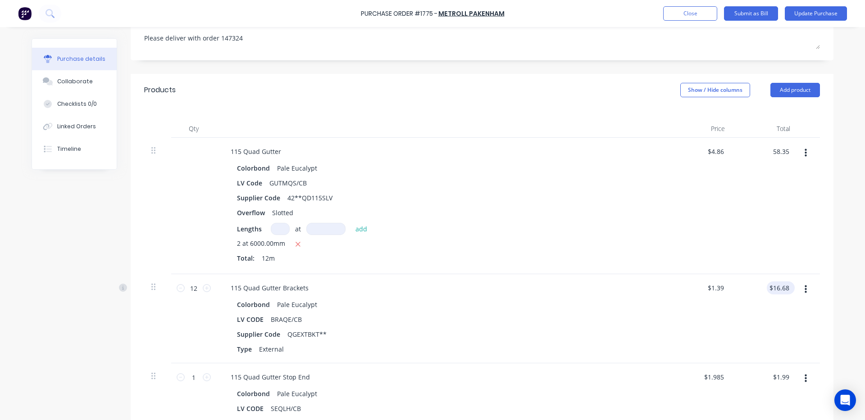
type input "58.35"
type textarea "x"
type input "$4.8625"
type input "$58.35"
click at [785, 291] on input "16.68" at bounding box center [780, 287] width 21 height 13
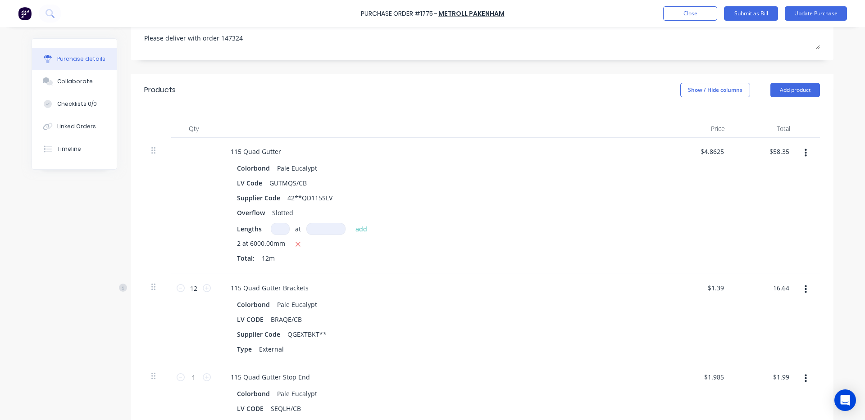
type input "16.64"
type textarea "x"
type input "$1.3867"
type input "$16.64"
click at [628, 326] on div "LV CODE BRAQE/CB" at bounding box center [439, 319] width 413 height 13
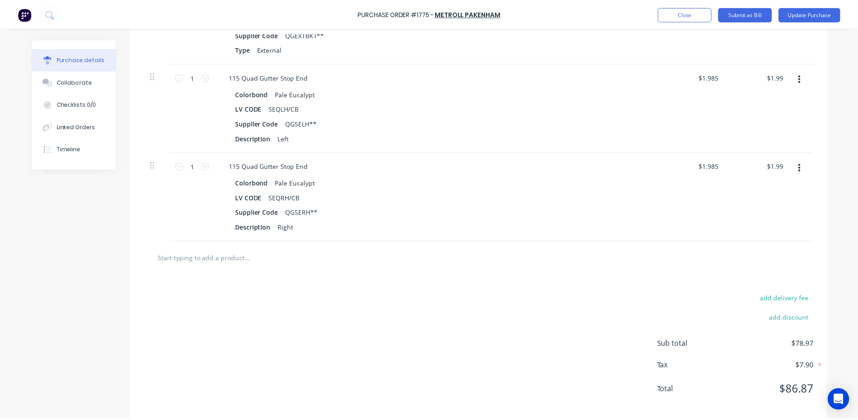
scroll to position [0, 0]
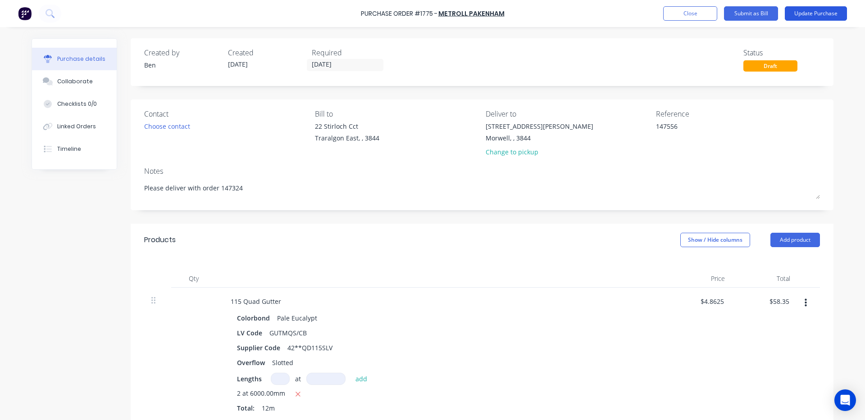
click at [825, 12] on button "Update Purchase" at bounding box center [815, 13] width 62 height 14
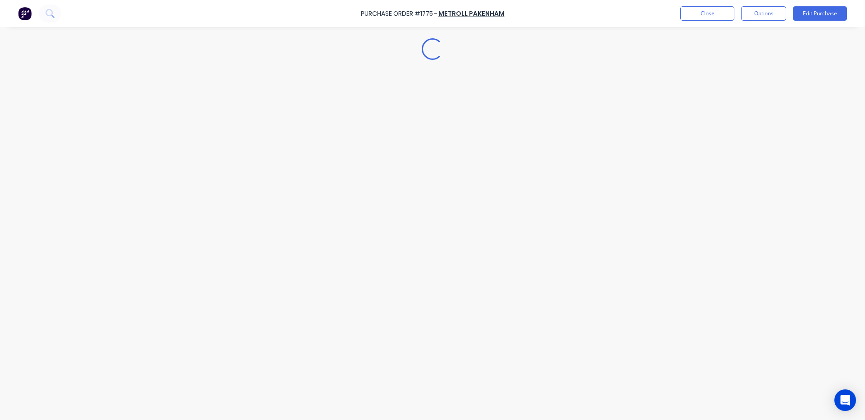
type textarea "x"
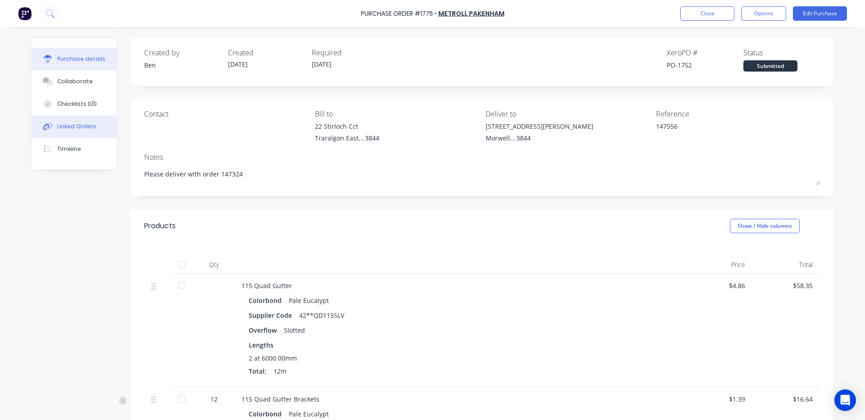
click at [66, 124] on div "Linked Orders" at bounding box center [76, 126] width 39 height 8
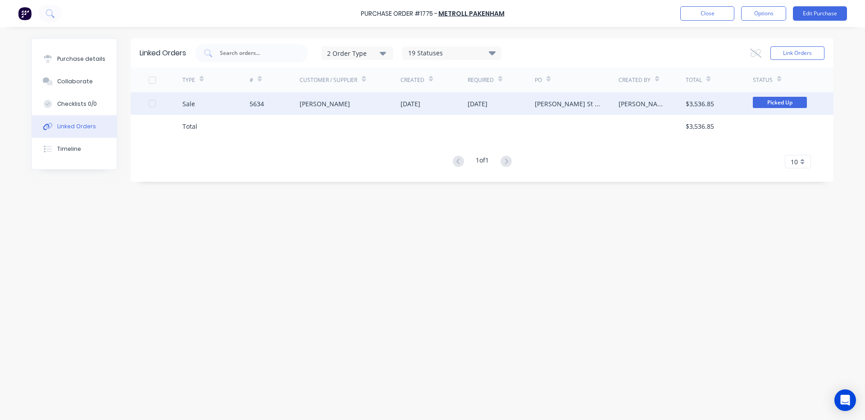
click at [454, 106] on div "[DATE]" at bounding box center [433, 103] width 67 height 23
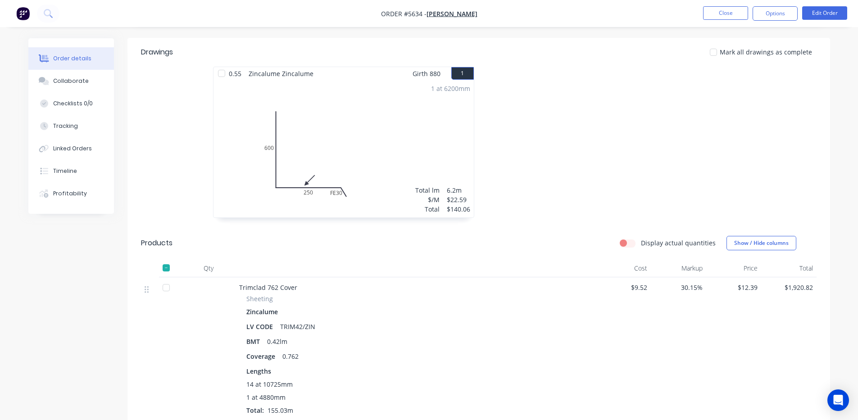
scroll to position [150, 0]
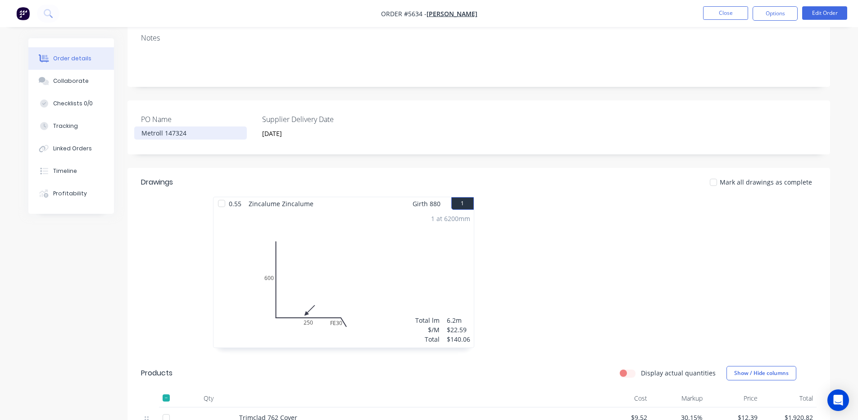
click at [209, 136] on div "Metroll 147324" at bounding box center [190, 133] width 113 height 13
click at [357, 131] on input "03/09/2025" at bounding box center [312, 134] width 112 height 14
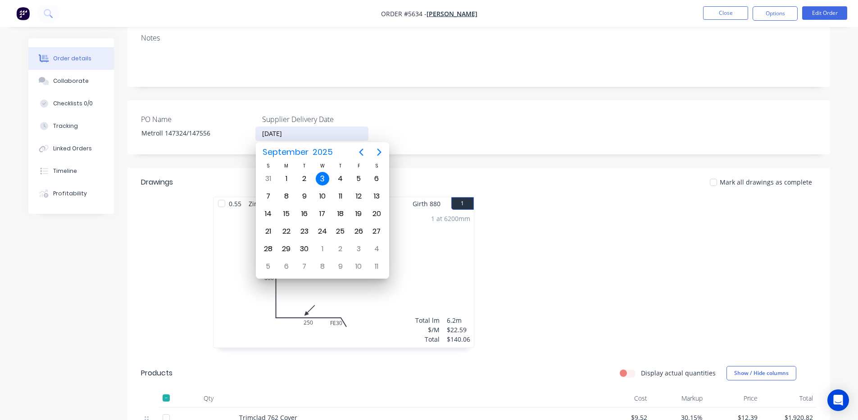
click at [479, 125] on div "PO Name Metroll 147324/147556 Supplier Delivery Date 03/09/2025" at bounding box center [478, 127] width 703 height 54
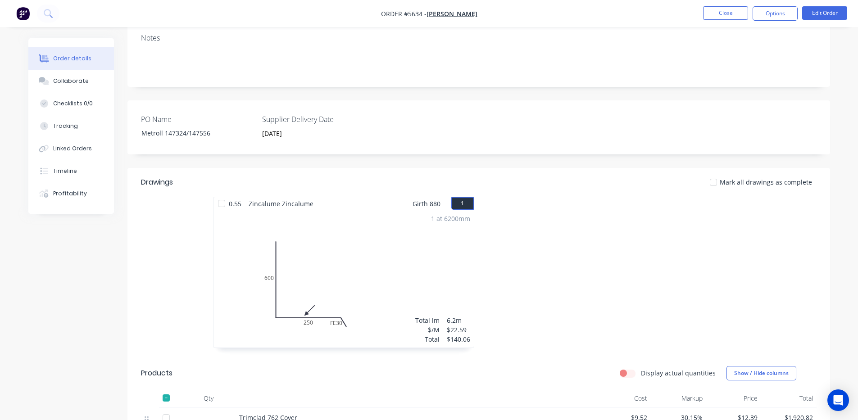
drag, startPoint x: 479, startPoint y: 125, endPoint x: 467, endPoint y: 104, distance: 24.4
click at [467, 104] on div "PO Name Metroll 147324/147556 Supplier Delivery Date 03/09/2025" at bounding box center [478, 127] width 703 height 54
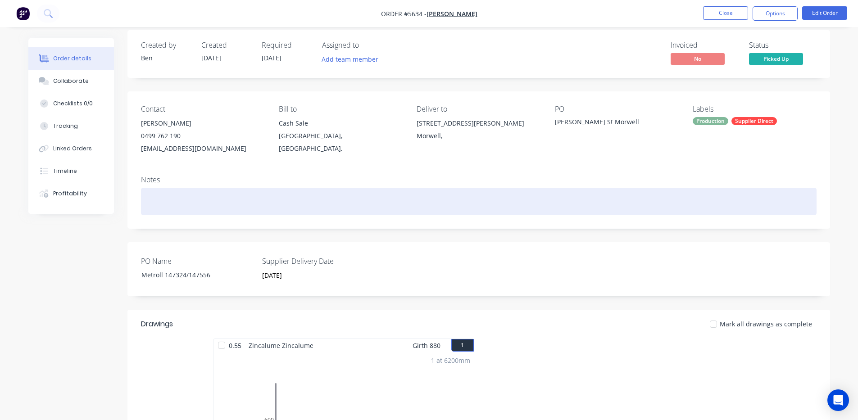
scroll to position [0, 0]
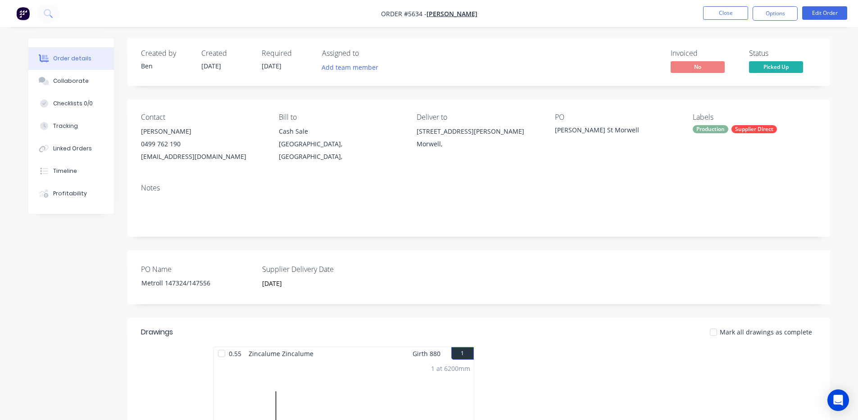
click at [584, 44] on div "Created by Ben Created 29/08/25 Required 03/09/25 Assigned to Add team member I…" at bounding box center [478, 62] width 703 height 48
click at [303, 281] on input "03/09/2025" at bounding box center [312, 284] width 112 height 14
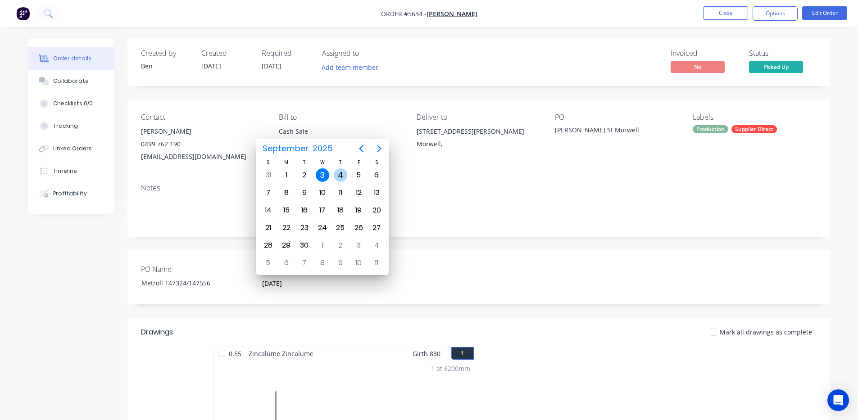
click at [339, 172] on div "4" at bounding box center [341, 175] width 14 height 14
type input "[DATE]"
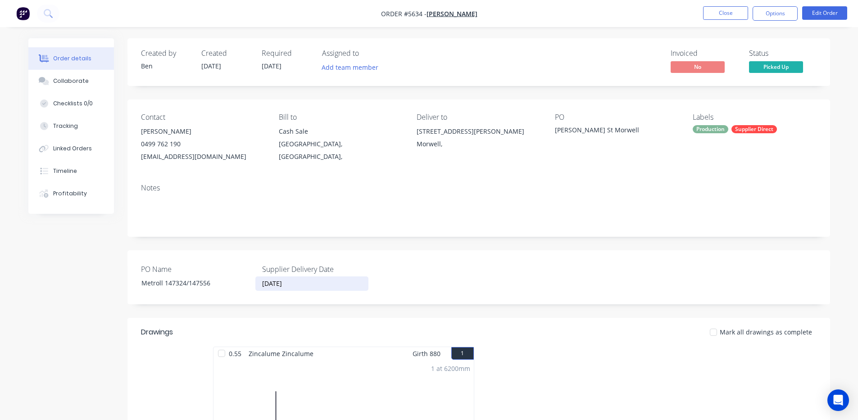
click at [456, 281] on div "PO Name Metroll 147324/147556 Supplier Delivery Date 04/09/2025" at bounding box center [478, 277] width 703 height 54
click at [479, 64] on div "Invoiced No Status Picked Up" at bounding box center [614, 62] width 404 height 26
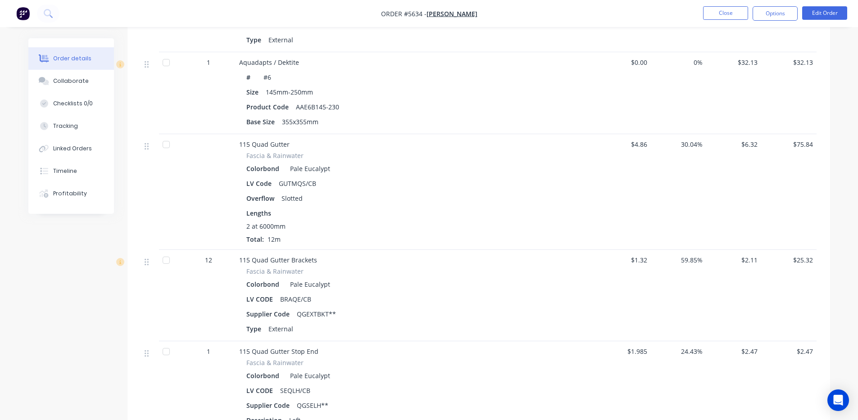
scroll to position [1702, 0]
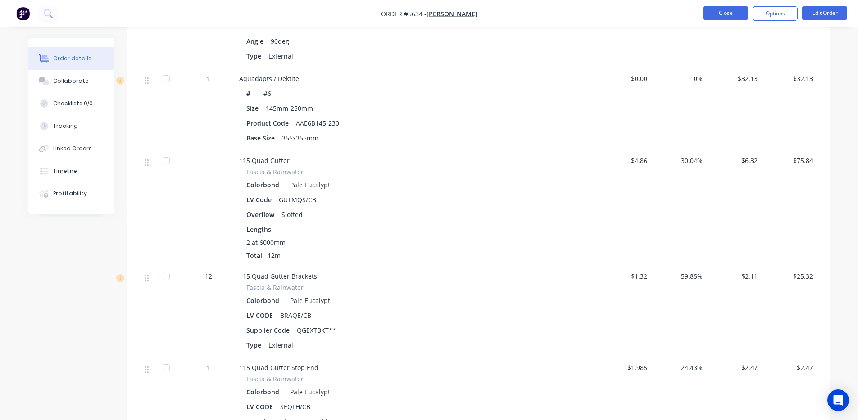
click at [733, 9] on button "Close" at bounding box center [725, 13] width 45 height 14
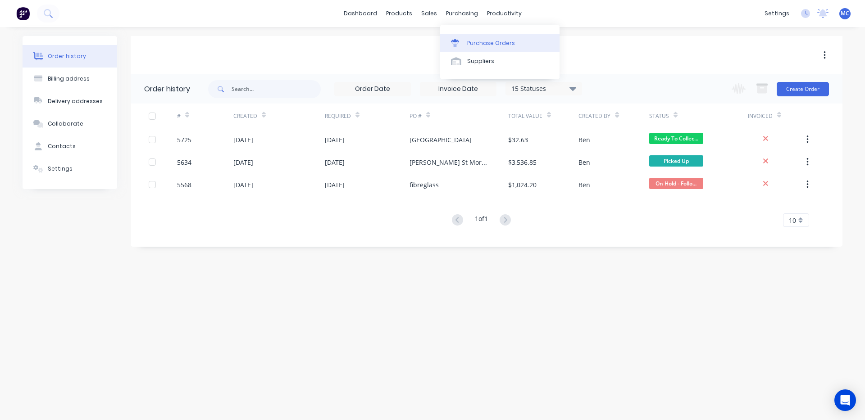
click at [472, 39] on div "Purchase Orders" at bounding box center [491, 43] width 48 height 8
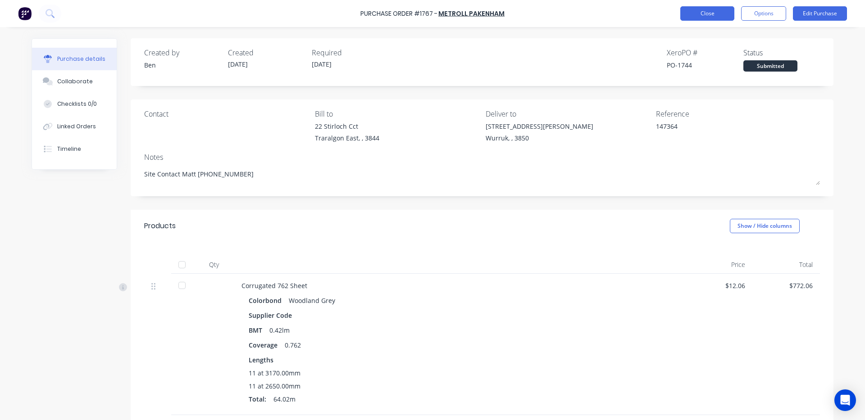
type textarea "x"
click at [724, 9] on button "Close" at bounding box center [707, 13] width 54 height 14
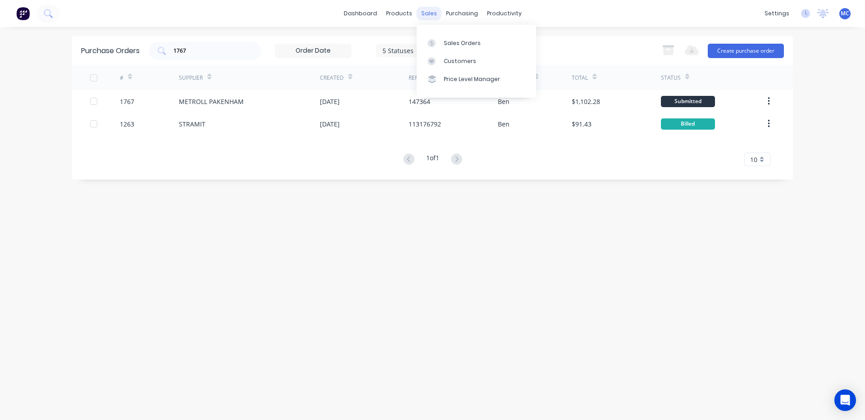
click at [422, 12] on div "sales" at bounding box center [429, 14] width 25 height 14
click at [451, 44] on div "Sales Orders" at bounding box center [462, 43] width 37 height 8
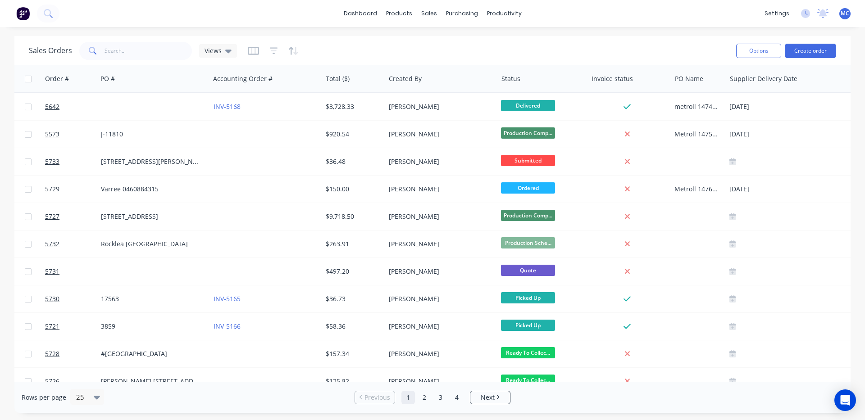
scroll to position [0, 197]
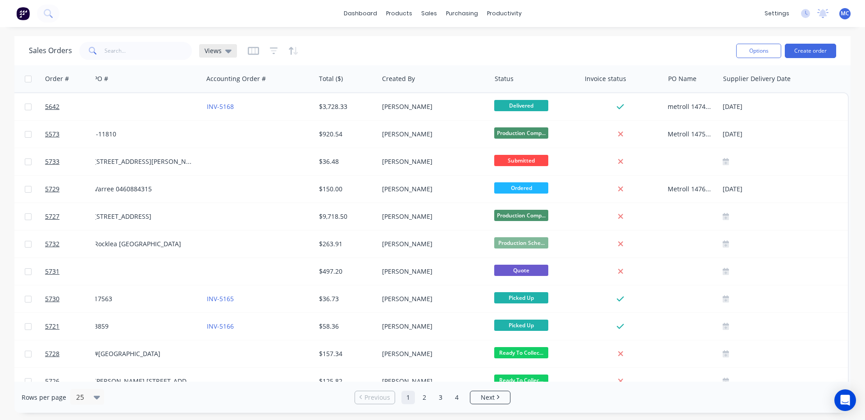
click at [225, 53] on icon at bounding box center [228, 51] width 6 height 10
click at [255, 50] on icon "button" at bounding box center [253, 50] width 11 height 9
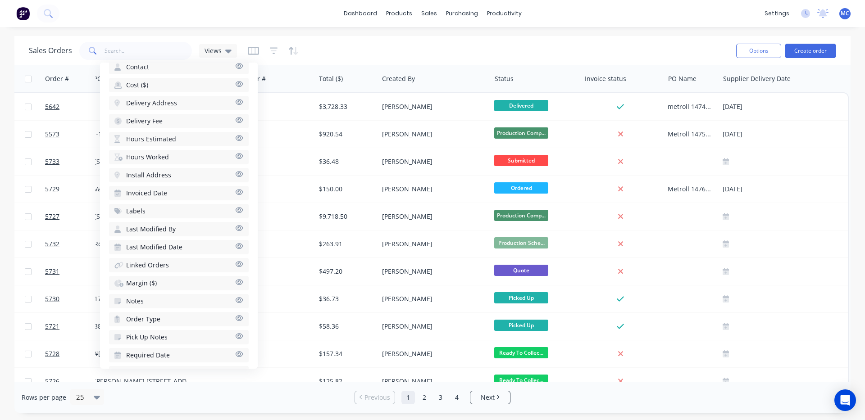
scroll to position [354, 0]
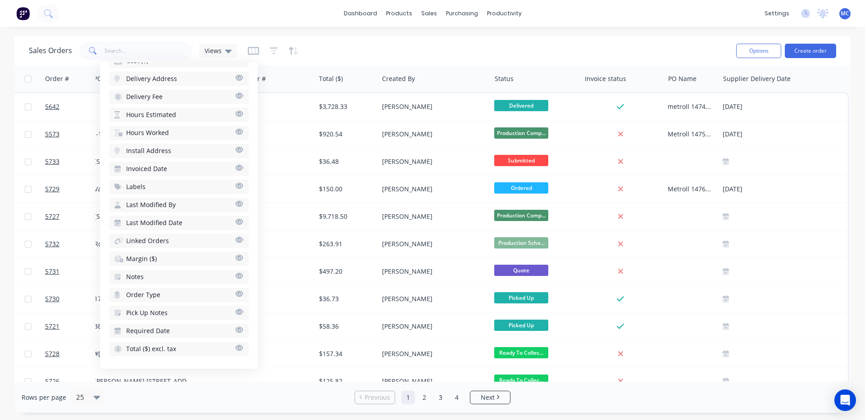
click at [203, 275] on button "Notes" at bounding box center [179, 277] width 140 height 14
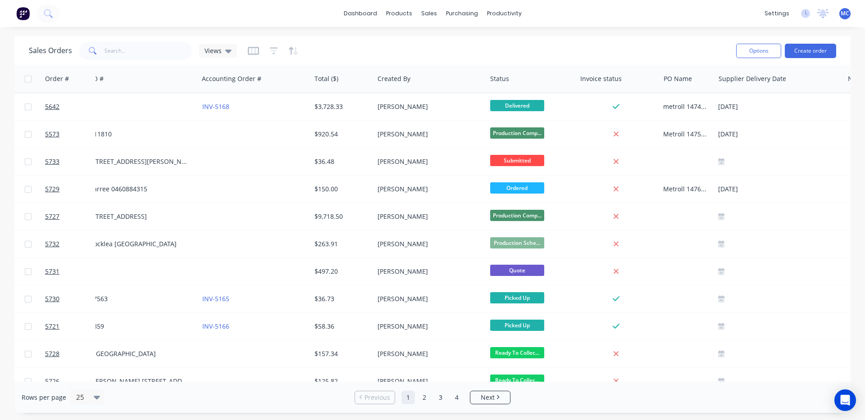
click at [453, 34] on div "dashboard products sales purchasing productivity dashboard products Product Cat…" at bounding box center [432, 210] width 865 height 420
click at [453, 45] on div "Sales Orders" at bounding box center [462, 43] width 37 height 8
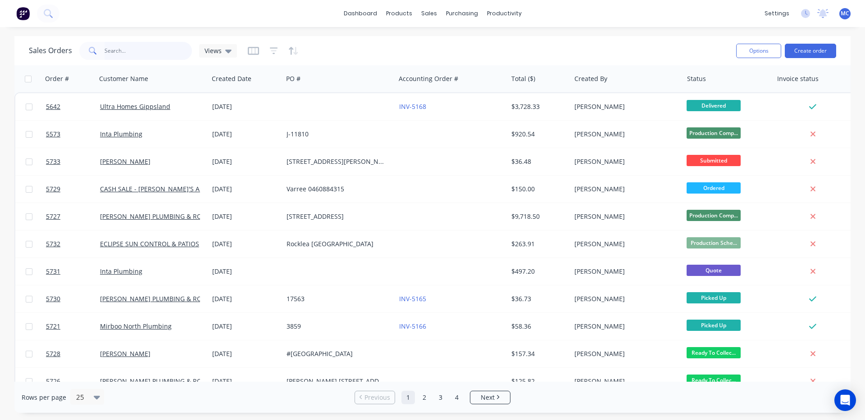
click at [147, 55] on input "text" at bounding box center [148, 51] width 88 height 18
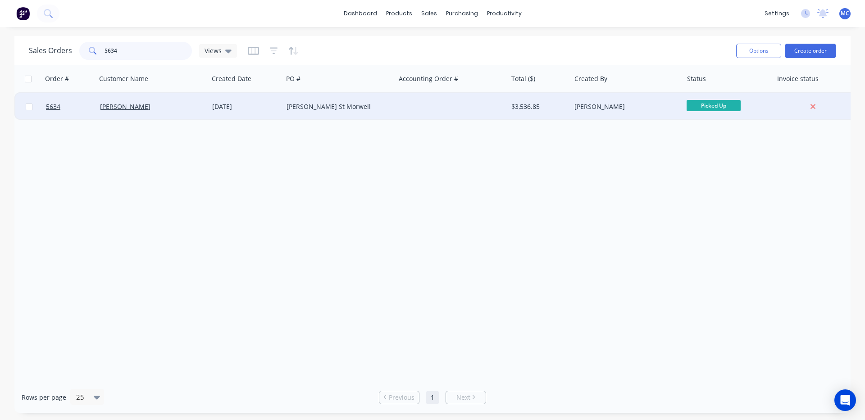
type input "5634"
click at [156, 107] on div "[PERSON_NAME]" at bounding box center [150, 106] width 100 height 9
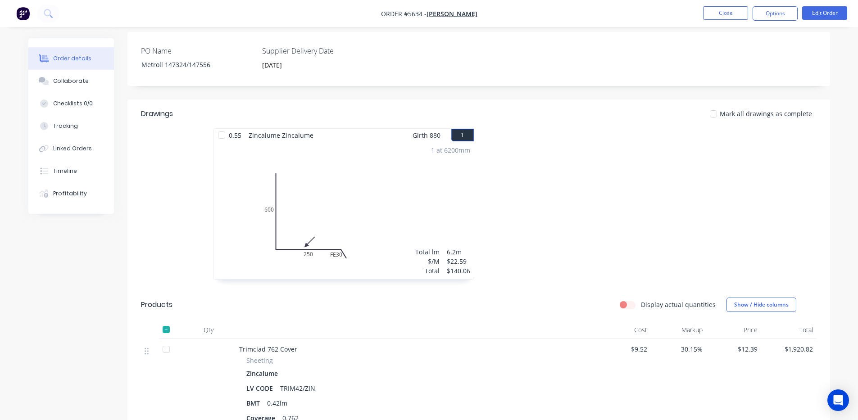
scroll to position [300, 0]
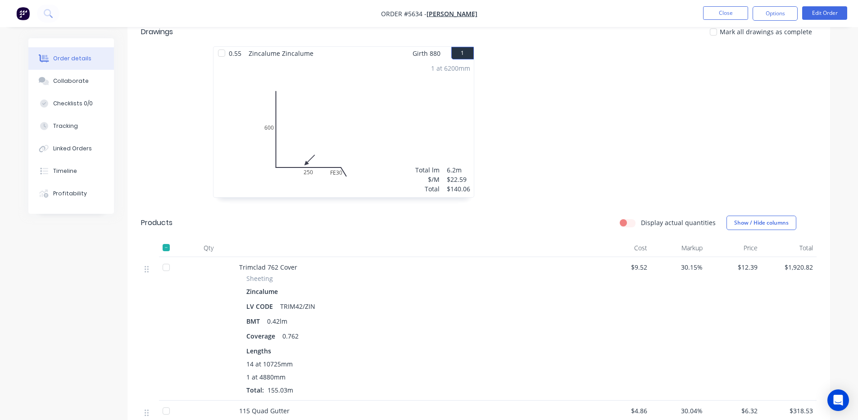
drag, startPoint x: 553, startPoint y: 179, endPoint x: 564, endPoint y: 124, distance: 56.6
click at [564, 124] on div at bounding box center [614, 126] width 270 height 160
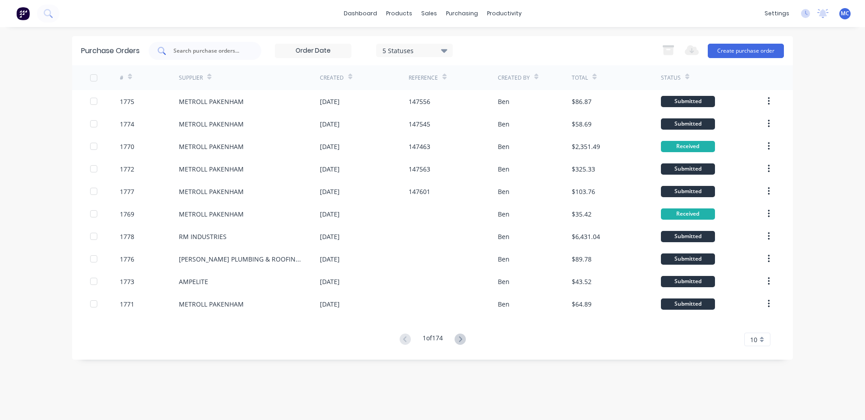
click at [227, 56] on div at bounding box center [205, 51] width 113 height 18
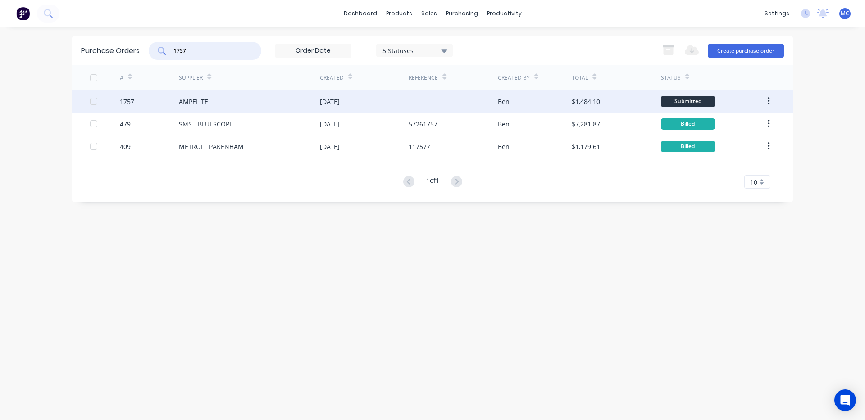
type input "1757"
click at [239, 110] on div "AMPELITE" at bounding box center [249, 101] width 141 height 23
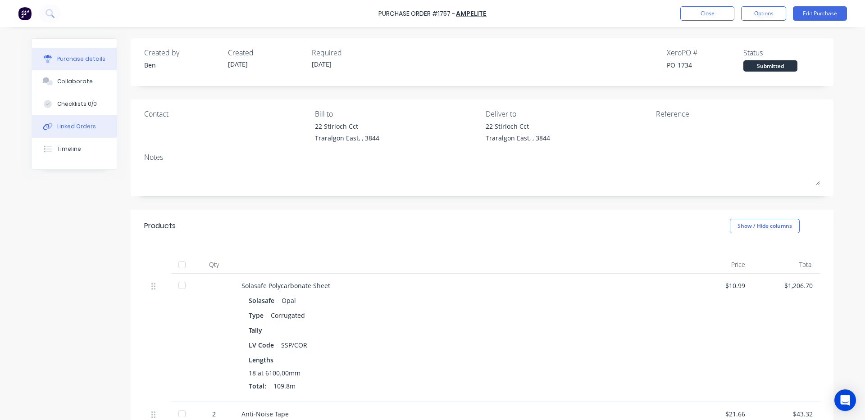
click at [73, 131] on button "Linked Orders" at bounding box center [74, 126] width 85 height 23
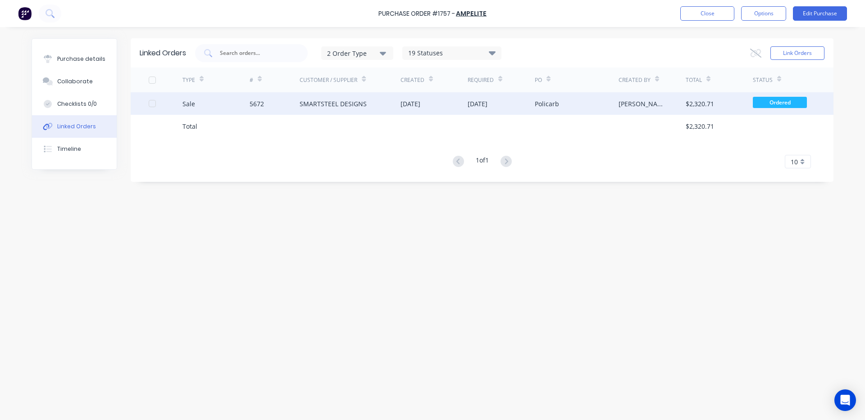
click at [317, 106] on div "SMARTSTEEL DESIGNS" at bounding box center [332, 103] width 67 height 9
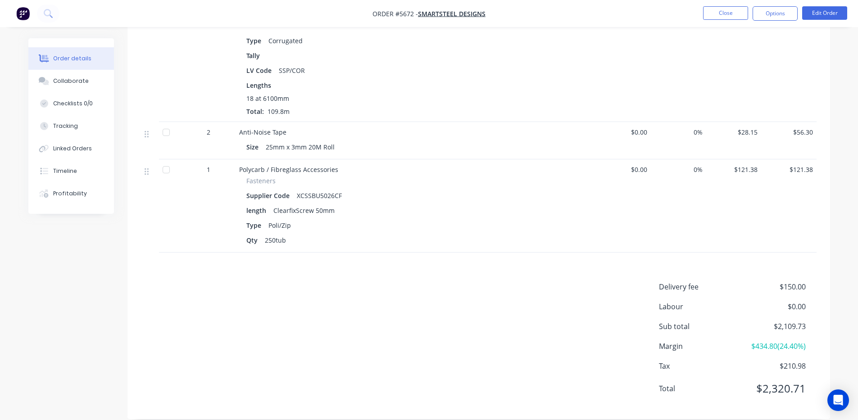
scroll to position [240, 0]
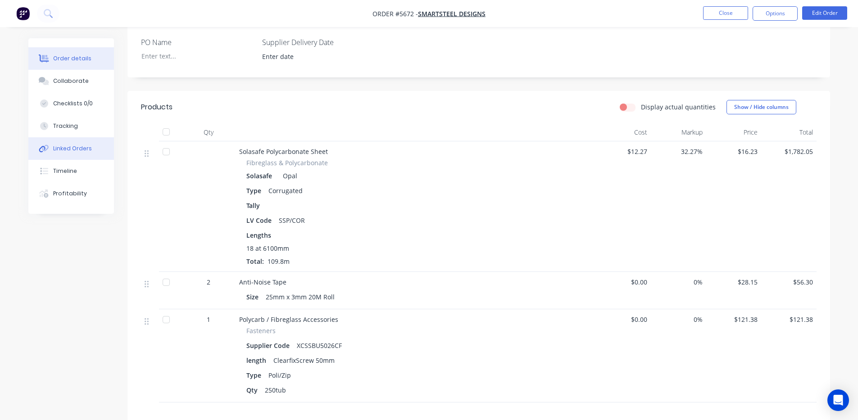
click at [68, 146] on div "Linked Orders" at bounding box center [72, 149] width 39 height 8
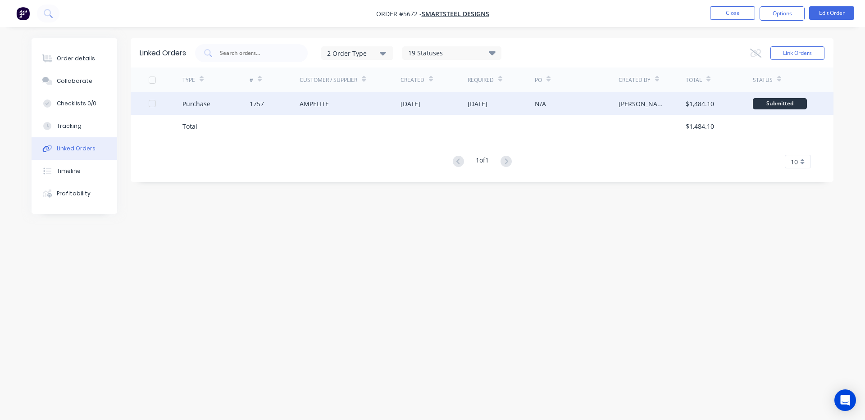
click at [270, 104] on div "1757" at bounding box center [274, 103] width 50 height 23
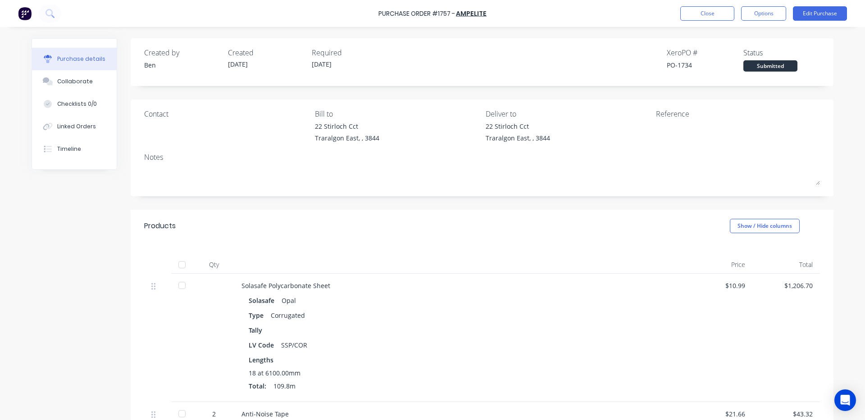
click at [177, 263] on div at bounding box center [182, 265] width 18 height 18
click at [716, 11] on button "Close" at bounding box center [707, 13] width 54 height 14
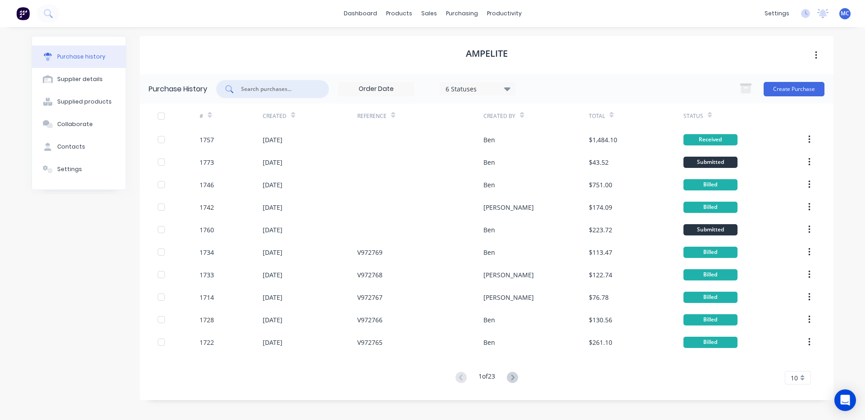
click at [291, 90] on input "text" at bounding box center [277, 89] width 75 height 9
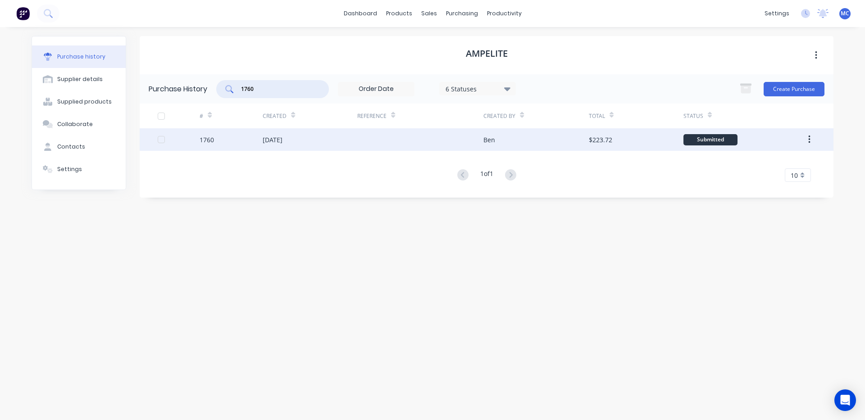
type input "1760"
click at [336, 131] on div "[DATE]" at bounding box center [310, 139] width 95 height 23
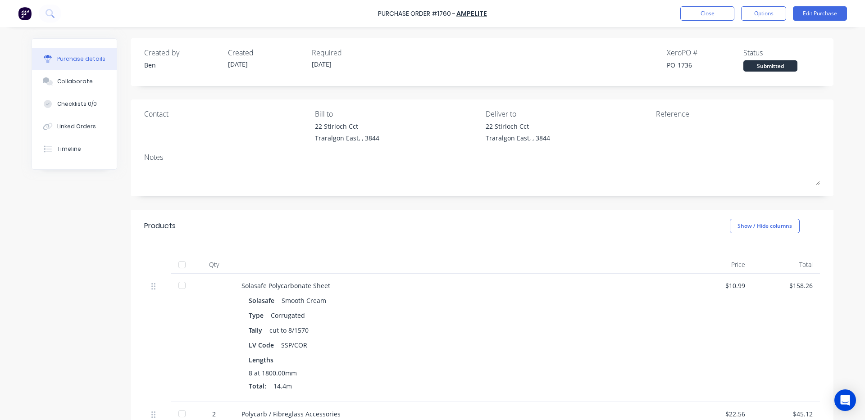
click at [178, 262] on div at bounding box center [182, 265] width 18 height 18
click at [64, 128] on div "Linked Orders" at bounding box center [76, 126] width 39 height 8
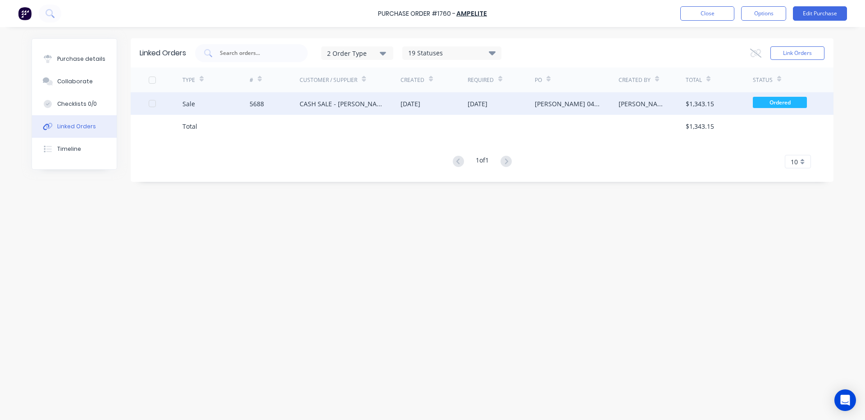
click at [459, 97] on div "[DATE]" at bounding box center [433, 103] width 67 height 23
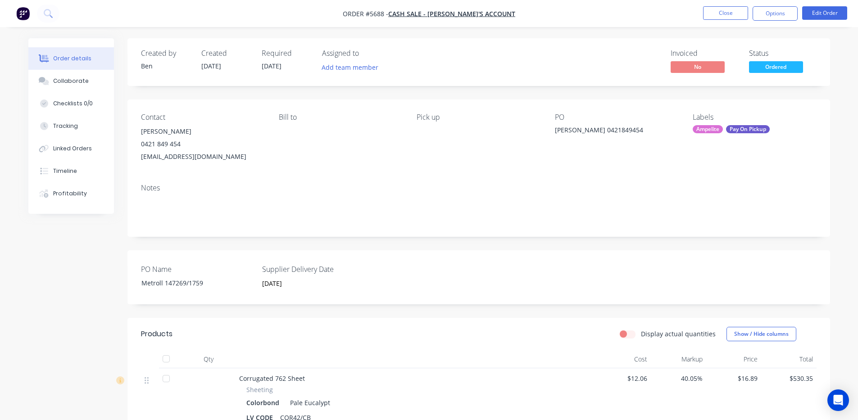
click at [500, 61] on div "Invoiced No Status Ordered" at bounding box center [614, 62] width 404 height 26
